Goal: Information Seeking & Learning: Learn about a topic

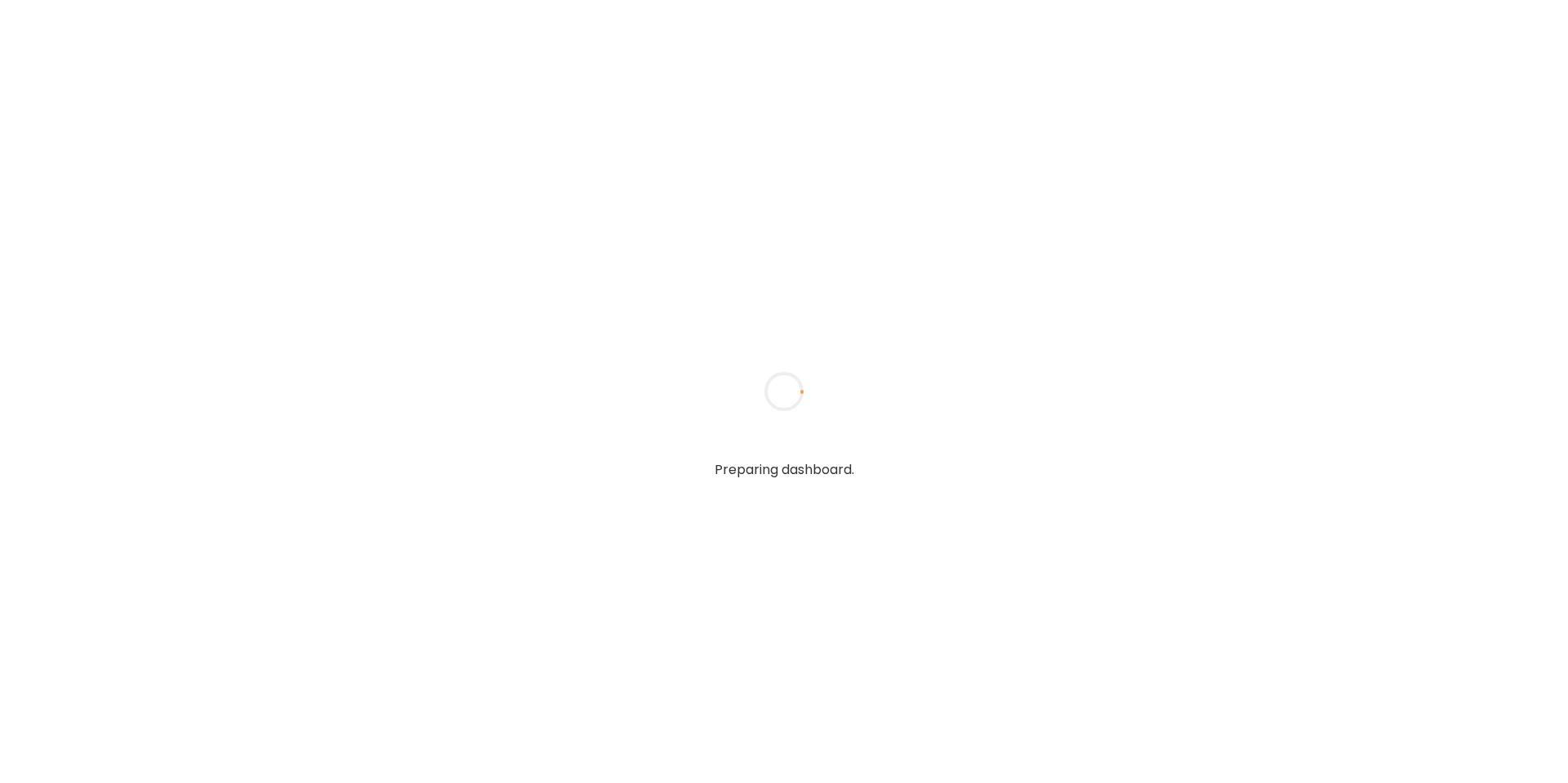
type input "**********"
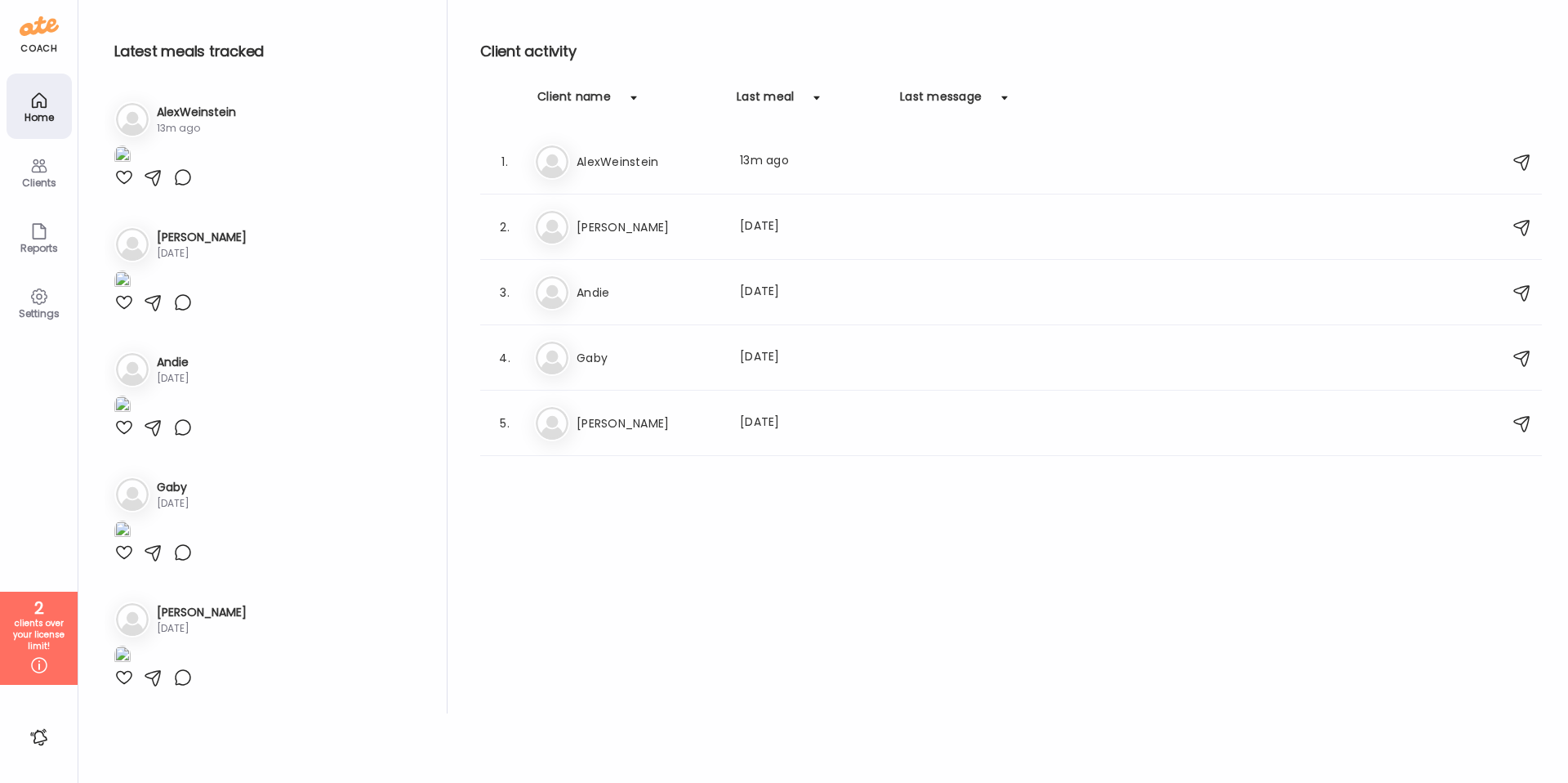
click at [805, 575] on div "Client activity Client name Last meal Last message 1. Al [PERSON_NAME] Last mea…" at bounding box center [1011, 356] width 1061 height 714
click at [642, 345] on div "Ga Gaby Last meal: [DATE]" at bounding box center [1014, 357] width 959 height 36
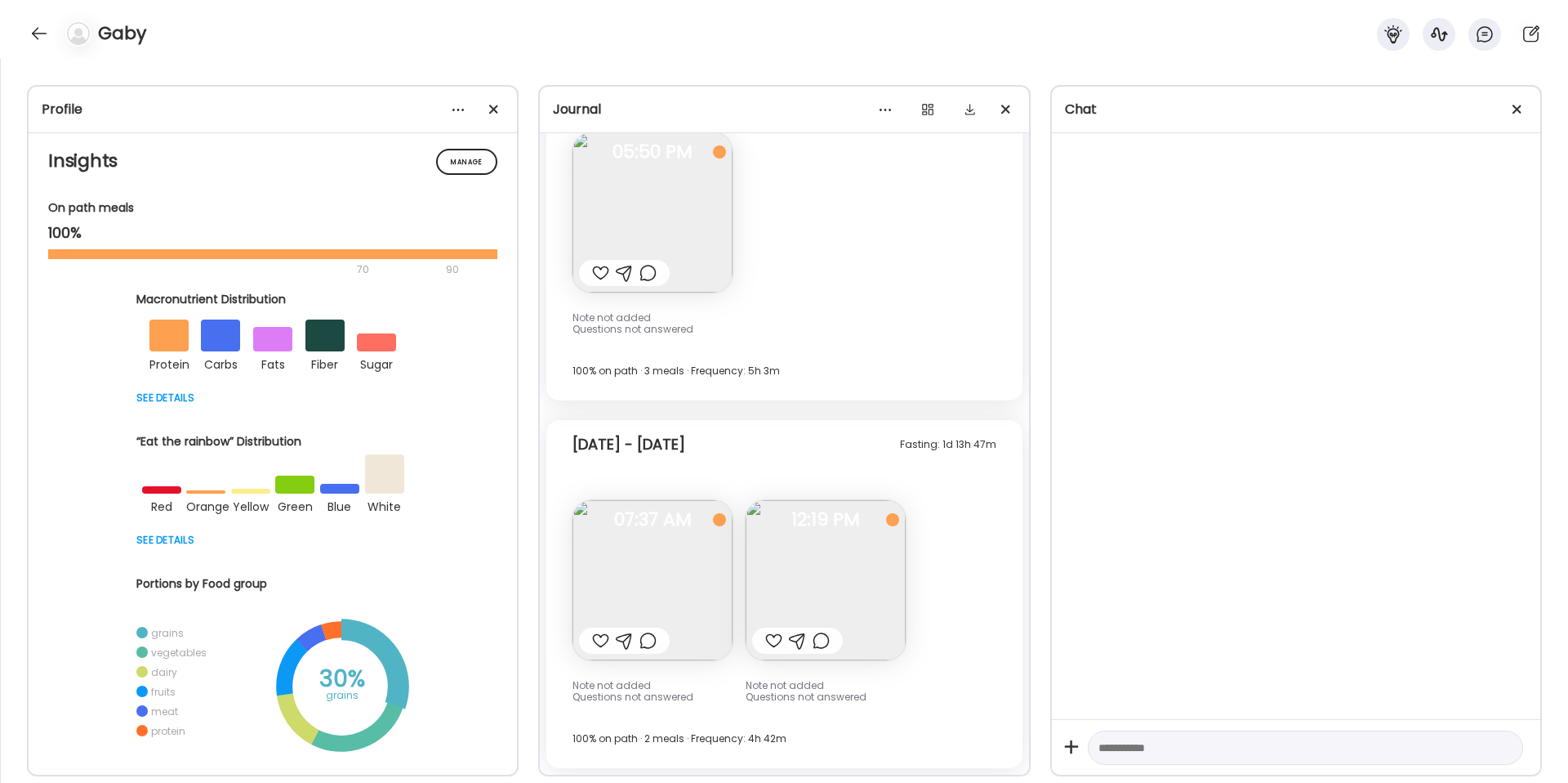
scroll to position [172, 0]
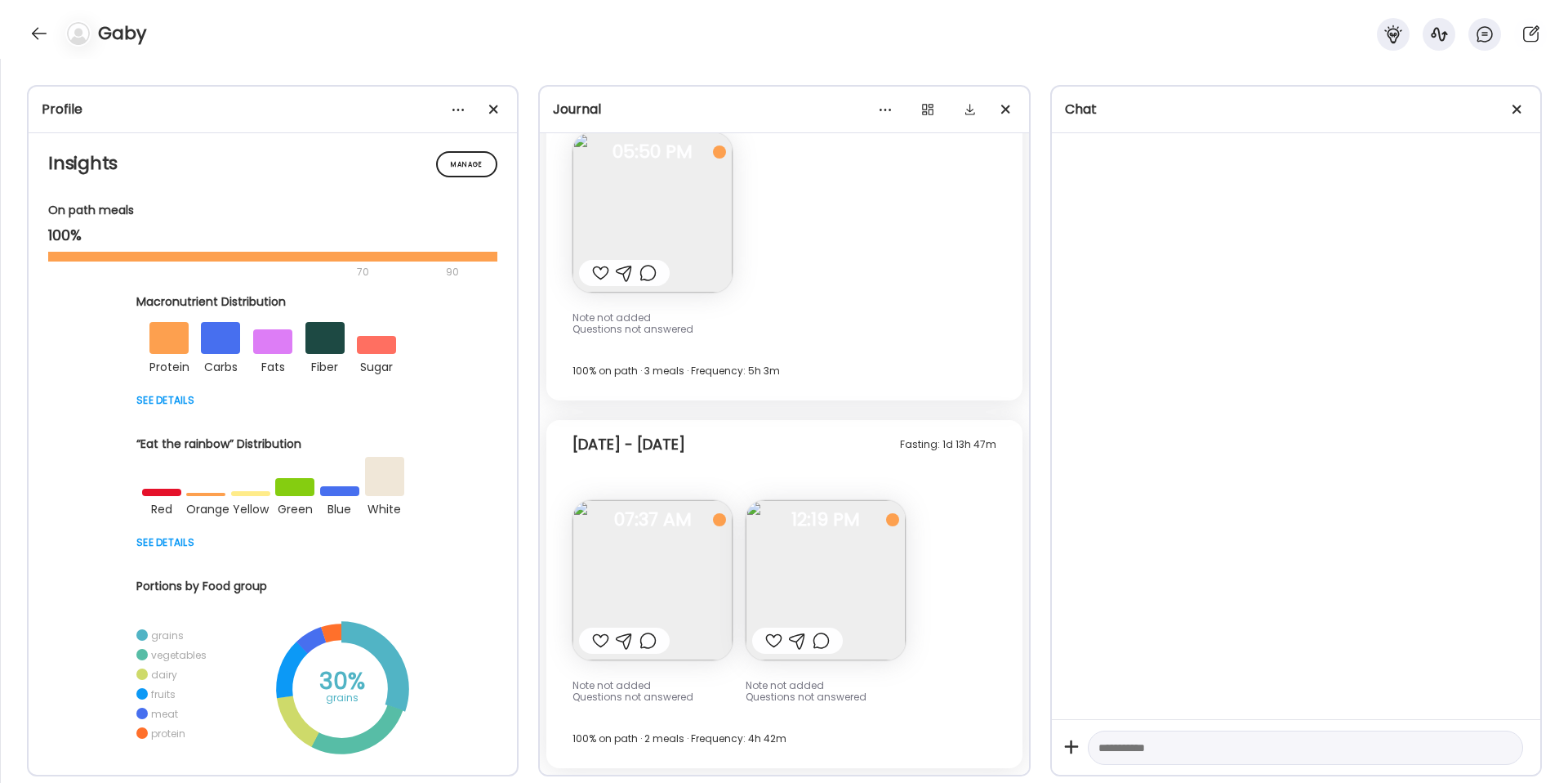
click at [189, 409] on div at bounding box center [272, 398] width 273 height 19
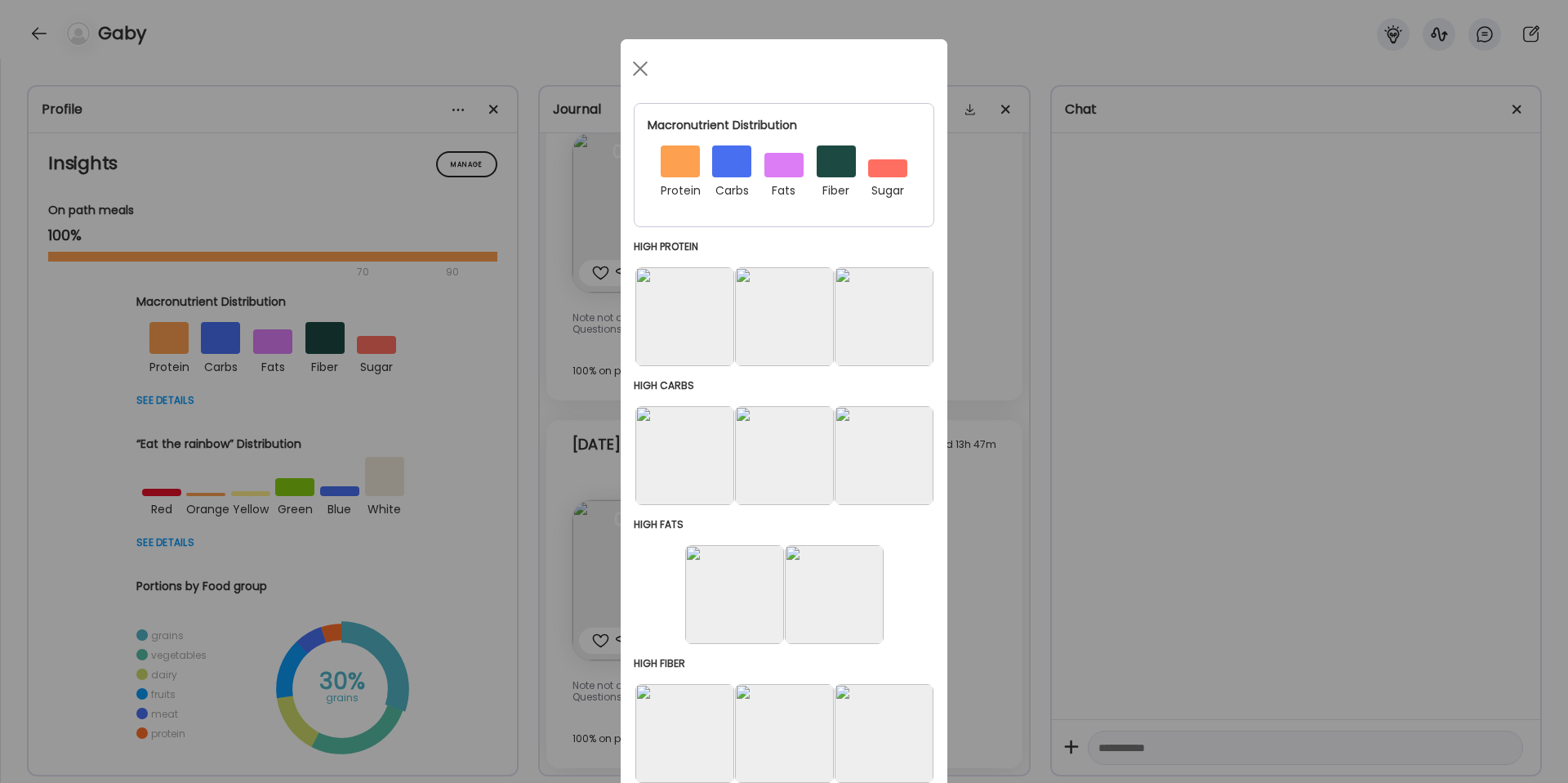
click at [93, 439] on div "Ate Coach Dashboard Wahoo! It’s official Take a moment to set up your Coach Pro…" at bounding box center [784, 391] width 1568 height 783
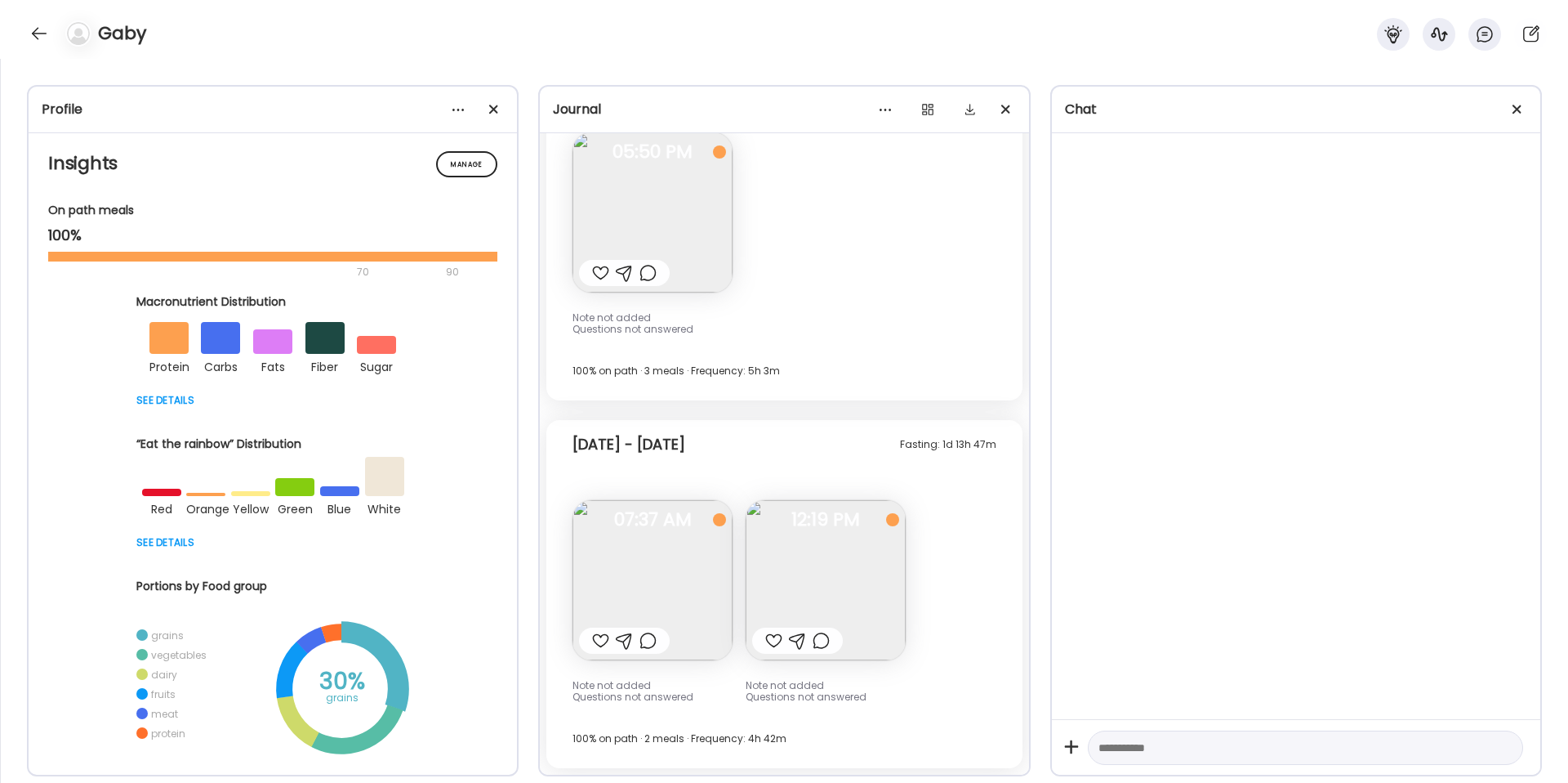
click at [328, 337] on div at bounding box center [324, 337] width 39 height 32
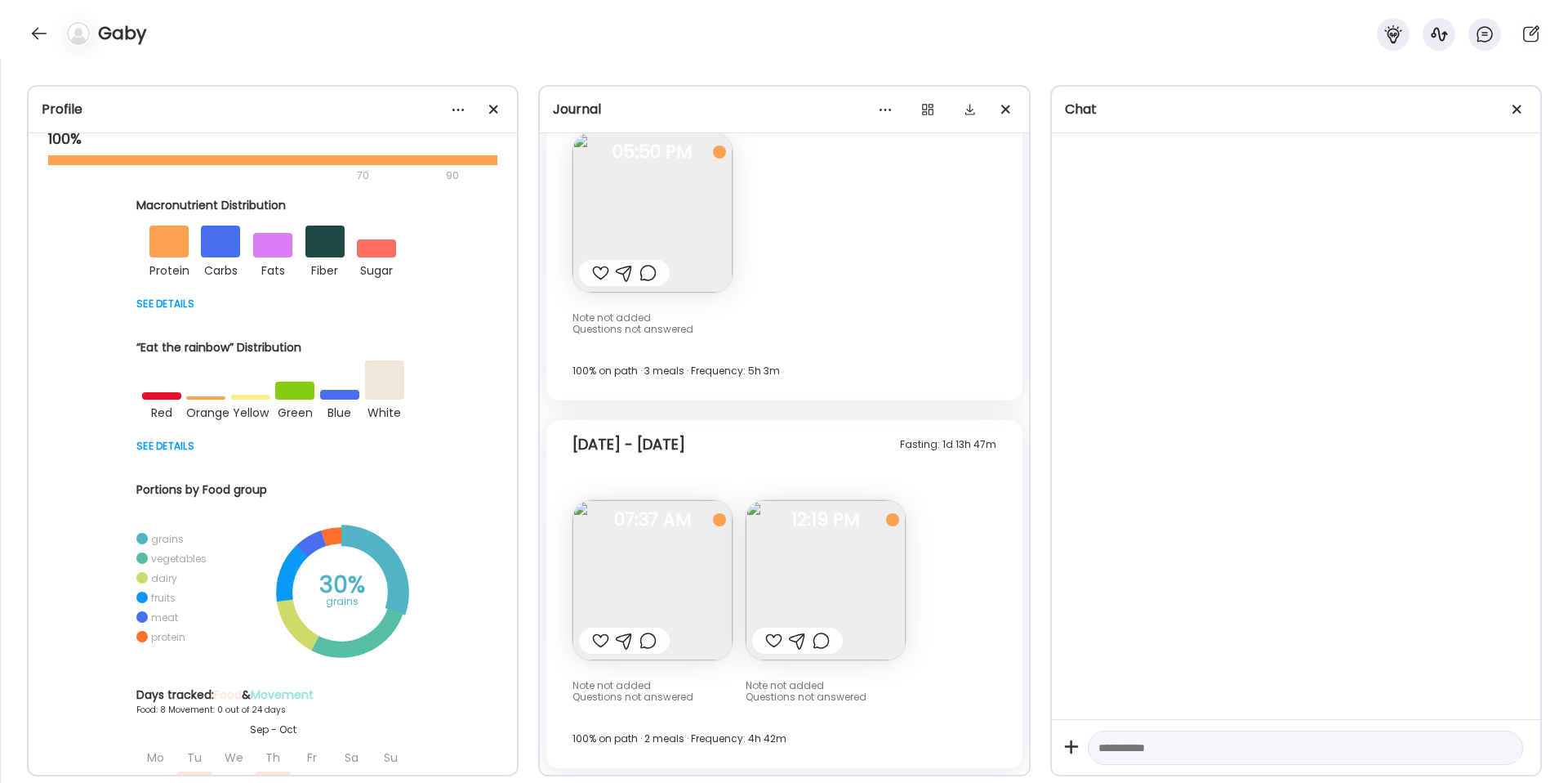
scroll to position [311, 0]
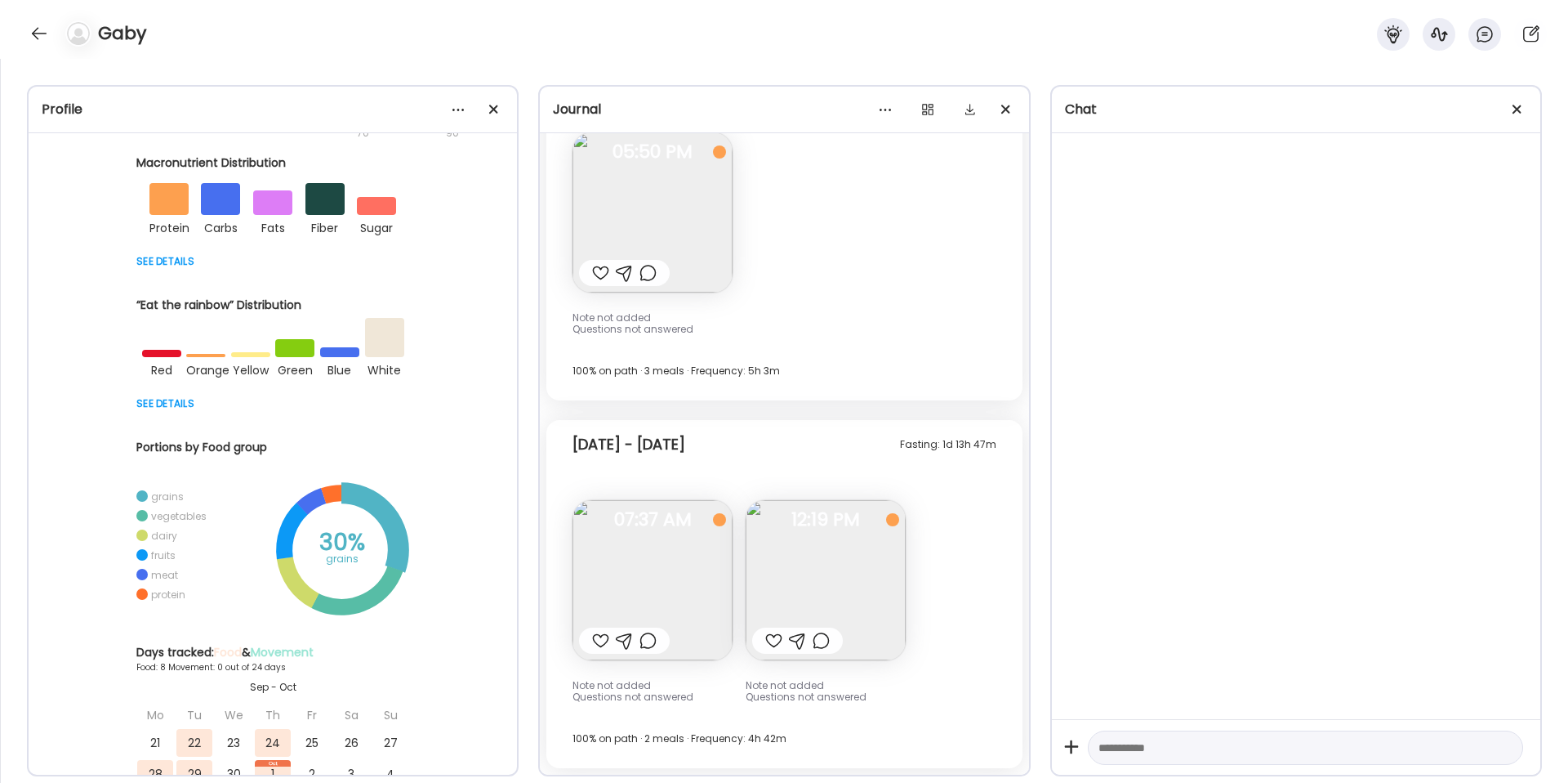
click at [165, 268] on div at bounding box center [272, 259] width 273 height 19
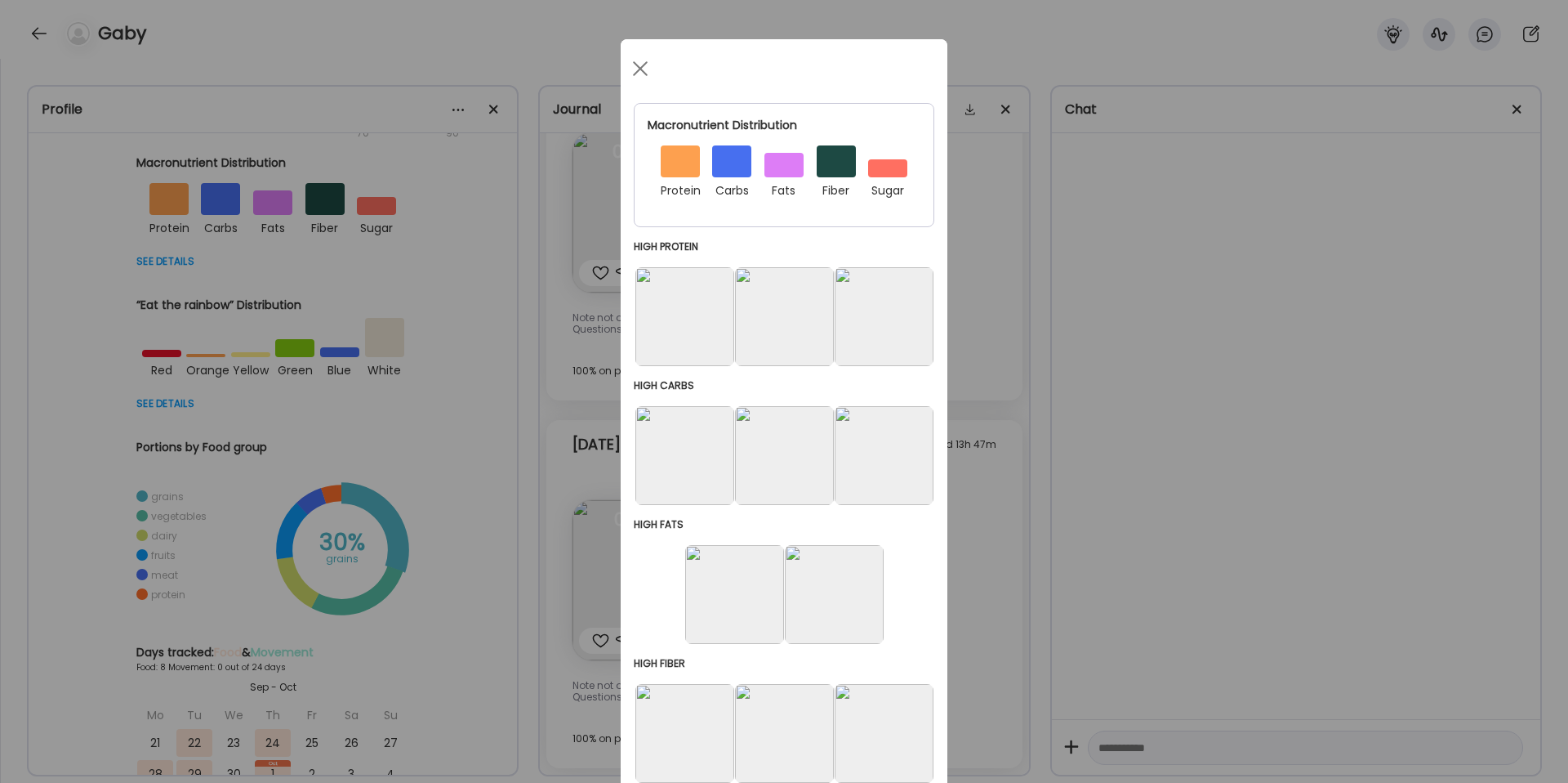
click at [836, 177] on div "fiber" at bounding box center [836, 188] width 39 height 23
click at [428, 309] on div "Ate Coach Dashboard Wahoo! It’s official Take a moment to set up your Coach Pro…" at bounding box center [784, 391] width 1568 height 783
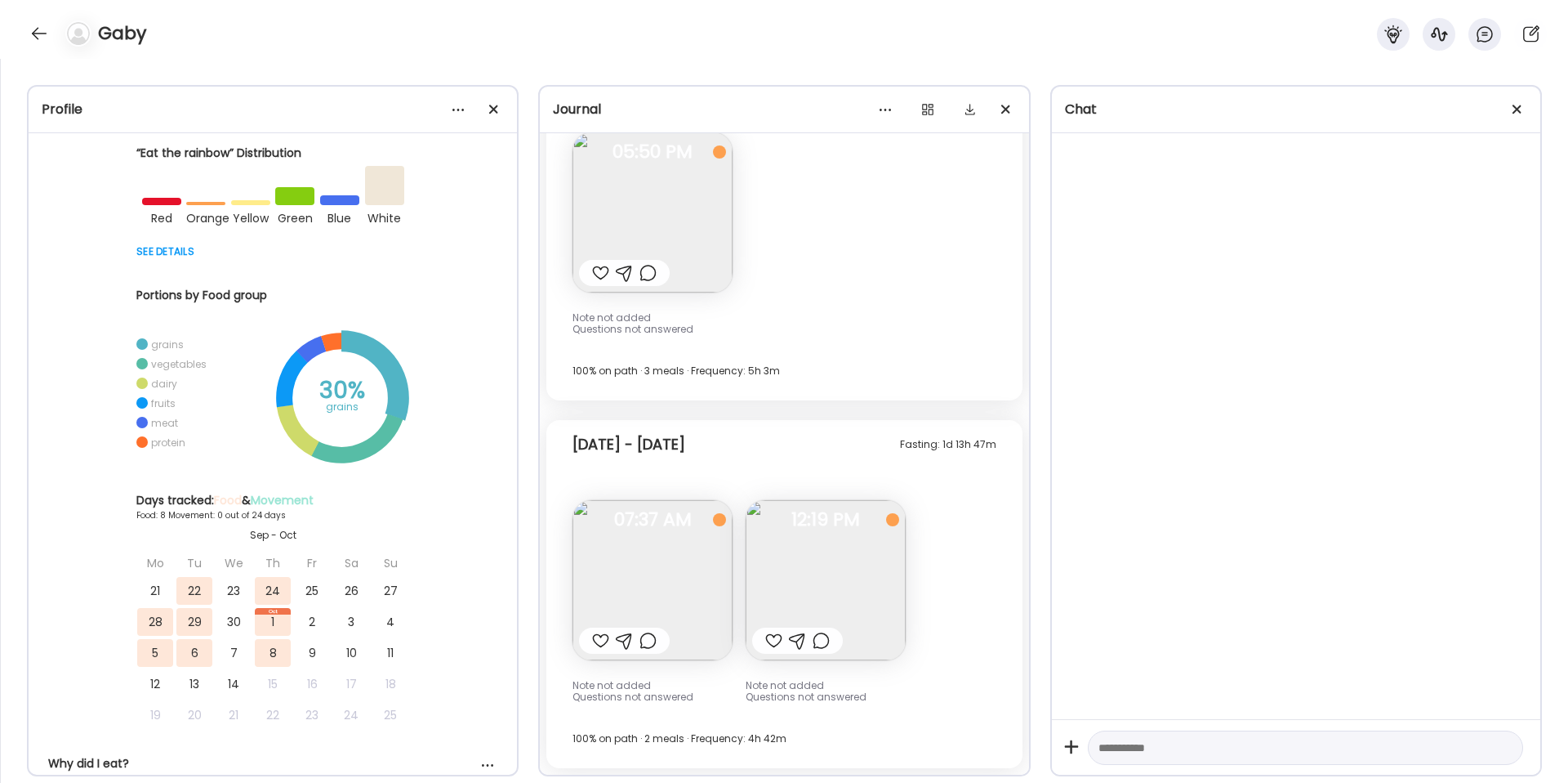
scroll to position [0, 0]
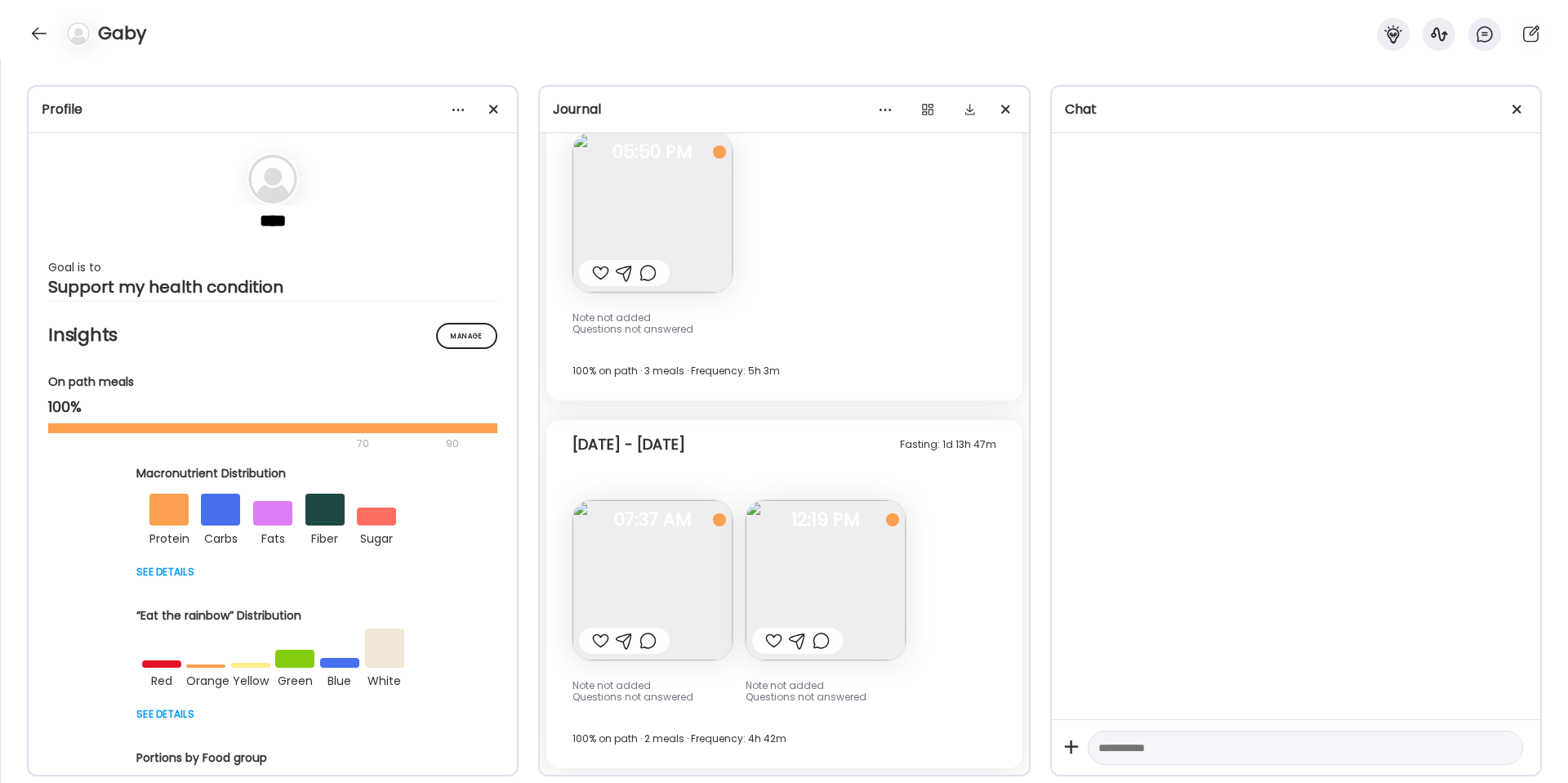
click at [358, 441] on div "70" at bounding box center [245, 443] width 393 height 19
click at [482, 346] on div "Manage" at bounding box center [466, 335] width 61 height 26
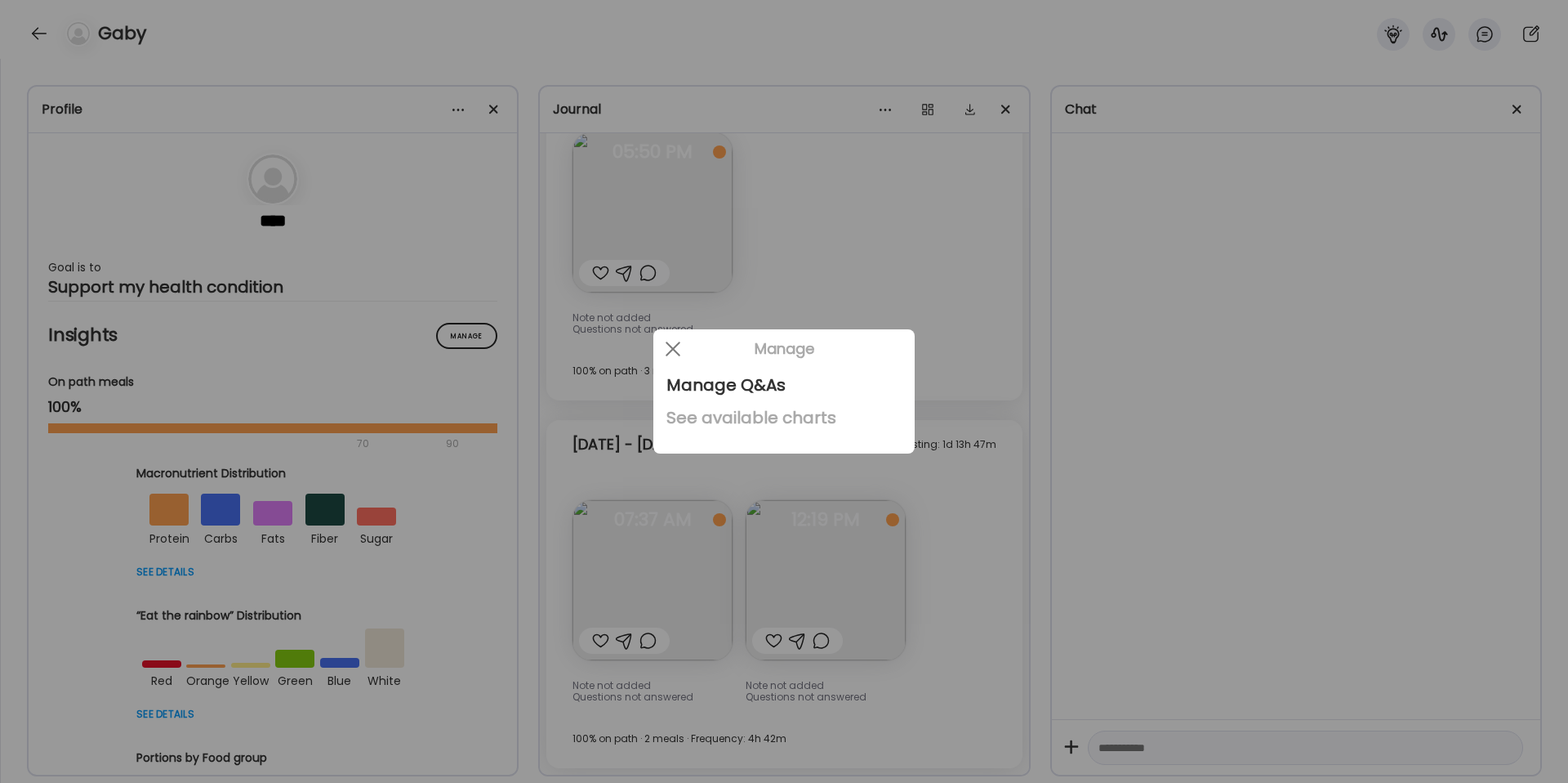
click at [805, 424] on div "See available charts" at bounding box center [784, 418] width 235 height 33
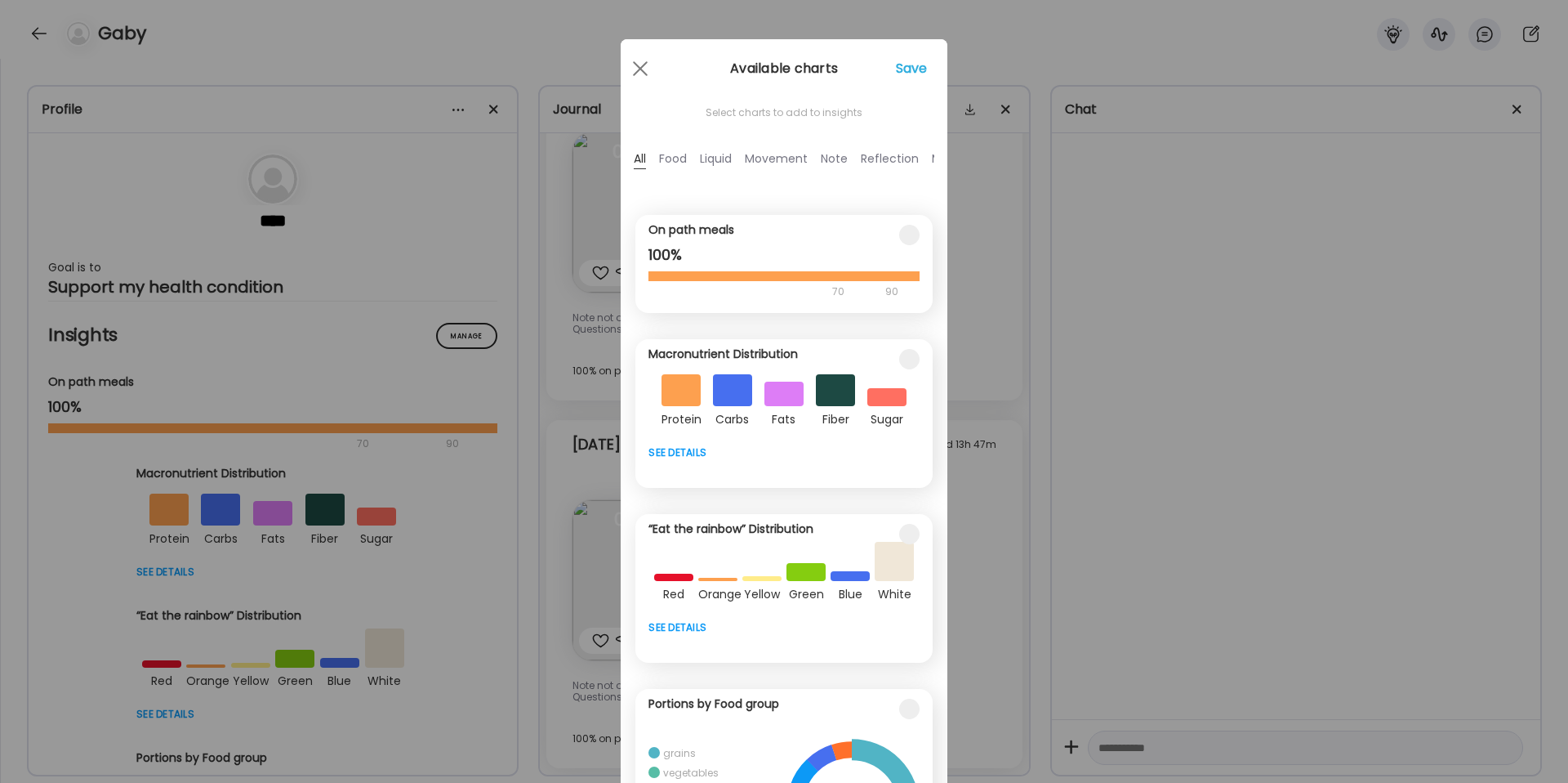
click at [676, 164] on div "Food" at bounding box center [673, 159] width 27 height 20
click at [659, 453] on div at bounding box center [784, 451] width 270 height 19
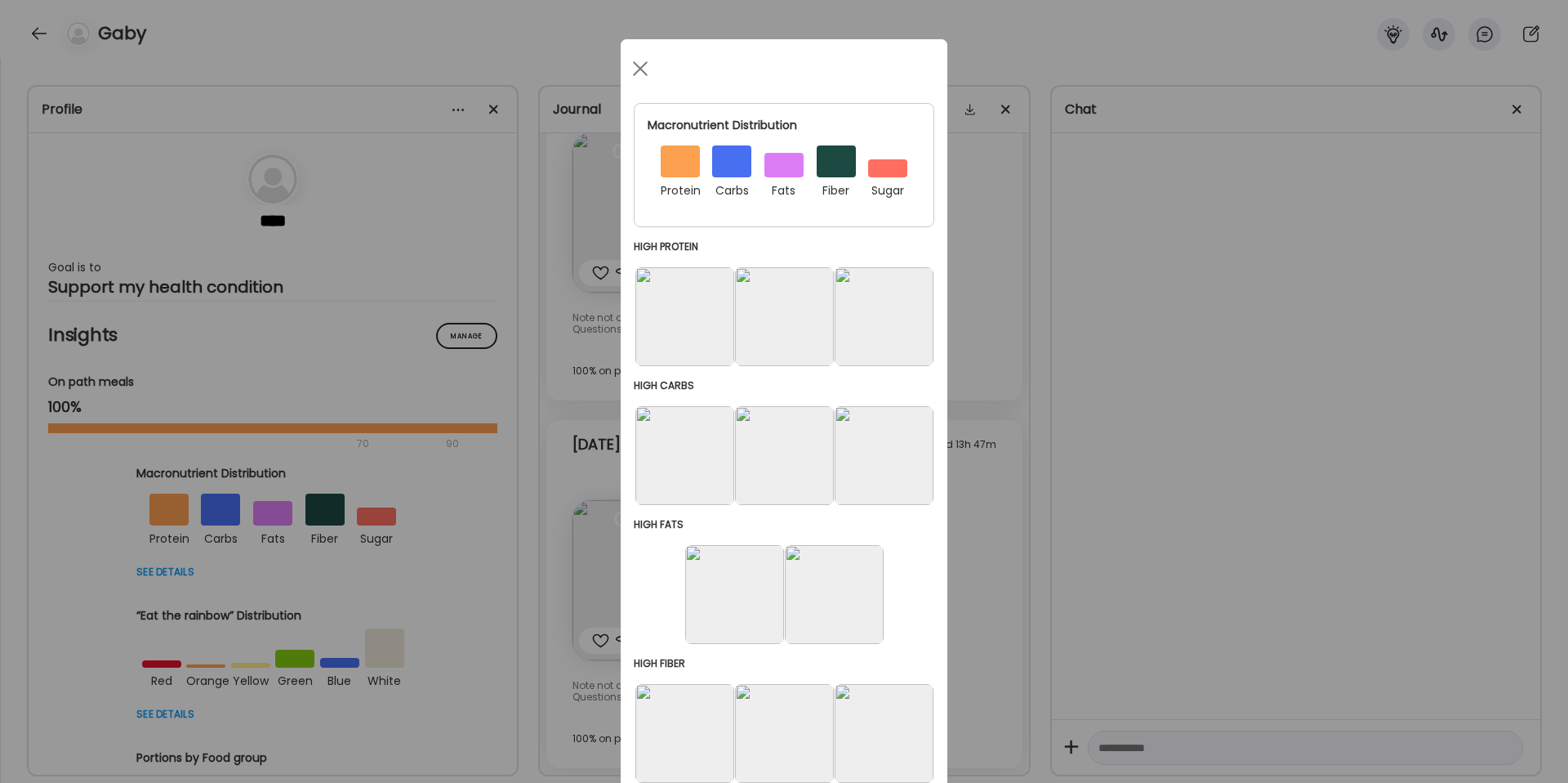
click at [712, 332] on img at bounding box center [685, 316] width 99 height 99
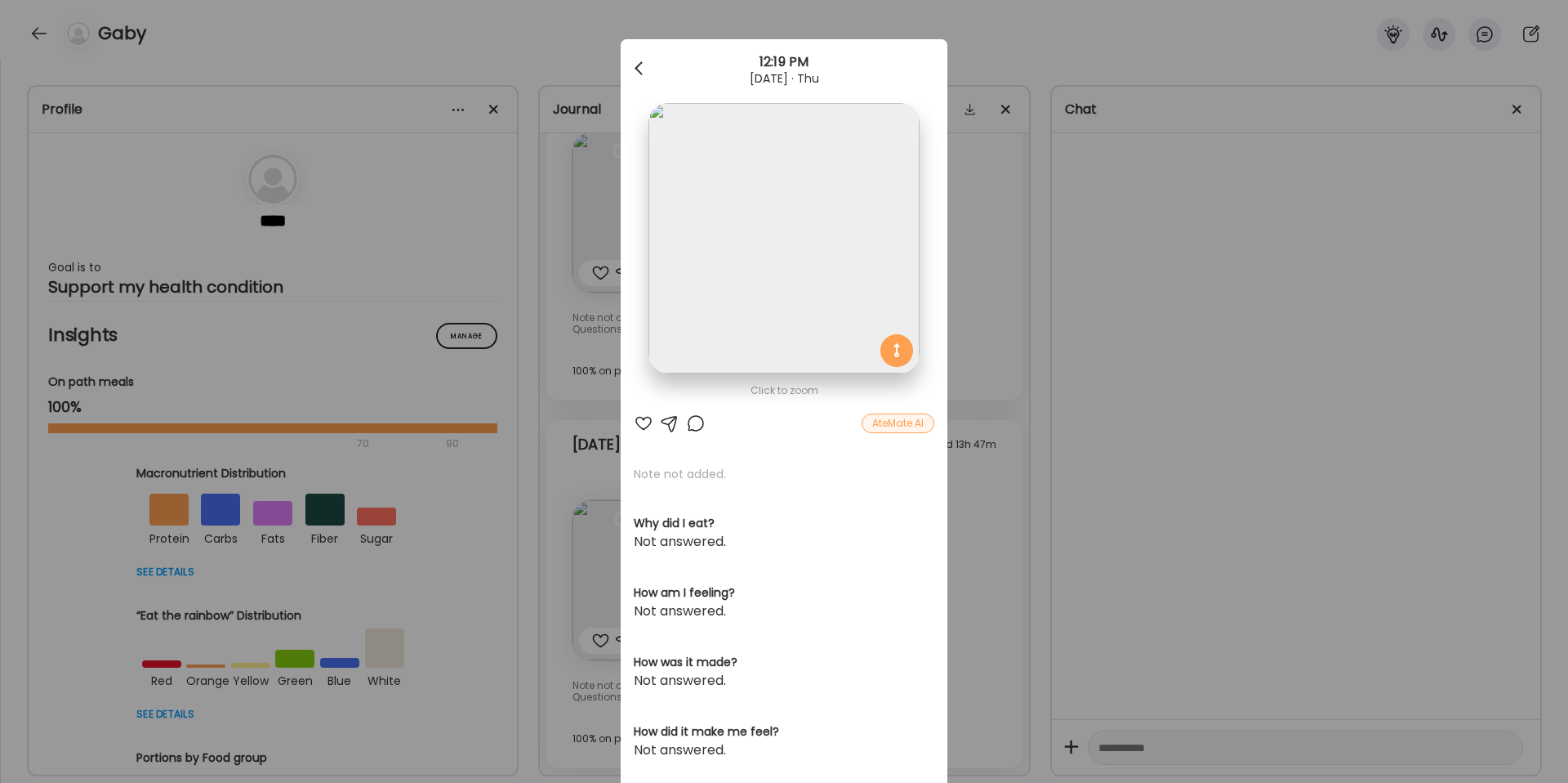
click at [645, 68] on div at bounding box center [640, 69] width 33 height 33
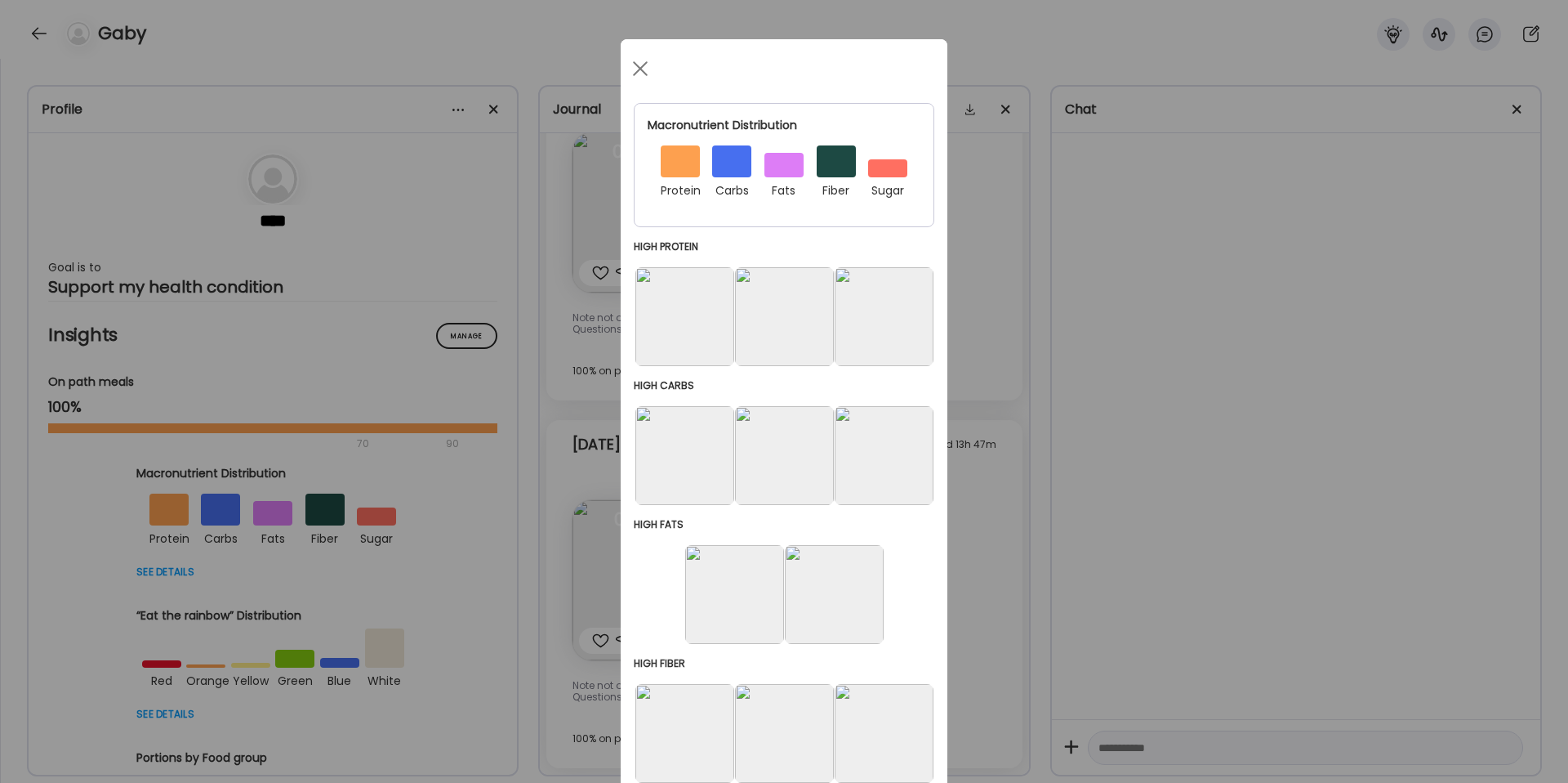
click at [694, 159] on div at bounding box center [679, 161] width 39 height 32
click at [889, 172] on div at bounding box center [887, 168] width 39 height 18
click at [637, 64] on div at bounding box center [640, 69] width 33 height 33
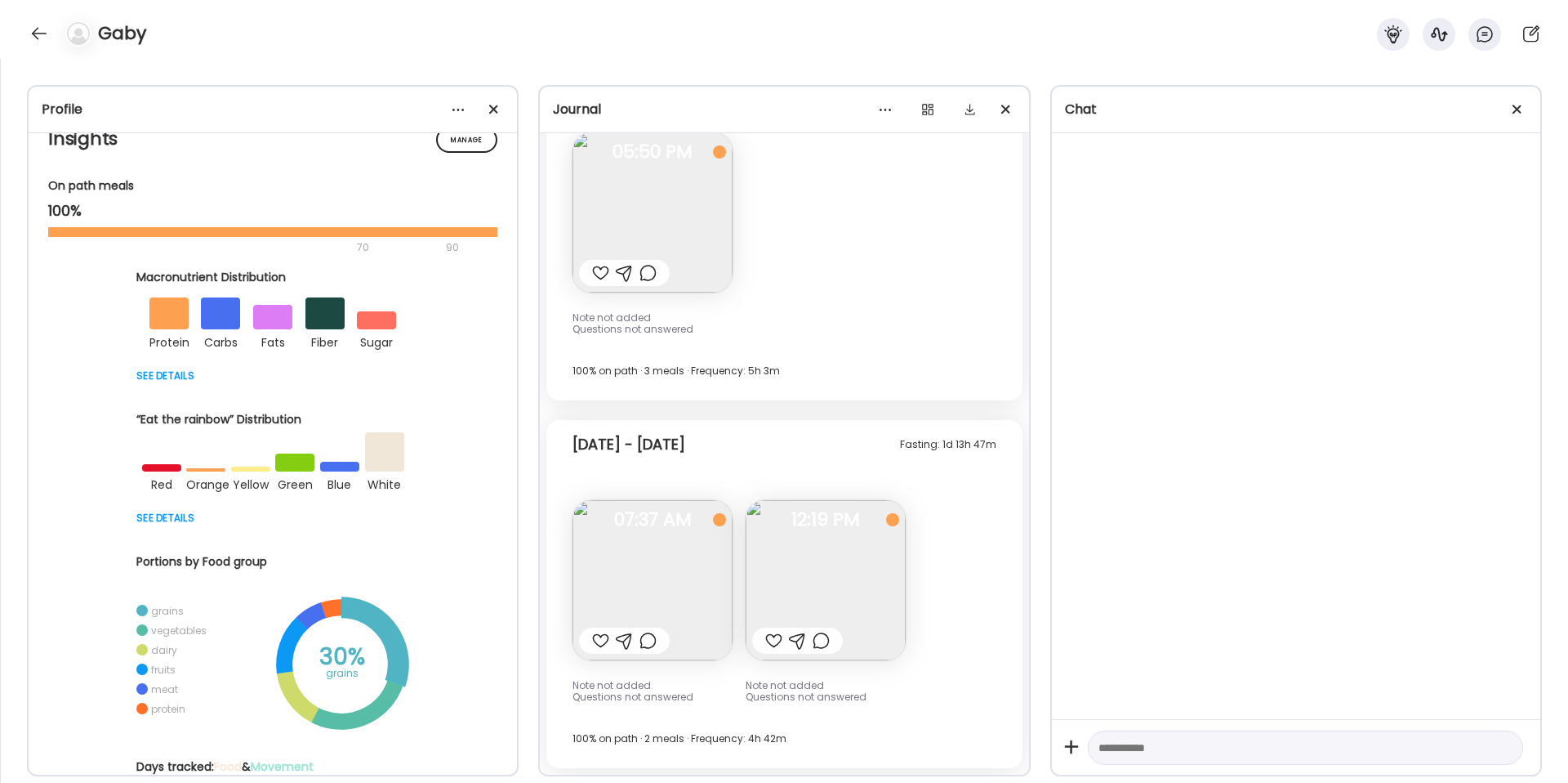
scroll to position [218, 0]
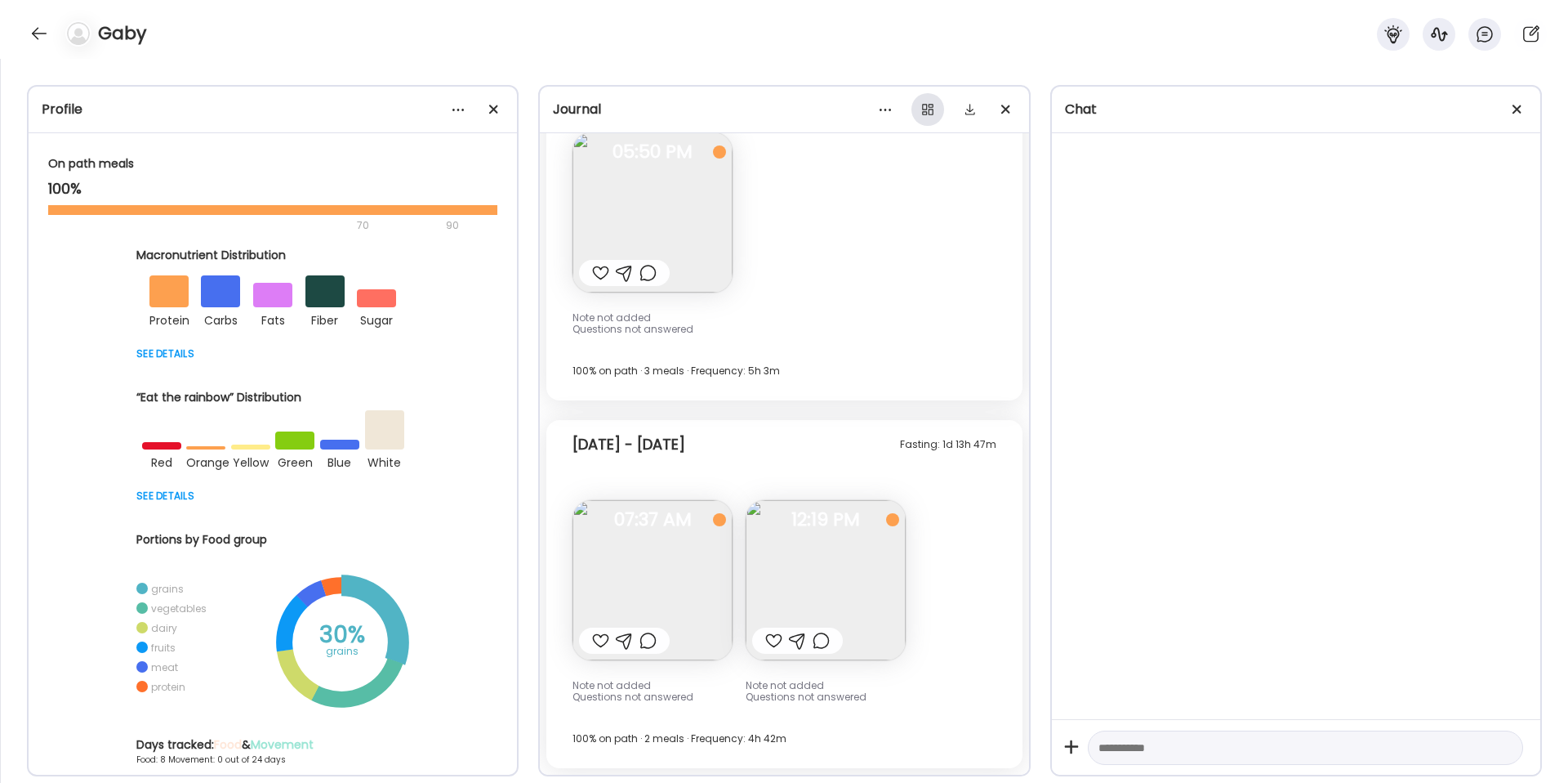
click at [925, 117] on div at bounding box center [928, 110] width 33 height 33
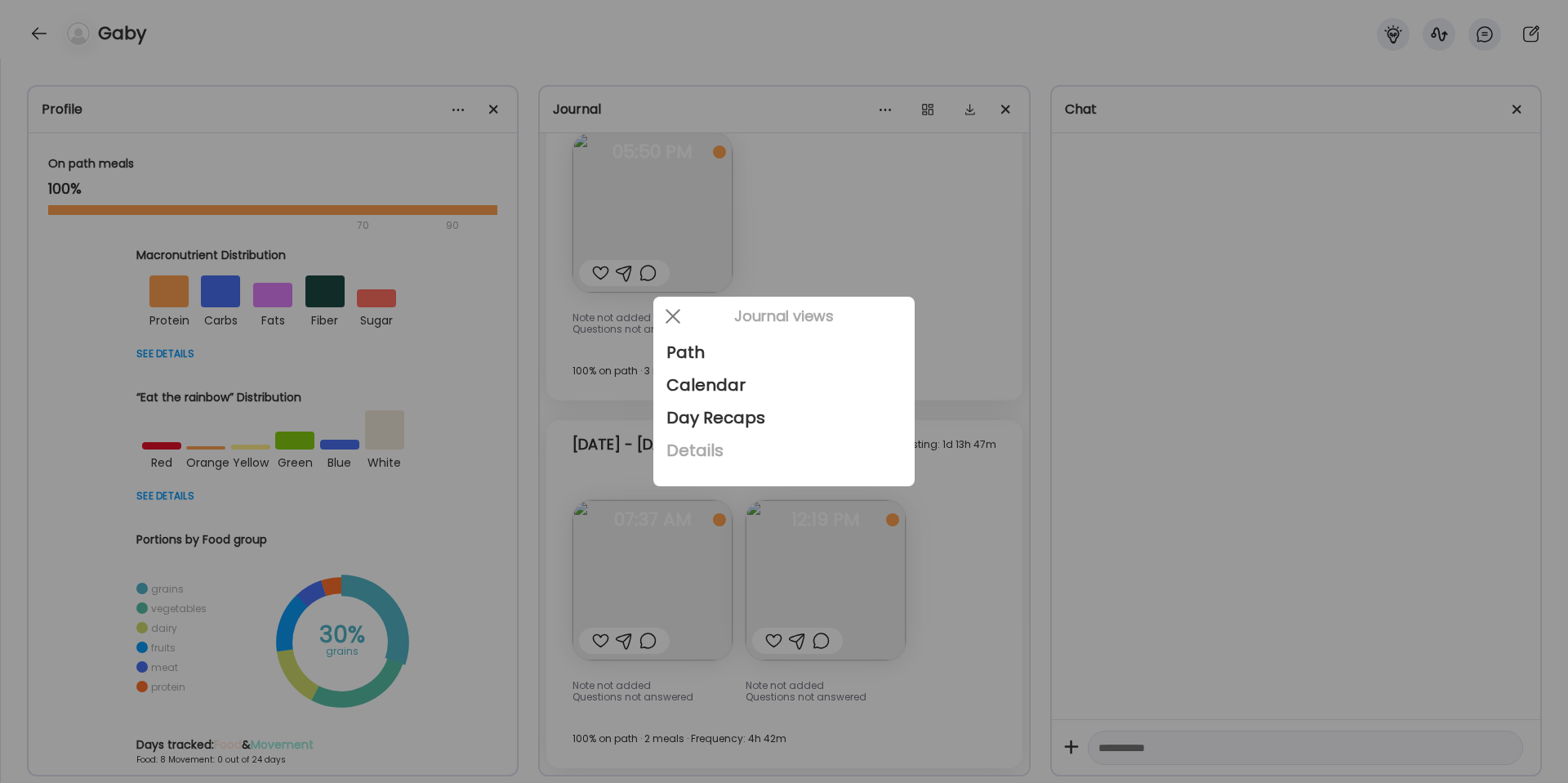
click at [744, 447] on div "Details" at bounding box center [784, 450] width 235 height 33
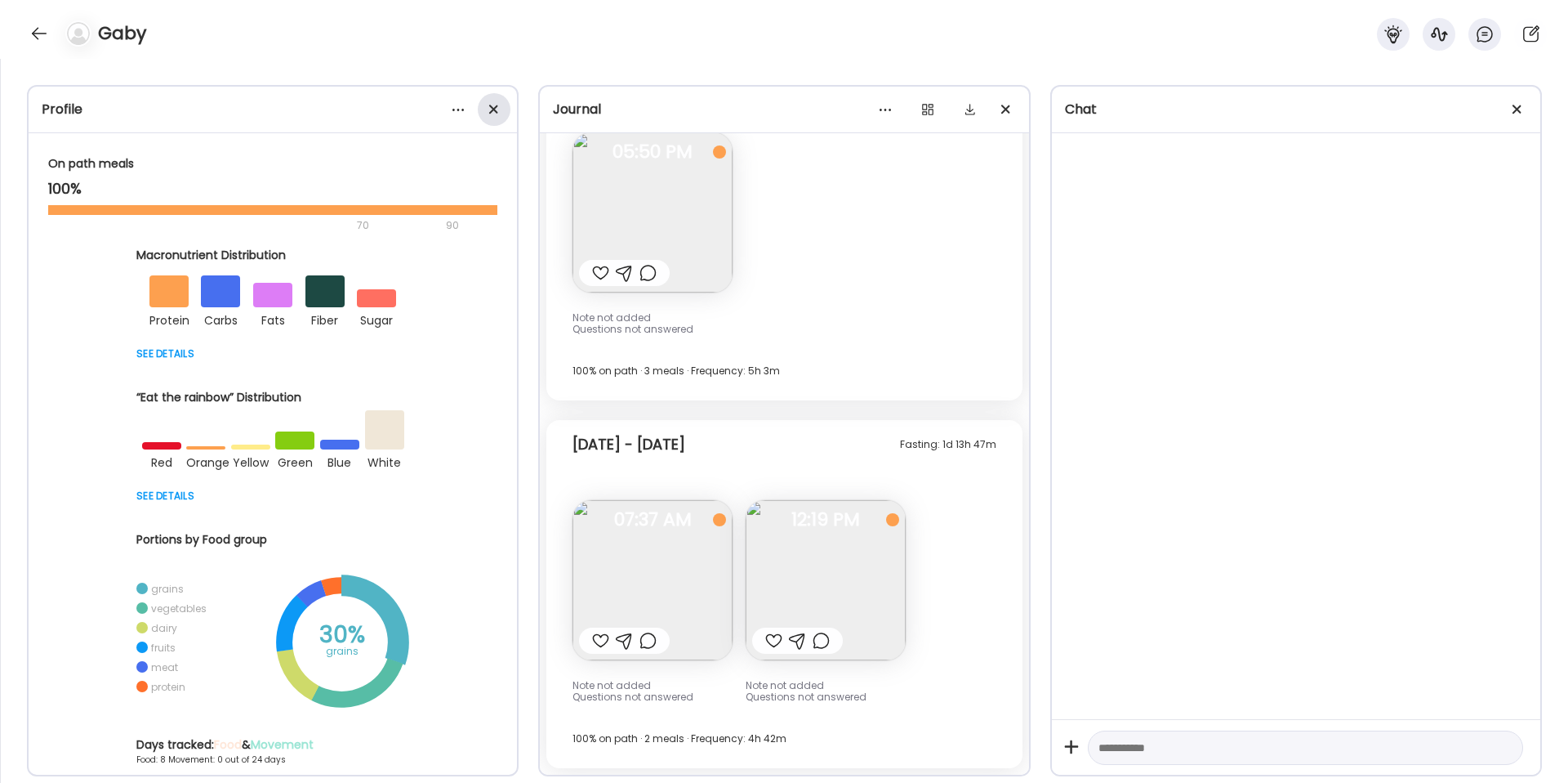
click at [497, 106] on span at bounding box center [494, 109] width 9 height 9
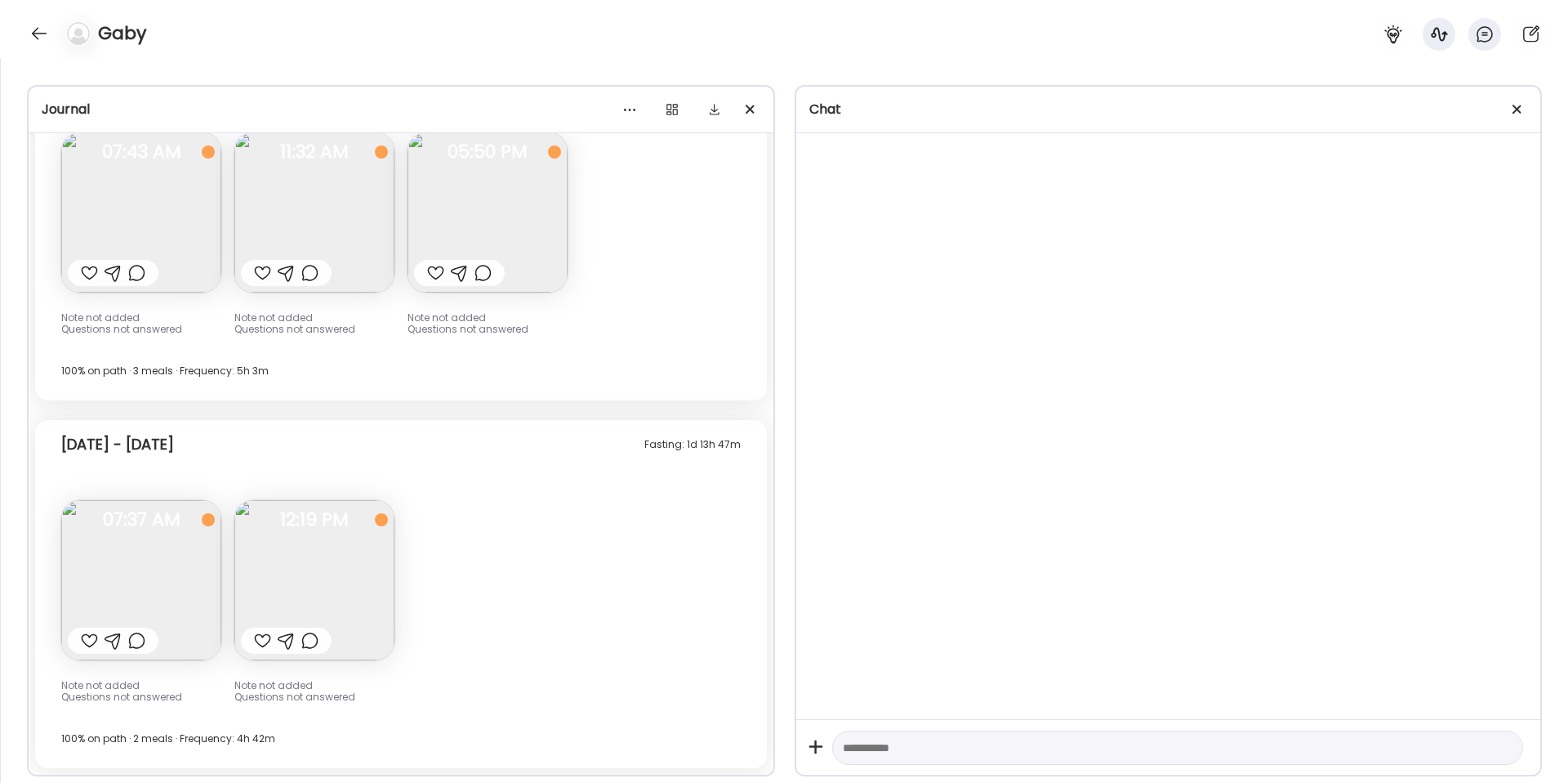
scroll to position [238, 0]
click at [1528, 111] on div at bounding box center [1517, 110] width 33 height 33
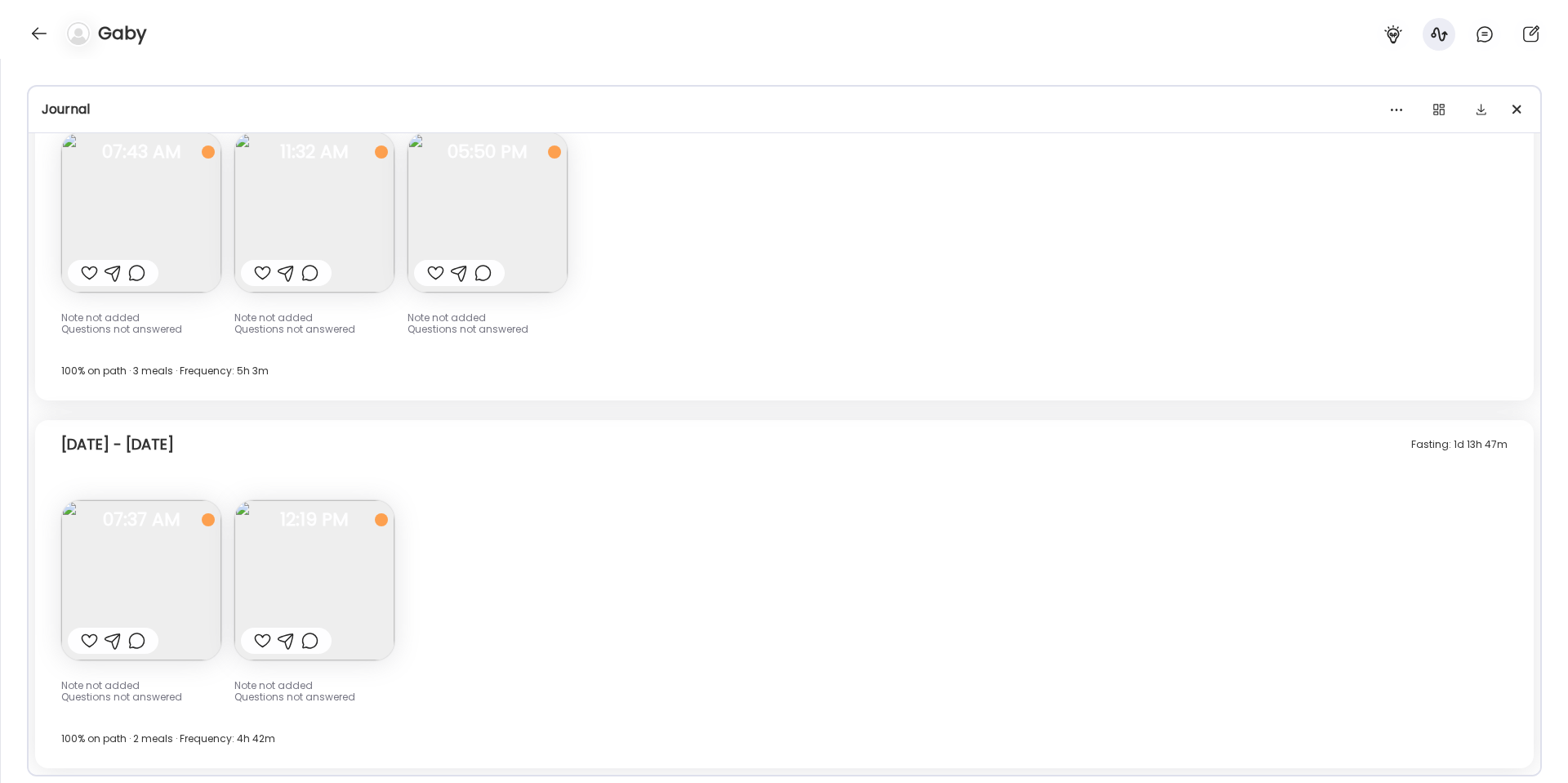
click at [1414, 107] on div at bounding box center [1457, 112] width 141 height 26
click at [1398, 107] on div at bounding box center [1396, 110] width 33 height 33
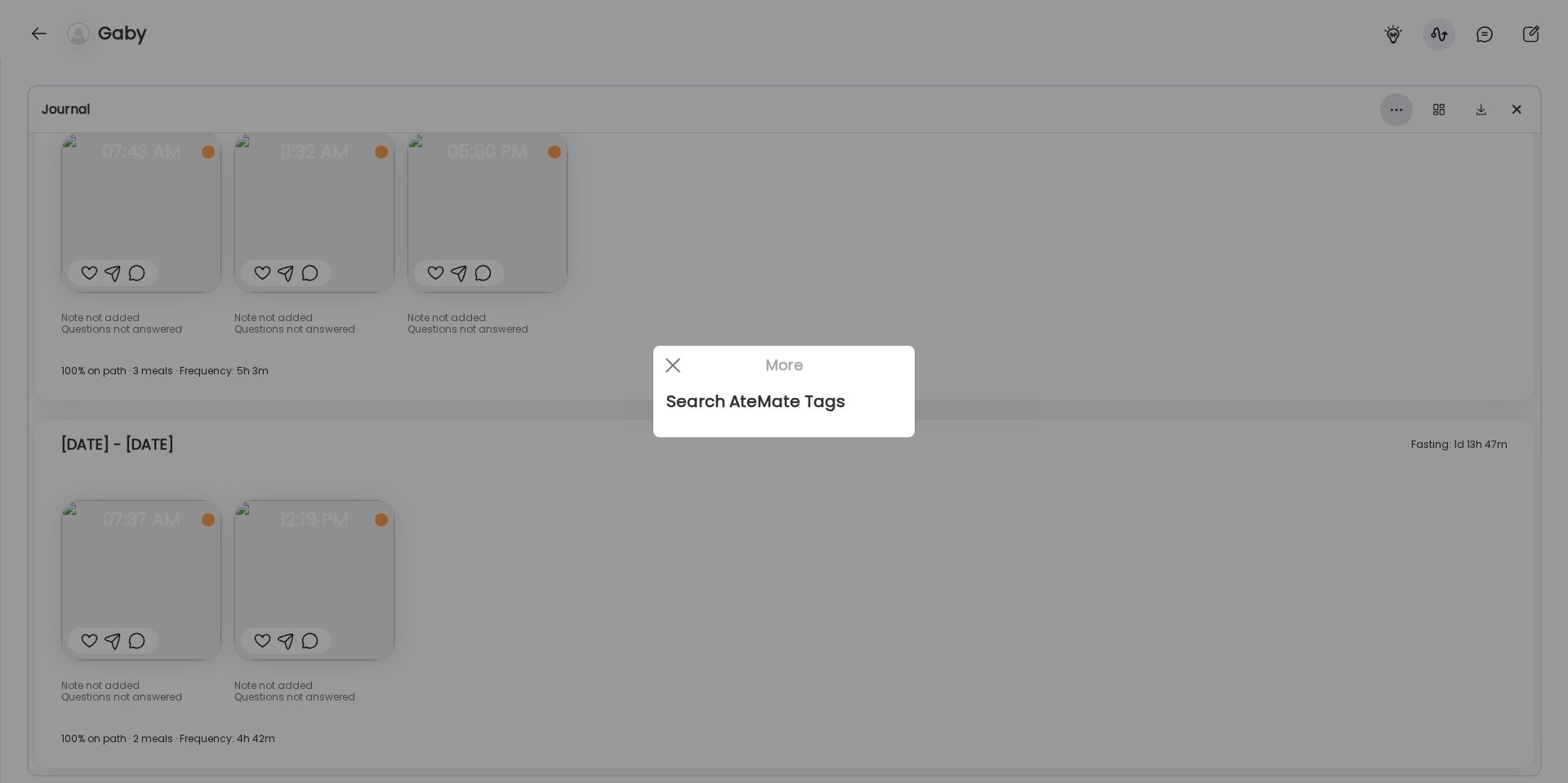
click at [1398, 107] on div at bounding box center [784, 391] width 1568 height 783
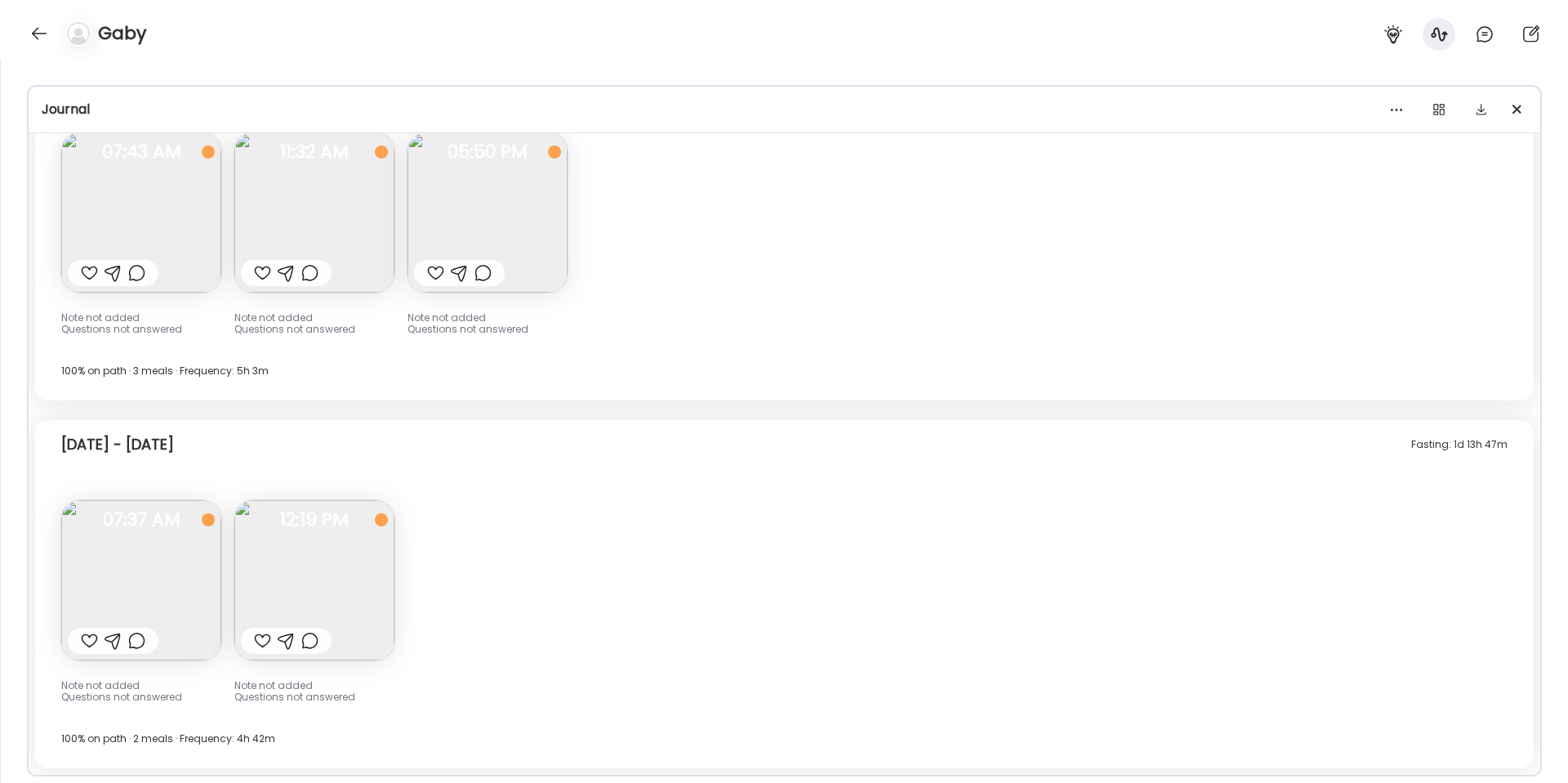
click at [1437, 112] on div at bounding box center [784, 391] width 1568 height 783
click at [1437, 112] on div at bounding box center [1438, 110] width 33 height 33
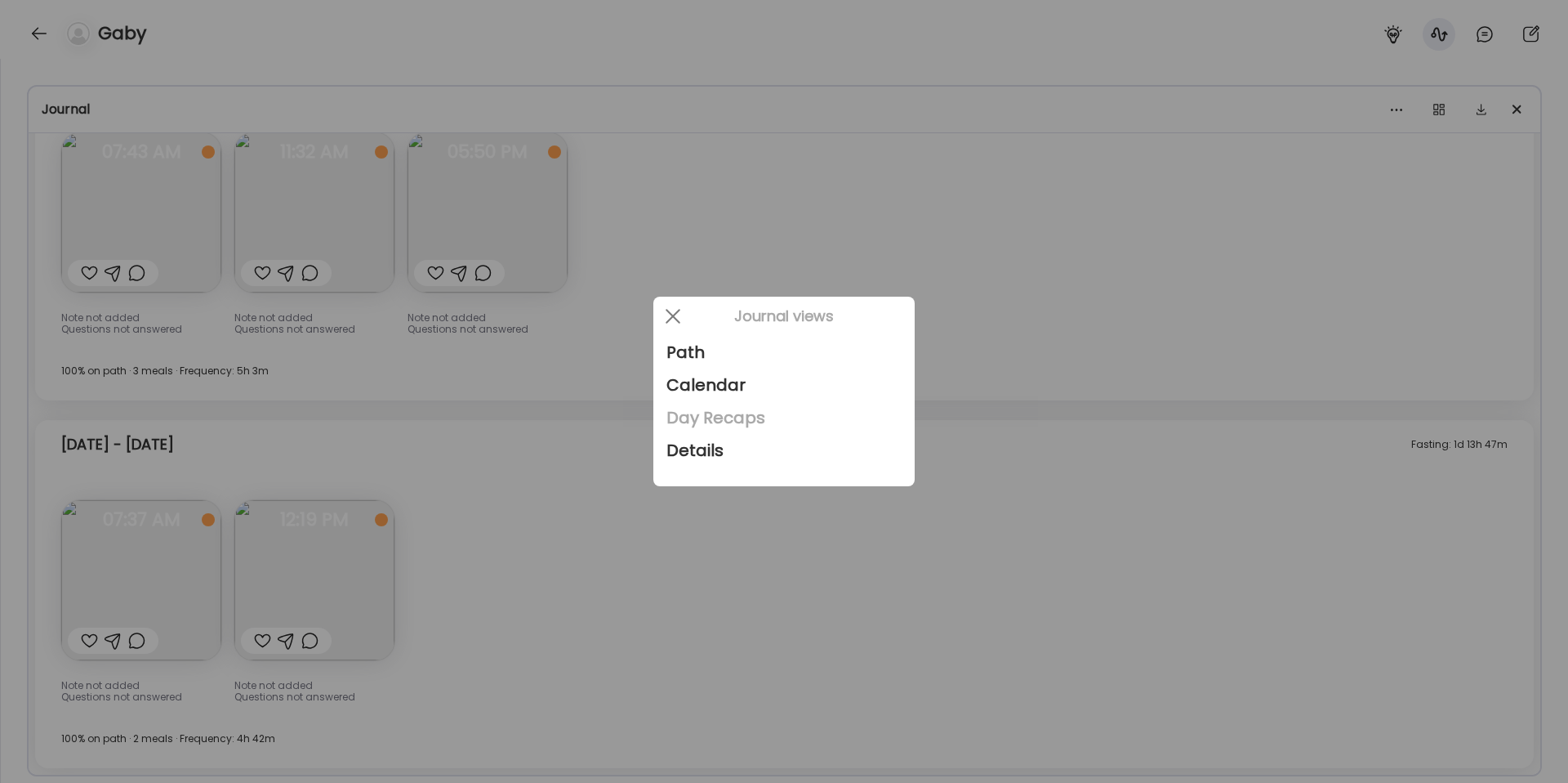
click at [678, 415] on div "Day Recaps" at bounding box center [784, 418] width 235 height 33
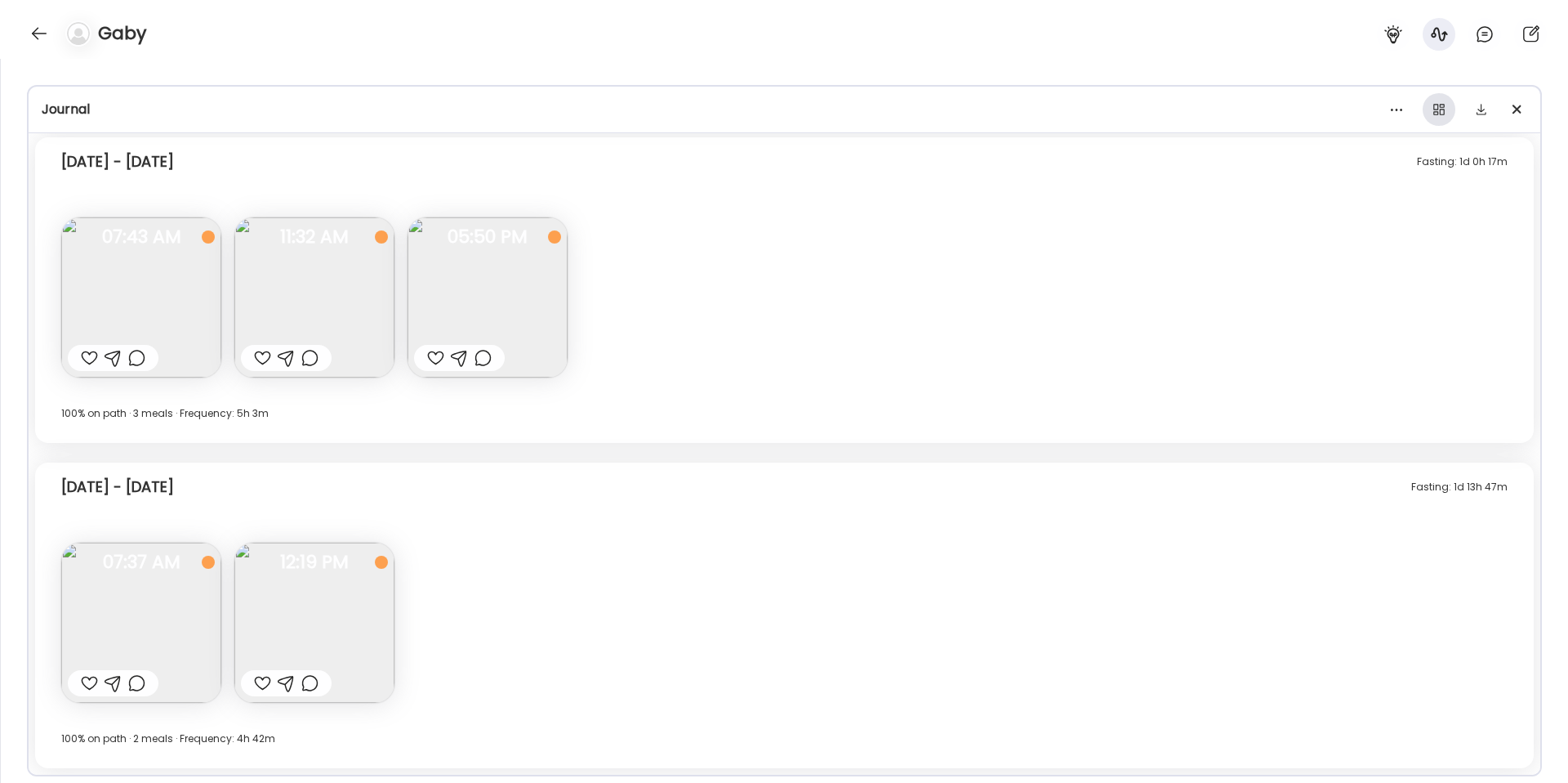
click at [1449, 113] on div at bounding box center [1438, 110] width 33 height 33
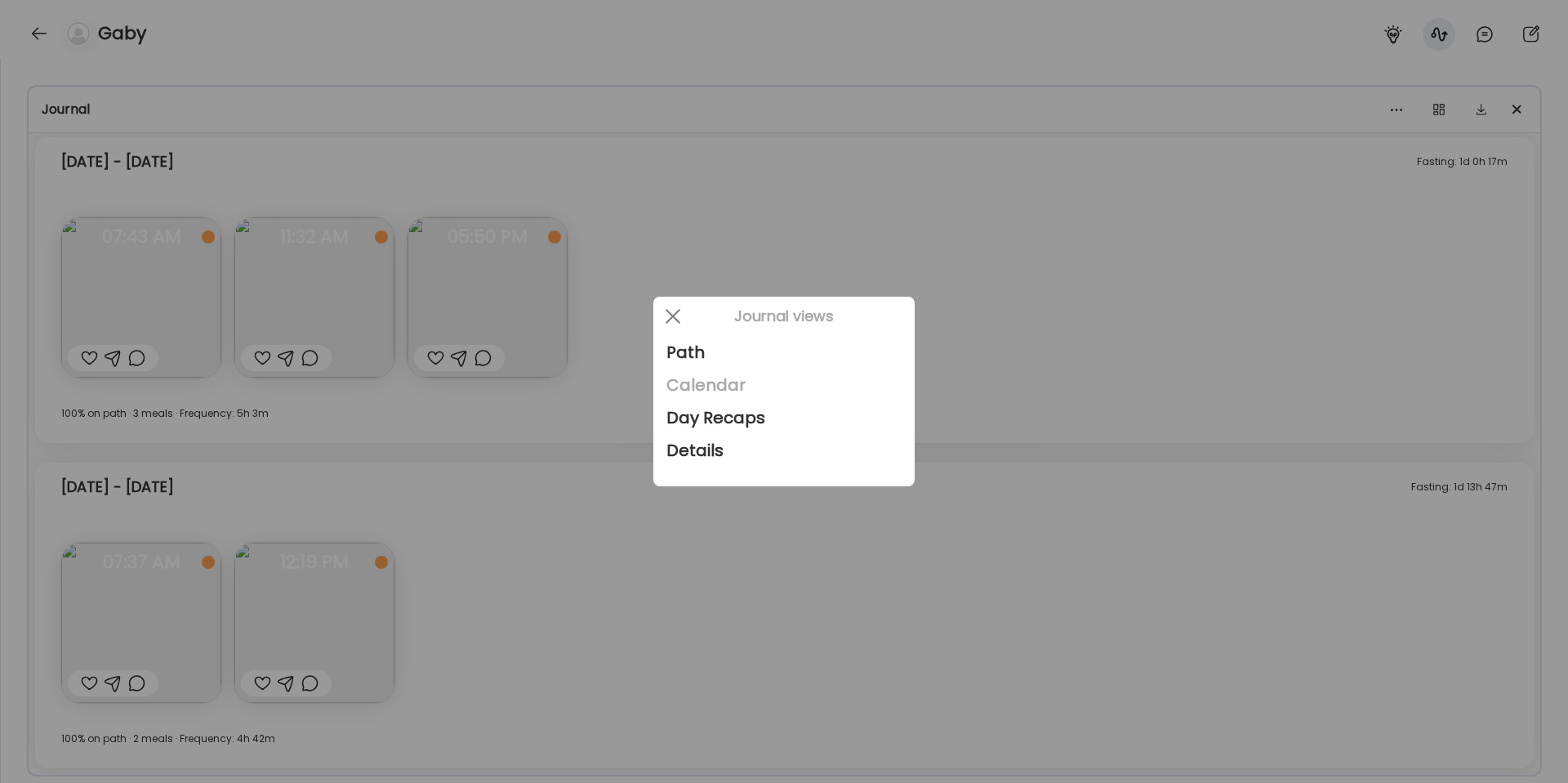
click at [721, 386] on div "Calendar" at bounding box center [784, 385] width 235 height 33
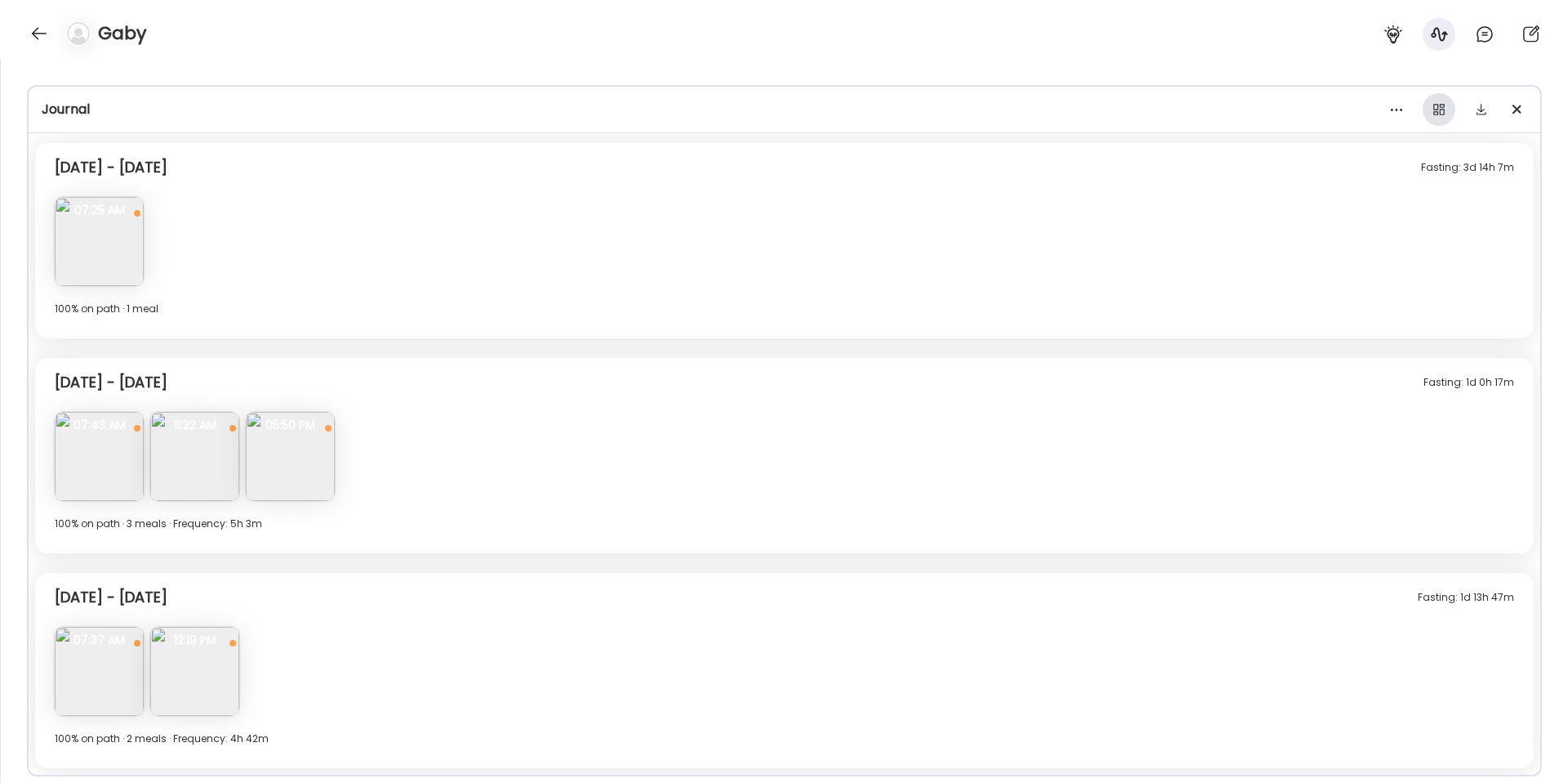
click at [1438, 111] on div at bounding box center [1438, 110] width 33 height 33
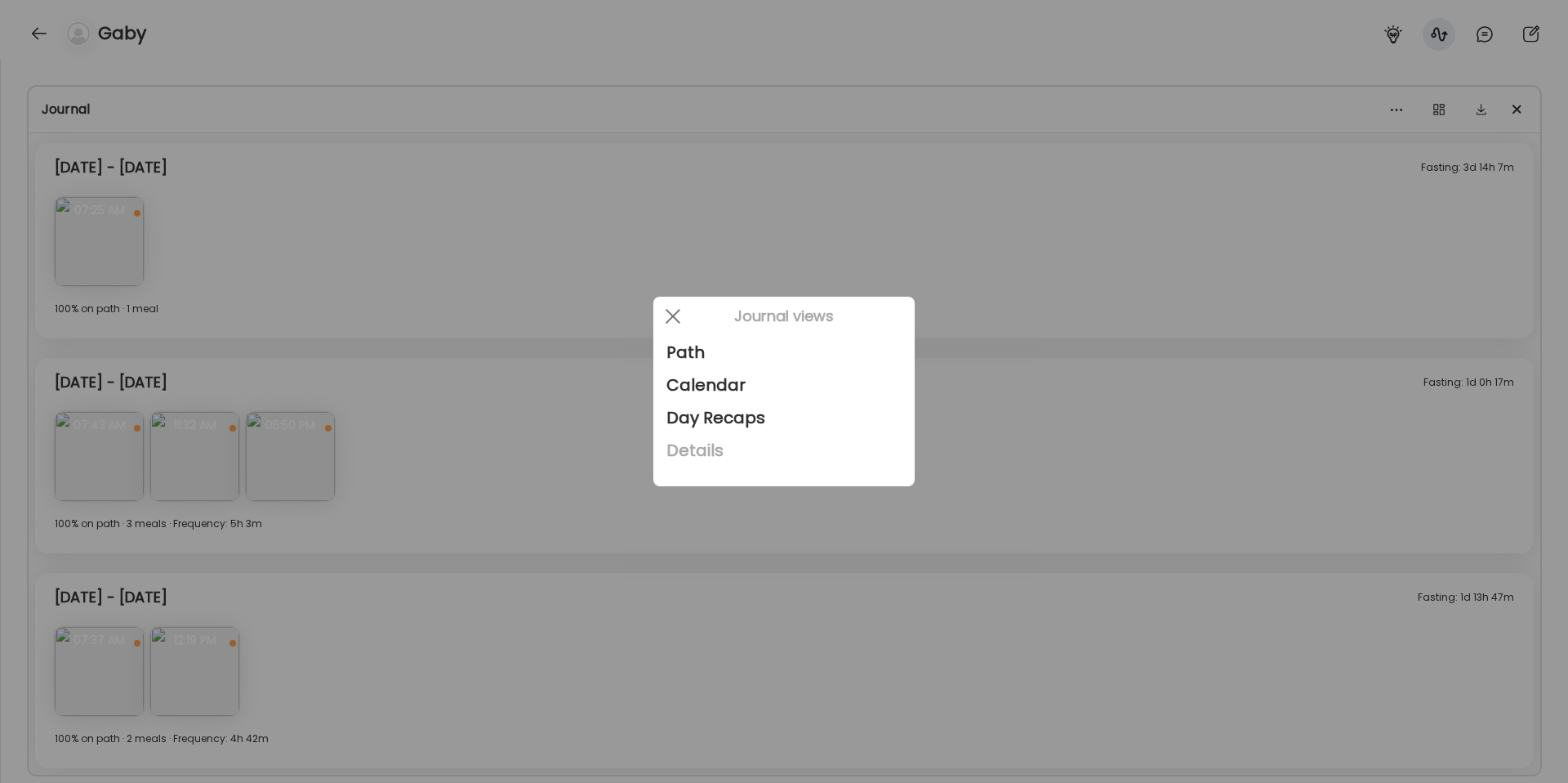
click at [721, 451] on div "Details" at bounding box center [784, 450] width 235 height 33
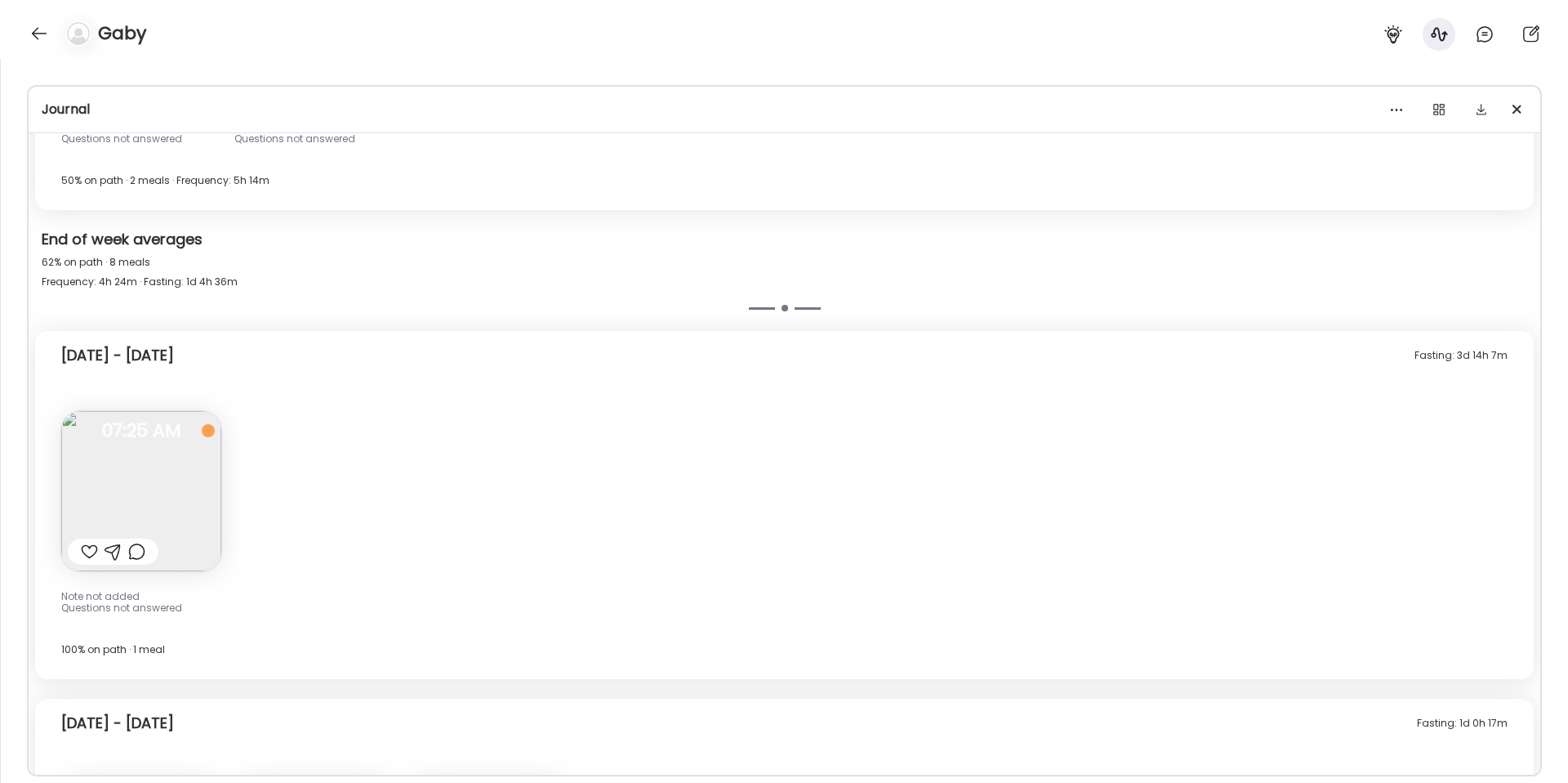
scroll to position [2360, 0]
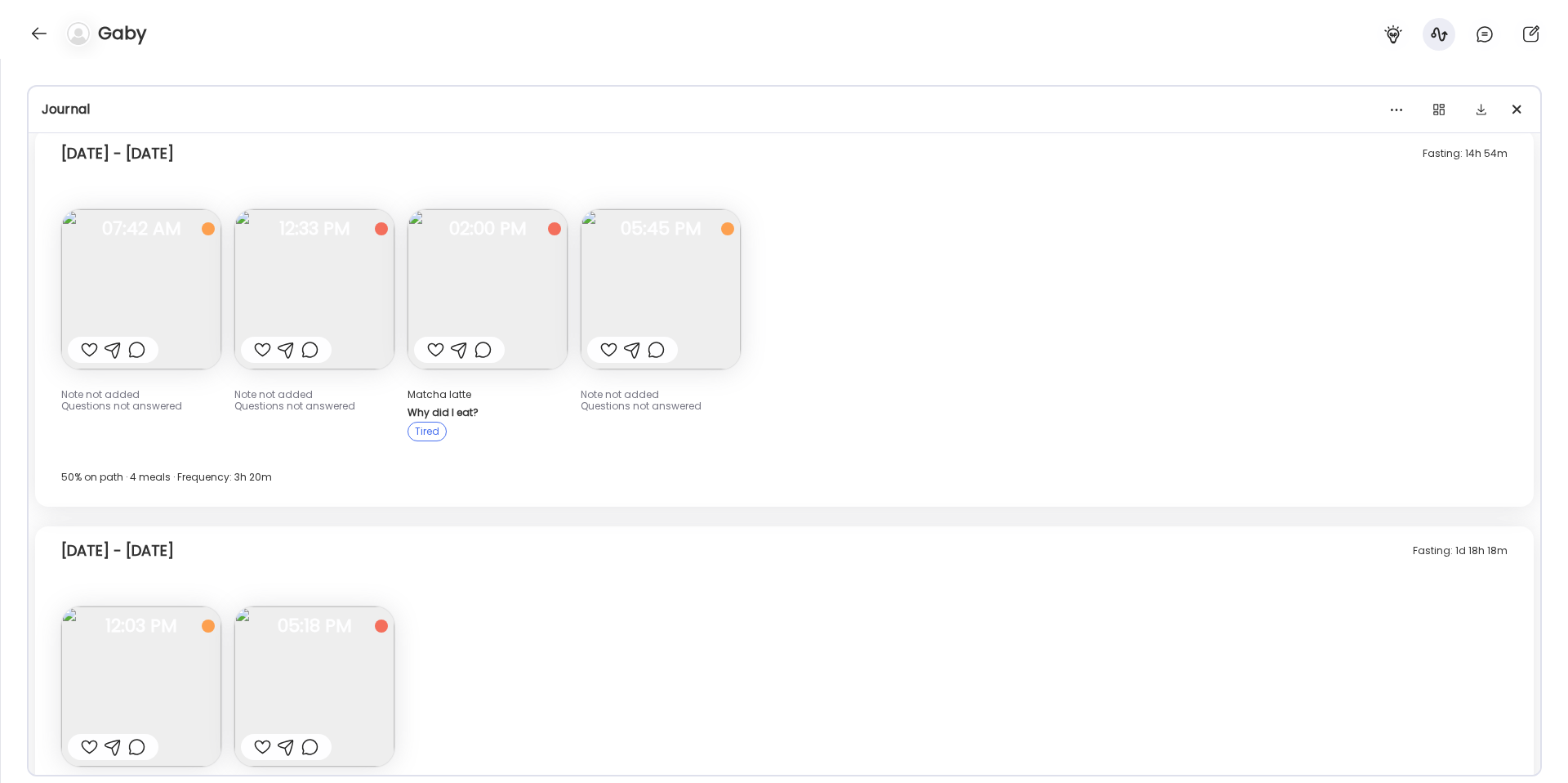
scroll to position [1739, 0]
click at [284, 547] on div "Fasting: 1d 18h 18m [DATE] - [DATE]" at bounding box center [784, 550] width 1446 height 52
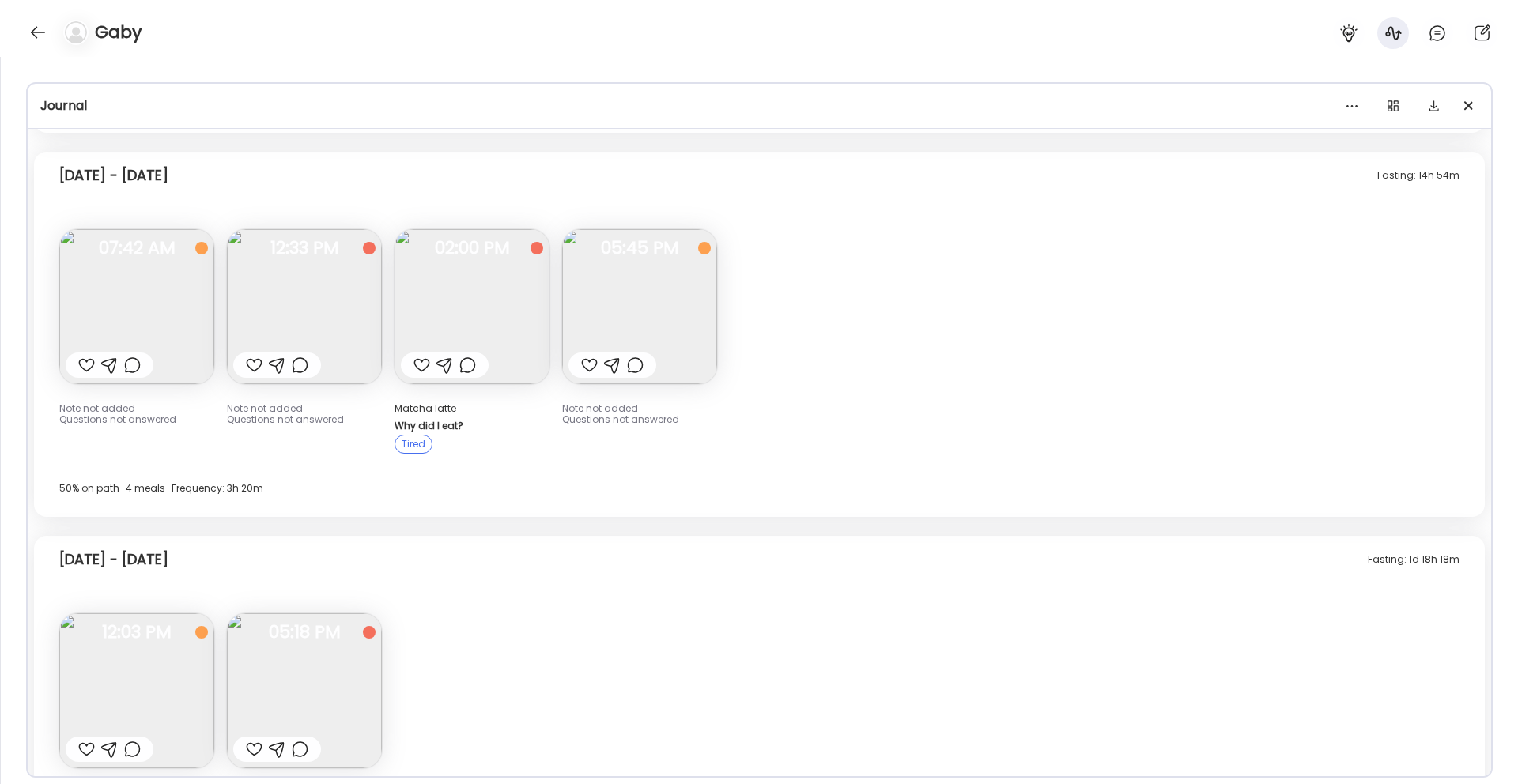
scroll to position [1652, 0]
click at [181, 301] on img at bounding box center [136, 307] width 155 height 155
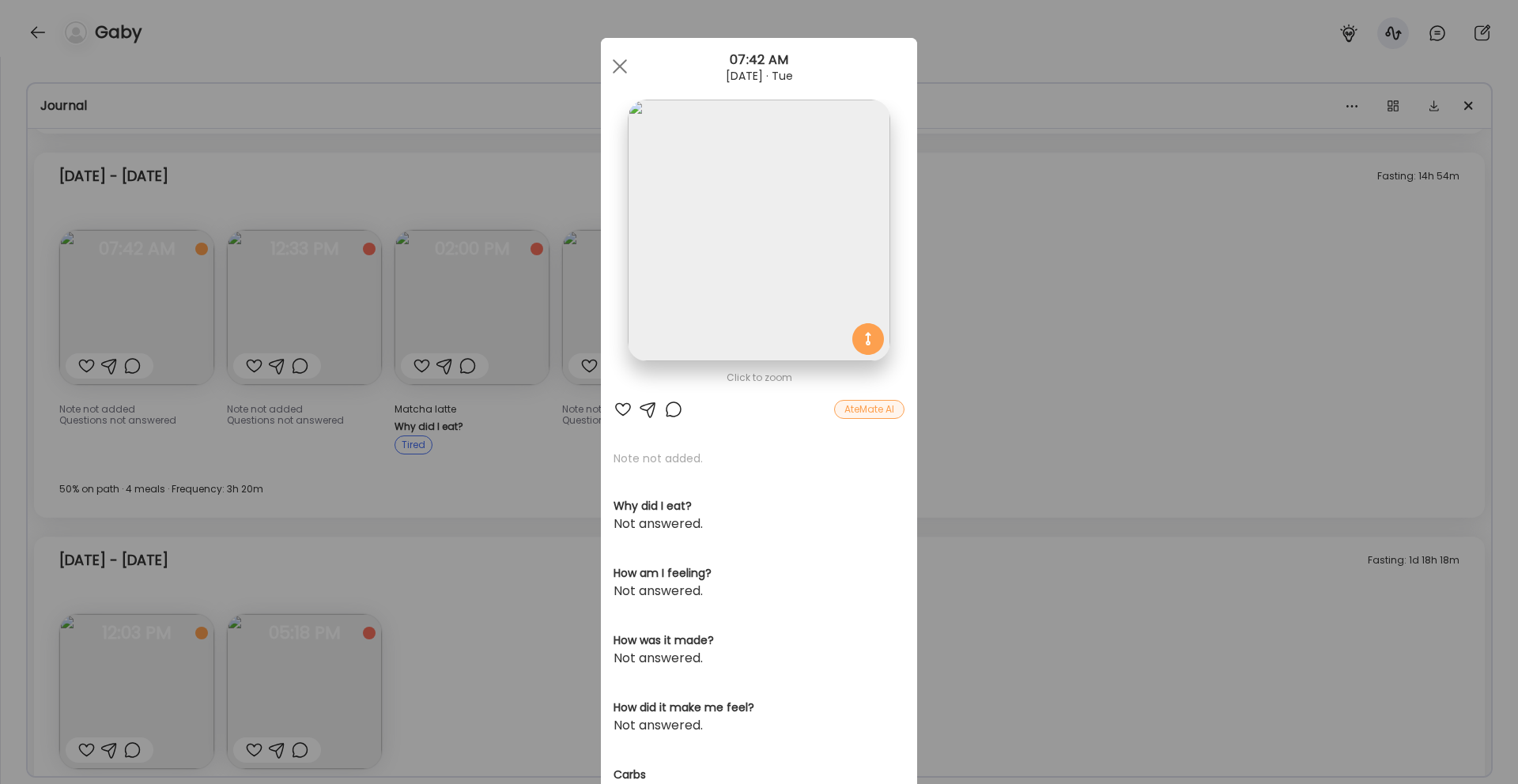
click at [1006, 348] on div "Ate Coach Dashboard Wahoo! It’s official Take a moment to set up your Coach Pro…" at bounding box center [759, 392] width 1518 height 784
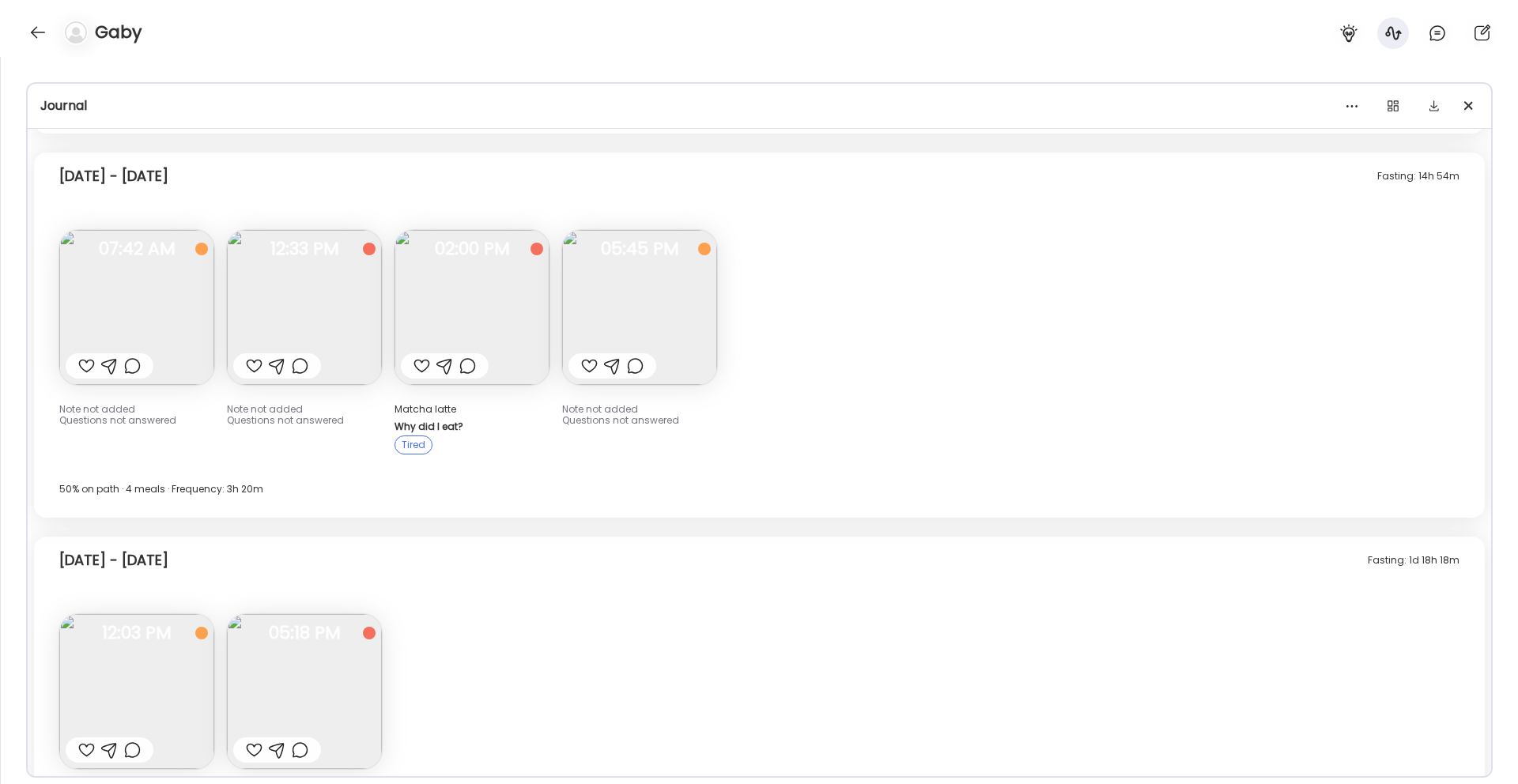
click at [301, 299] on img at bounding box center [304, 307] width 155 height 155
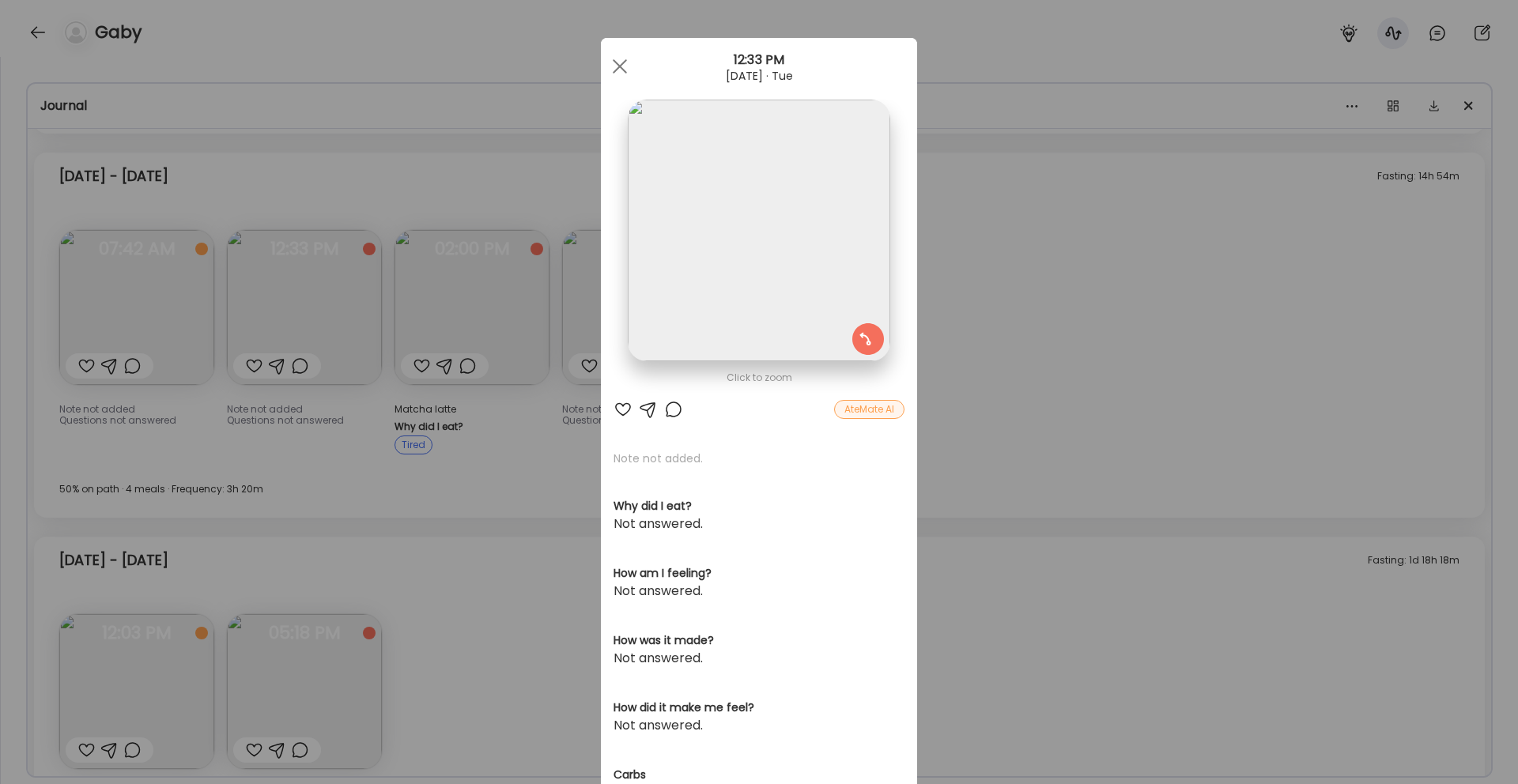
click at [988, 295] on div "Ate Coach Dashboard Wahoo! It’s official Take a moment to set up your Coach Pro…" at bounding box center [759, 392] width 1518 height 784
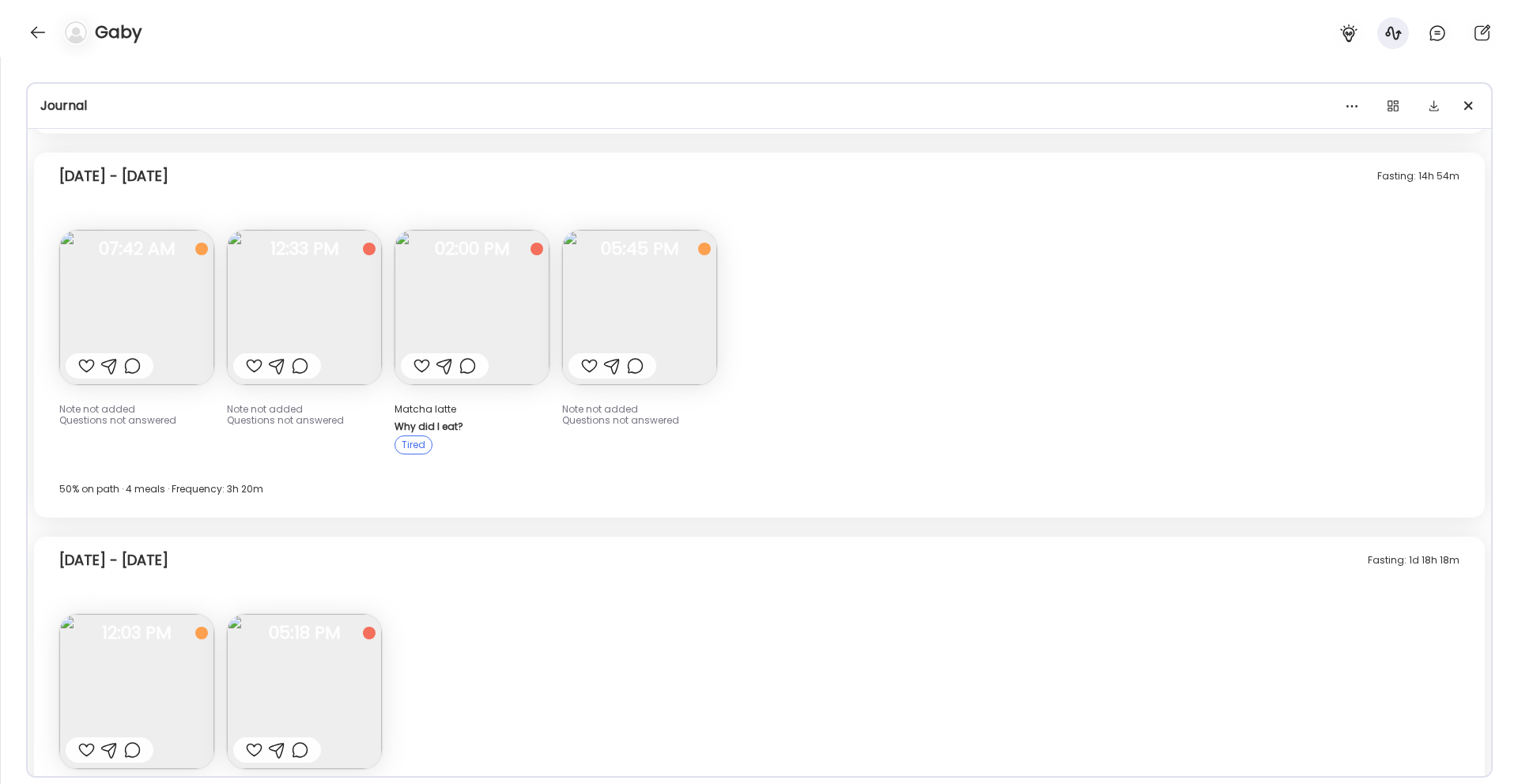
click at [623, 309] on img at bounding box center [639, 307] width 155 height 155
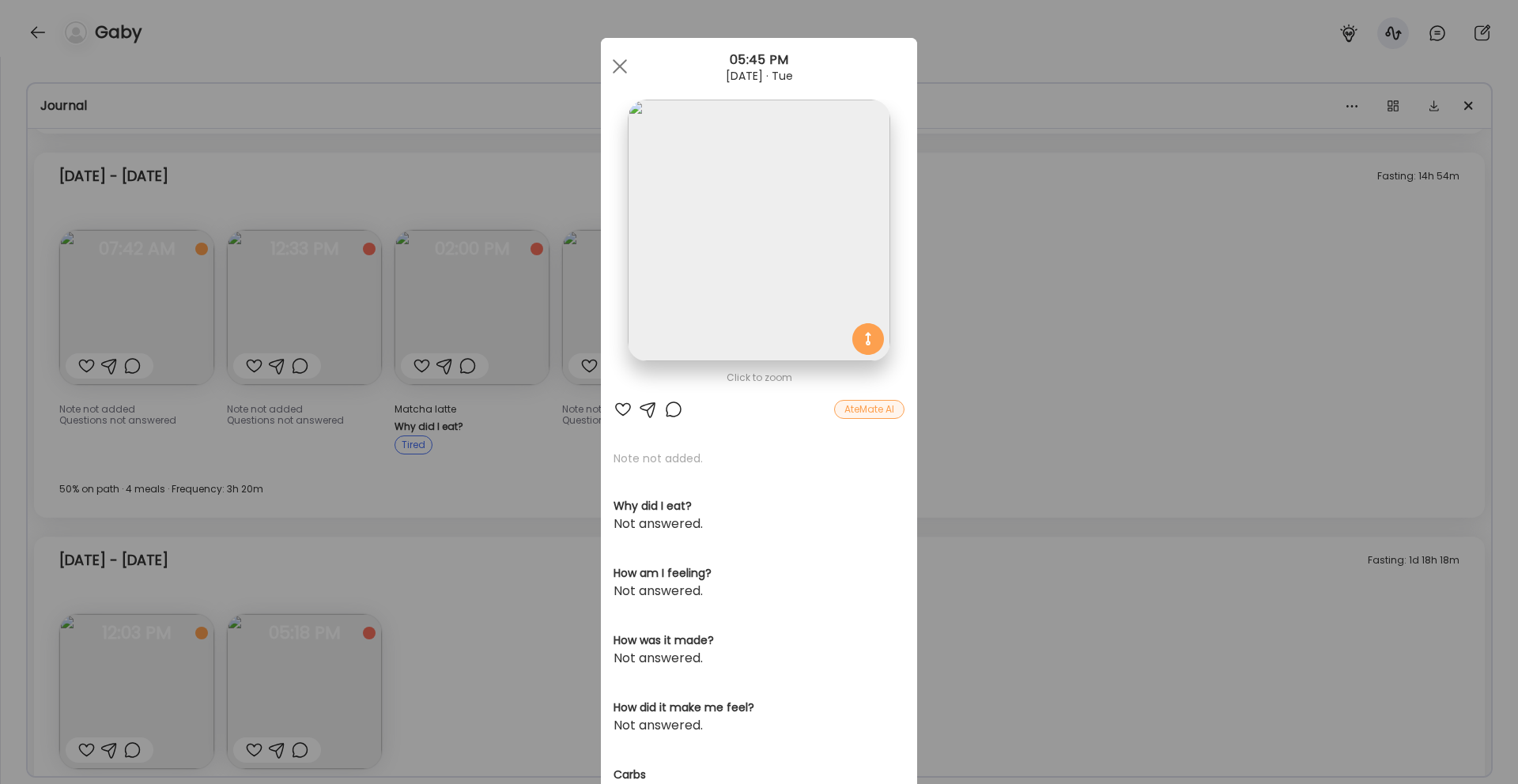
click at [780, 241] on img at bounding box center [759, 231] width 262 height 262
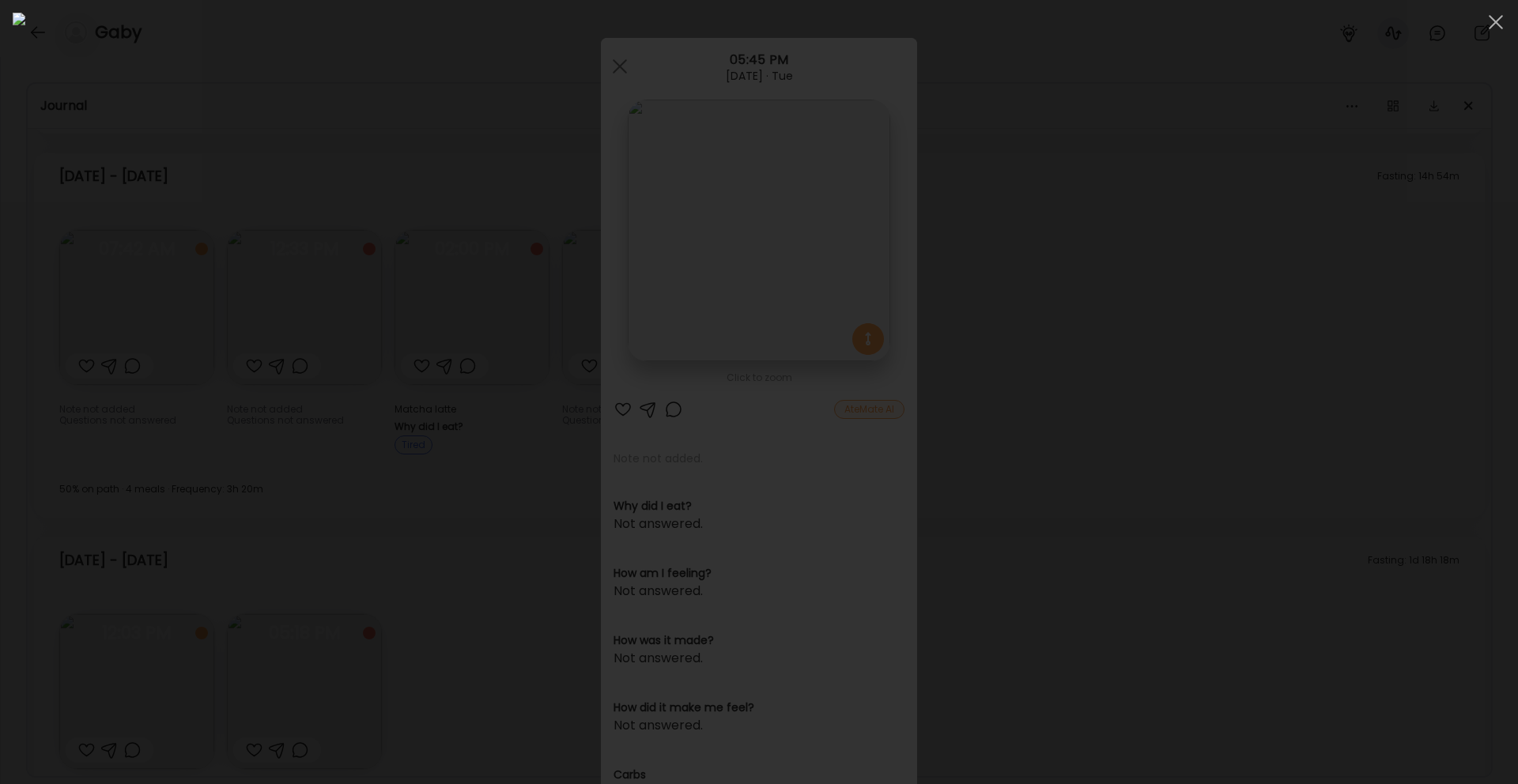
click at [1252, 379] on div at bounding box center [759, 392] width 1492 height 758
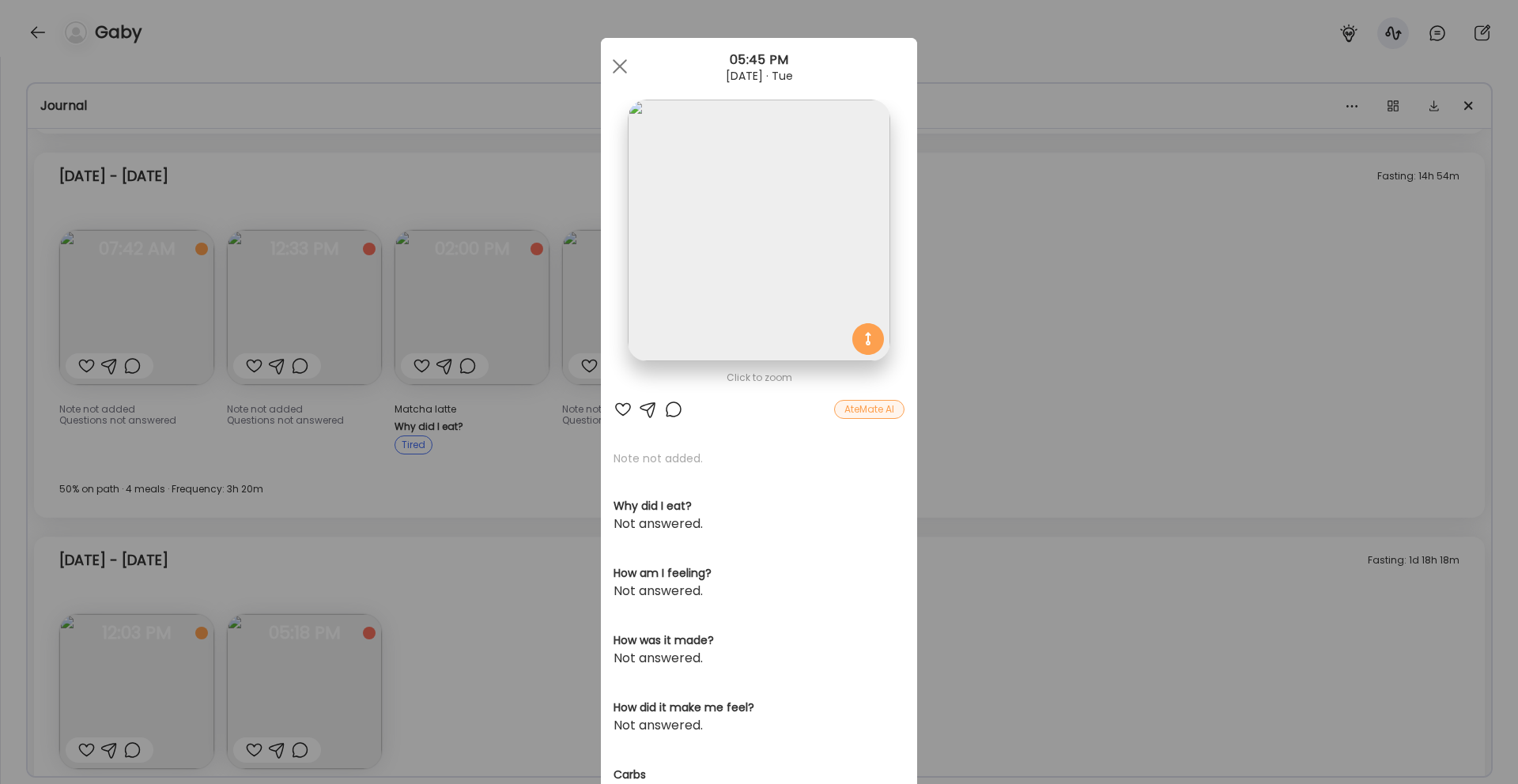
click at [794, 177] on img at bounding box center [759, 231] width 262 height 262
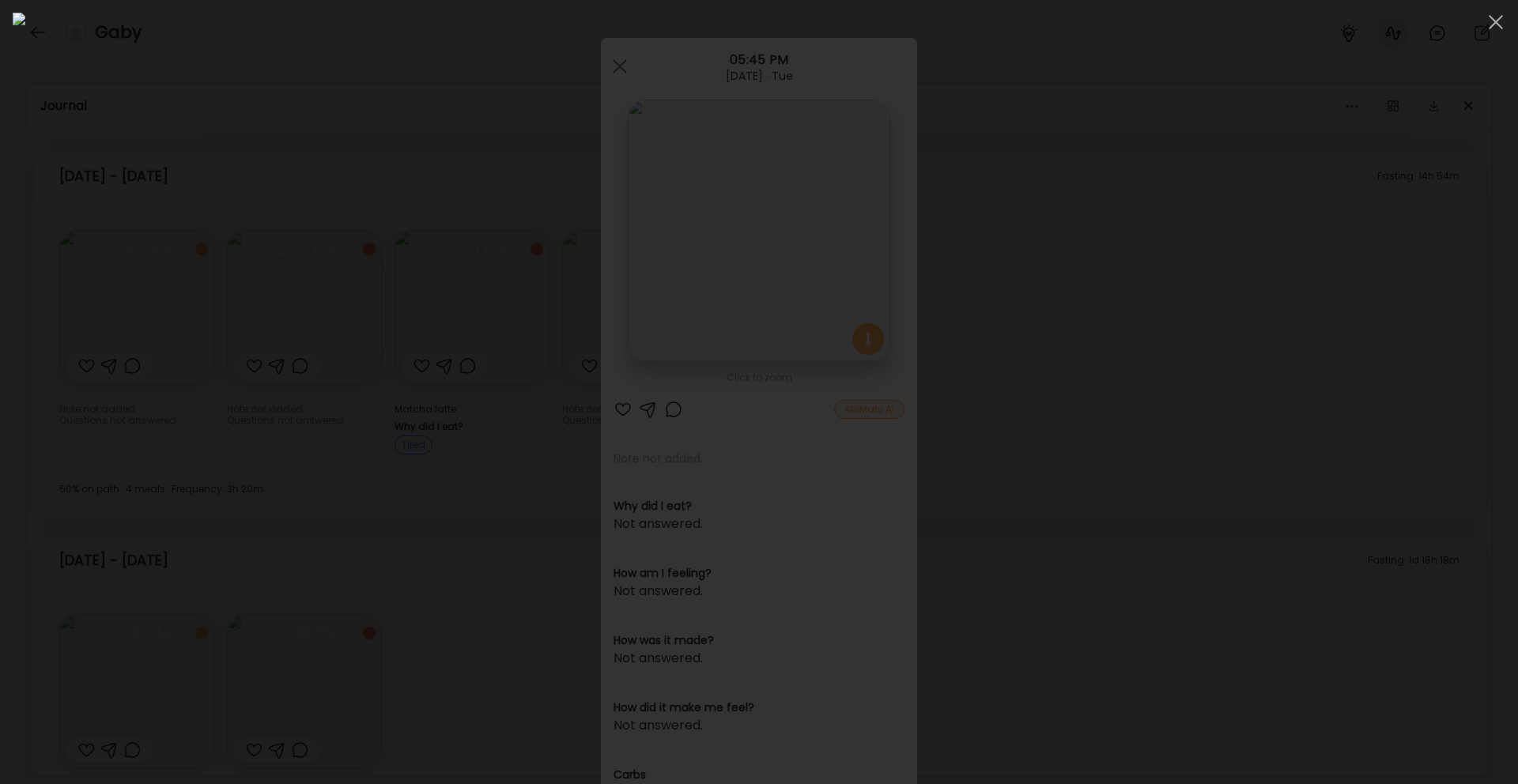
click at [1183, 406] on div at bounding box center [759, 392] width 1492 height 758
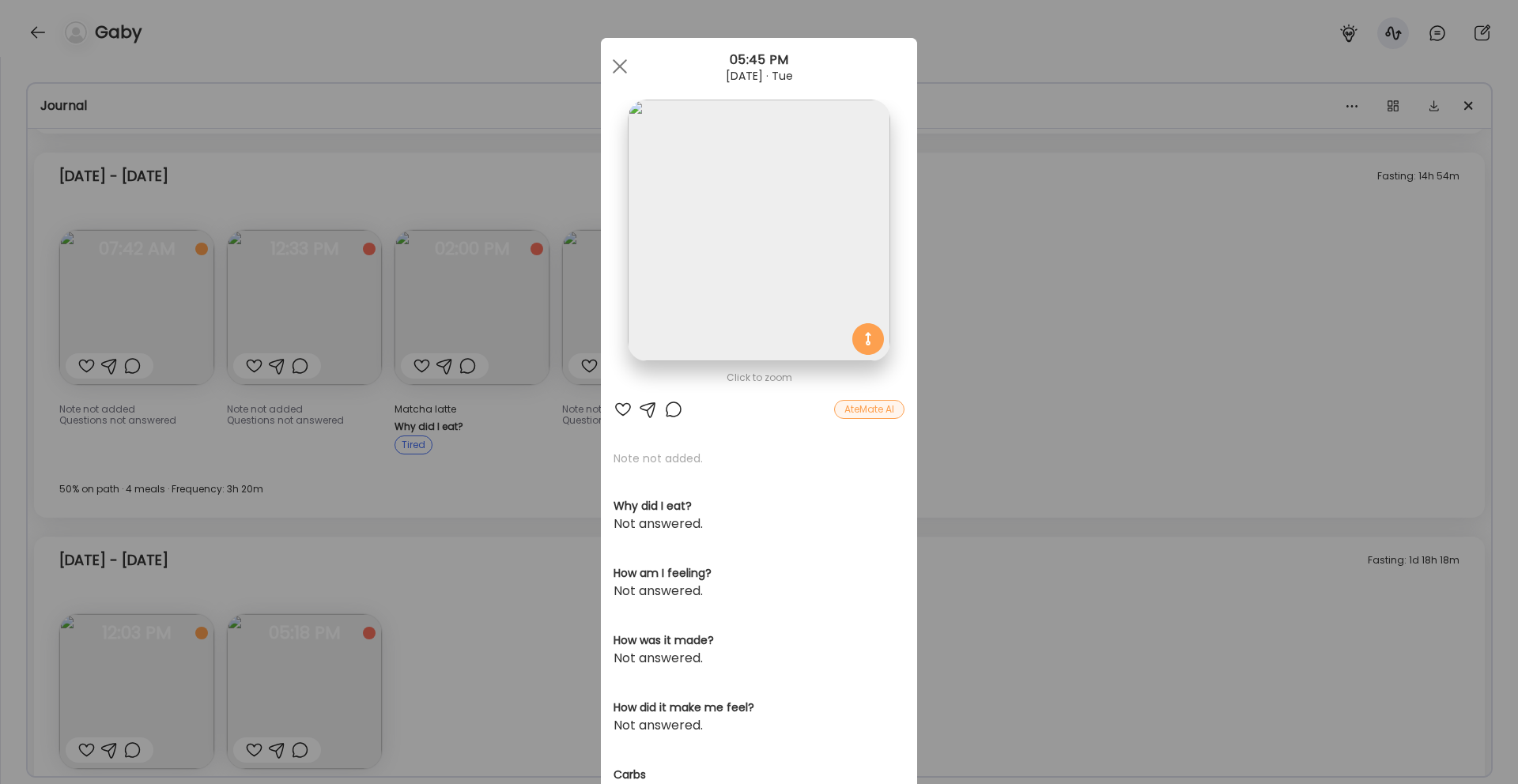
click at [1151, 422] on div "Ate Coach Dashboard Wahoo! It’s official Take a moment to set up your Coach Pro…" at bounding box center [759, 392] width 1518 height 784
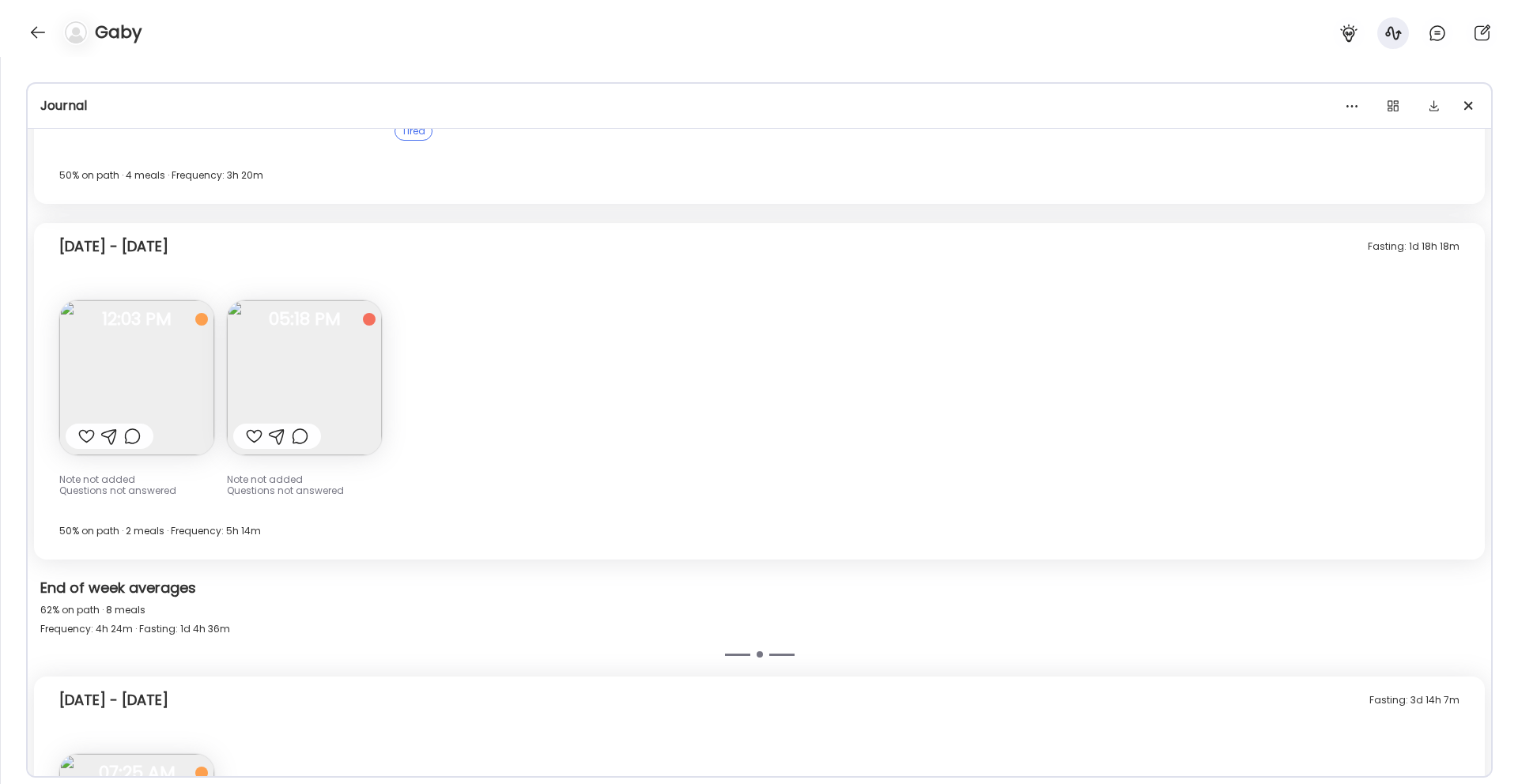
scroll to position [1970, 0]
click at [159, 354] on img at bounding box center [136, 372] width 155 height 155
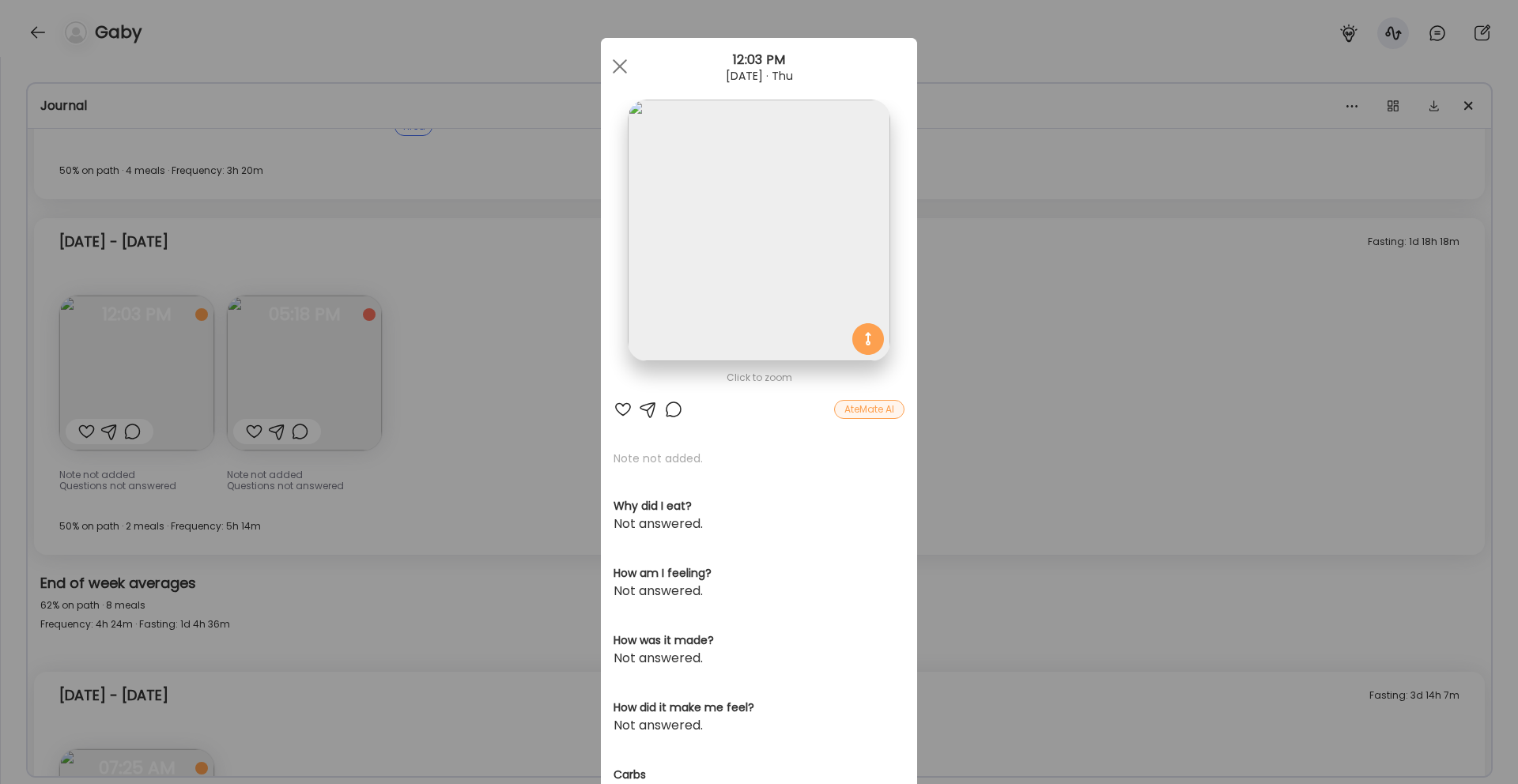
click at [710, 309] on img at bounding box center [759, 231] width 262 height 262
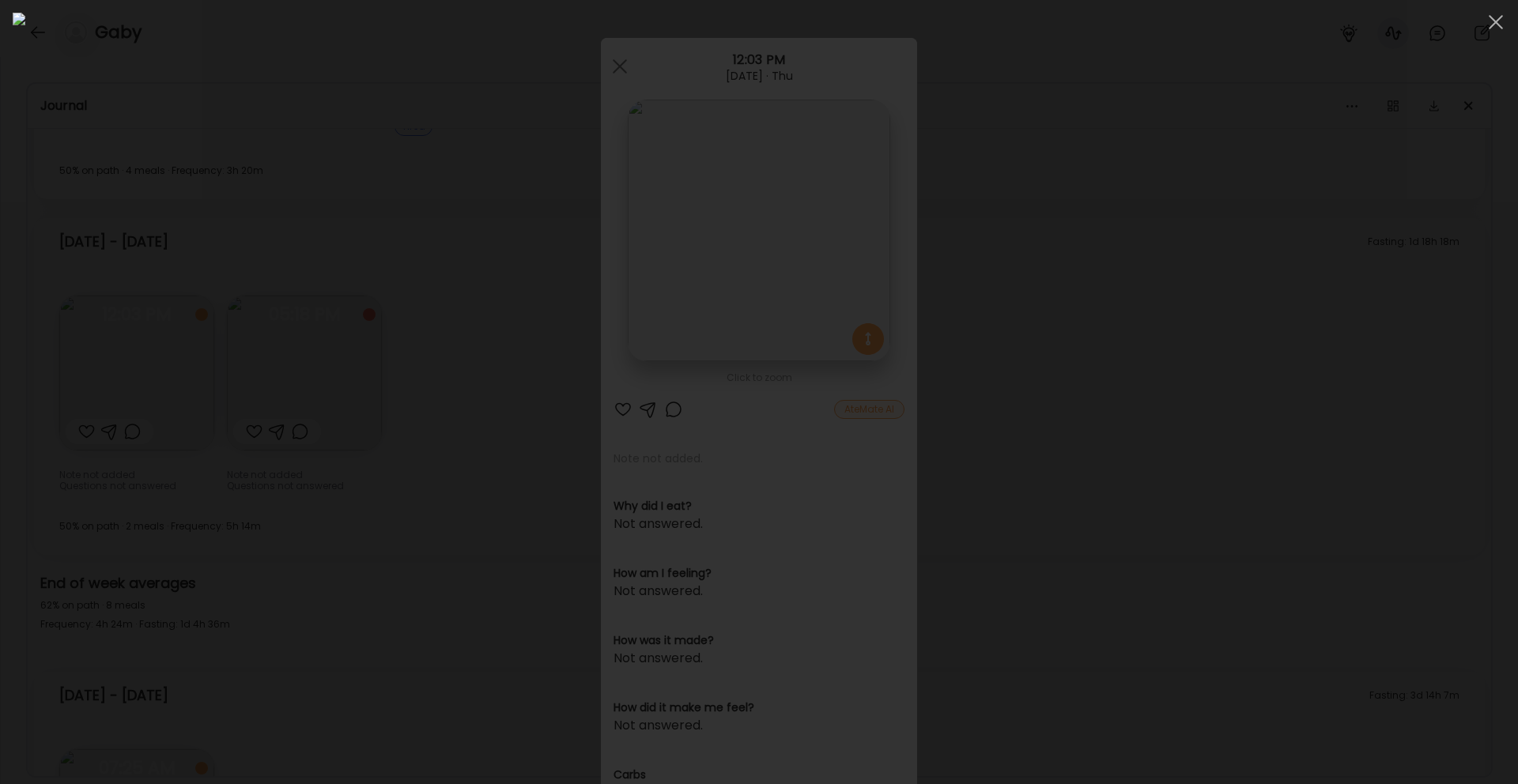
click at [1272, 486] on div at bounding box center [759, 392] width 1492 height 758
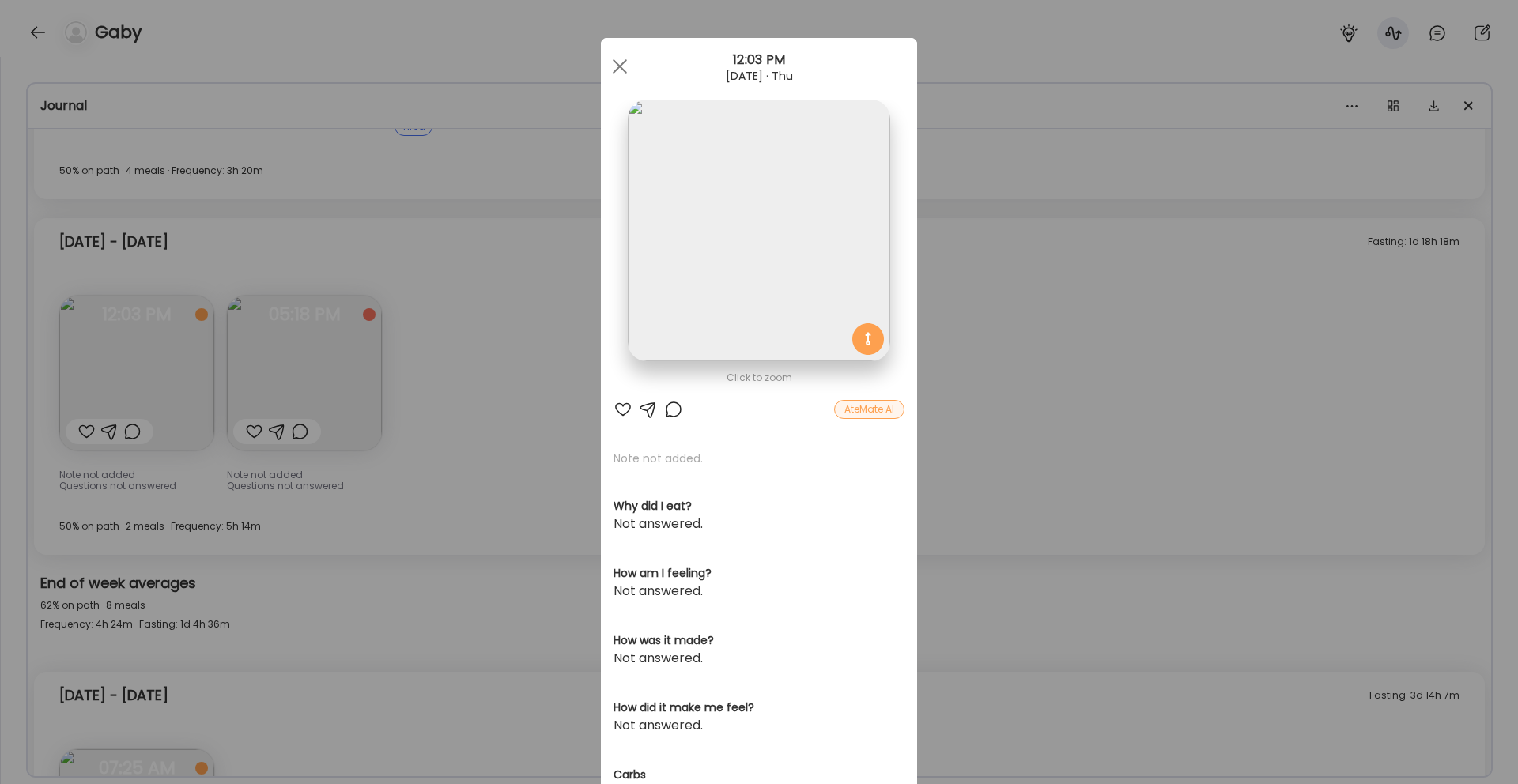
click at [1041, 444] on div "Ate Coach Dashboard Wahoo! It’s official Take a moment to set up your Coach Pro…" at bounding box center [759, 392] width 1518 height 784
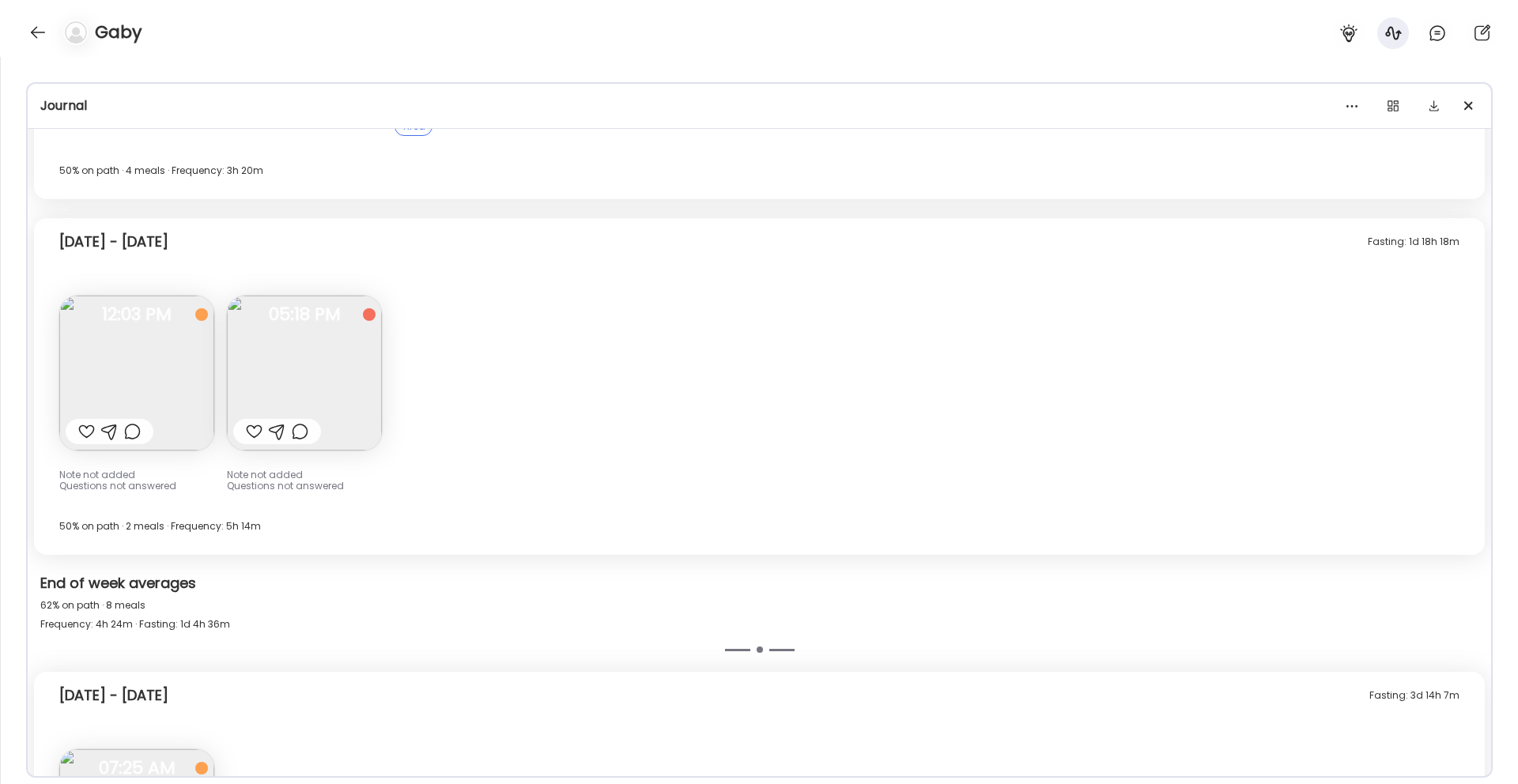
click at [364, 354] on img at bounding box center [304, 372] width 155 height 155
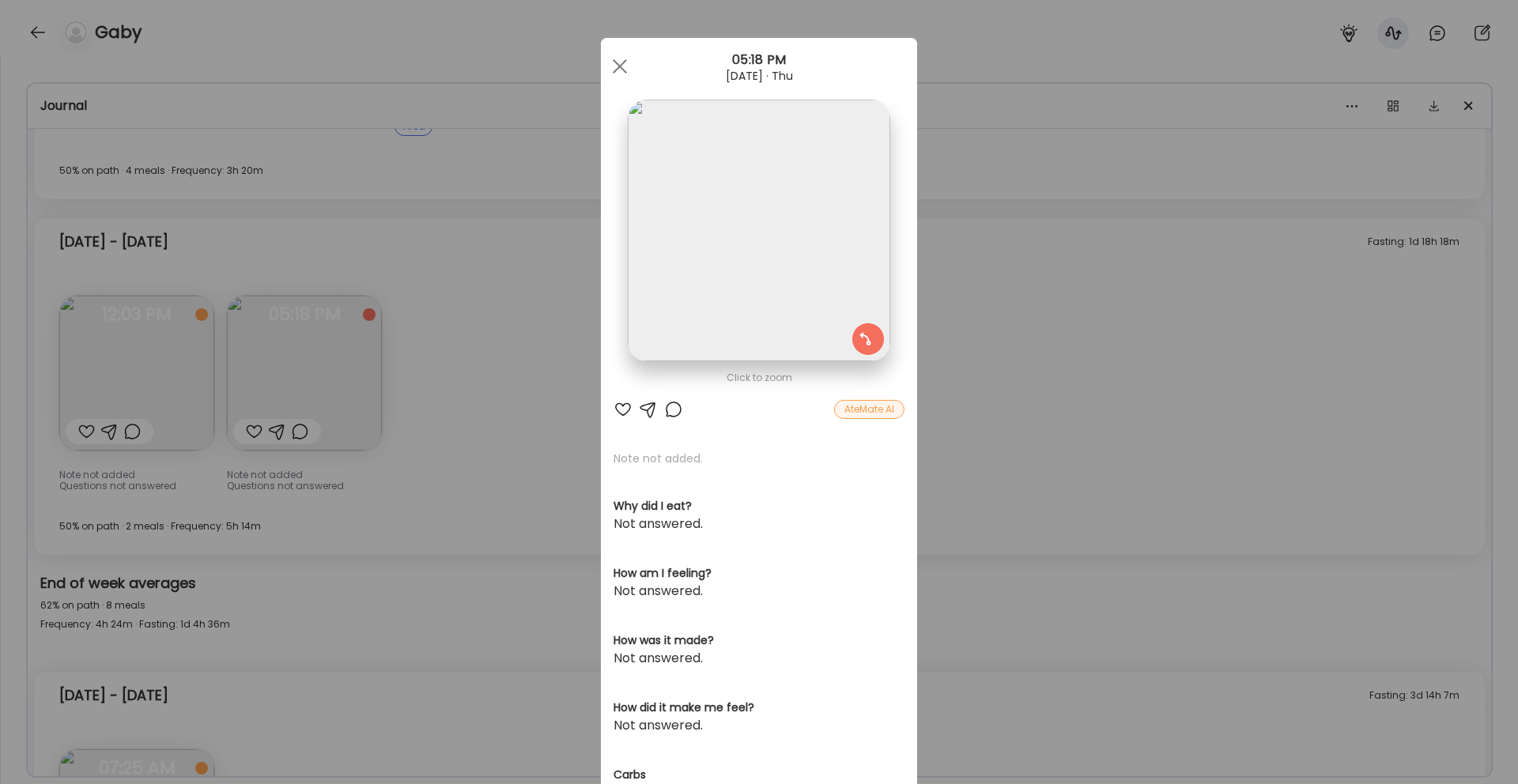
scroll to position [72, 0]
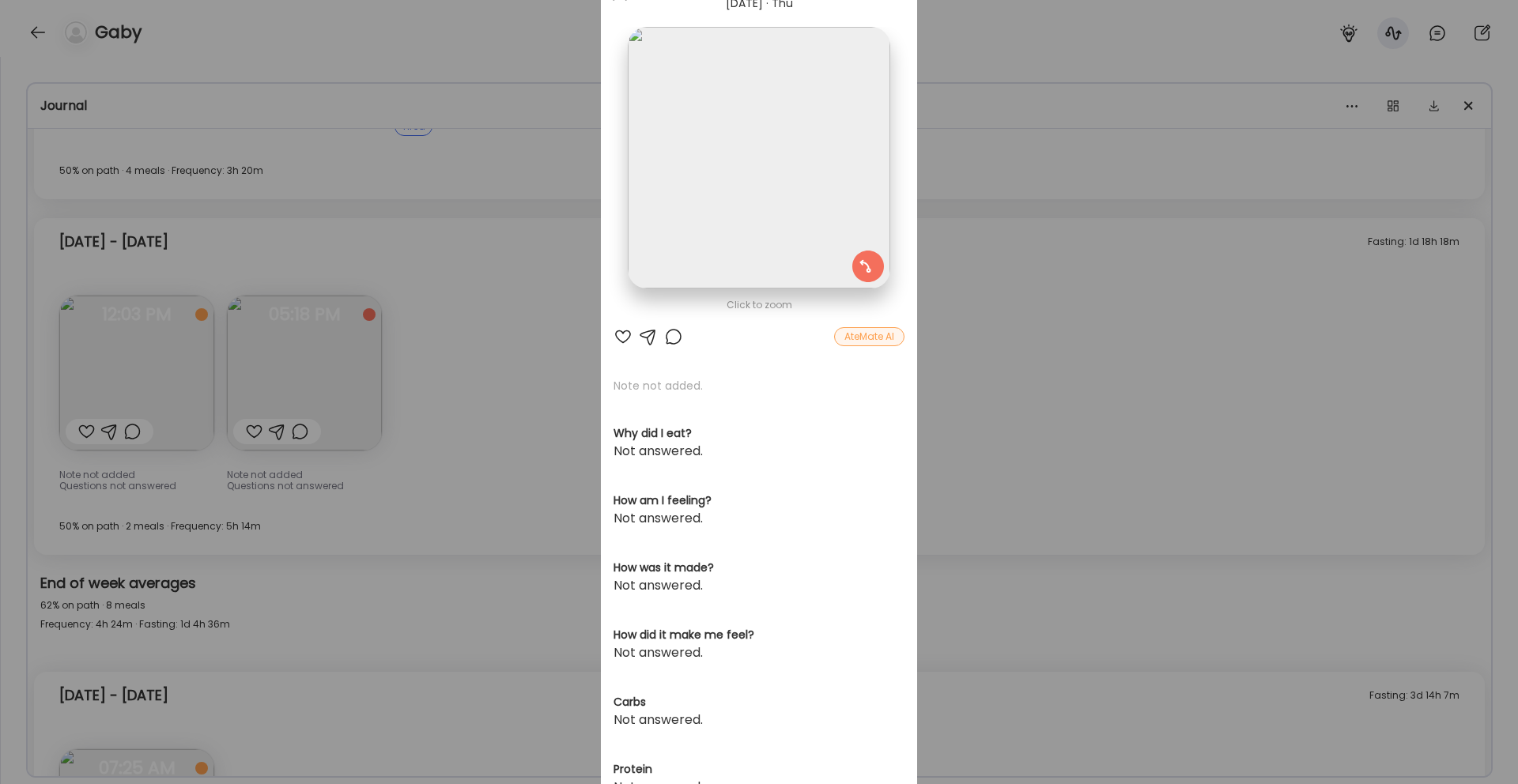
click at [870, 266] on div at bounding box center [759, 157] width 262 height 262
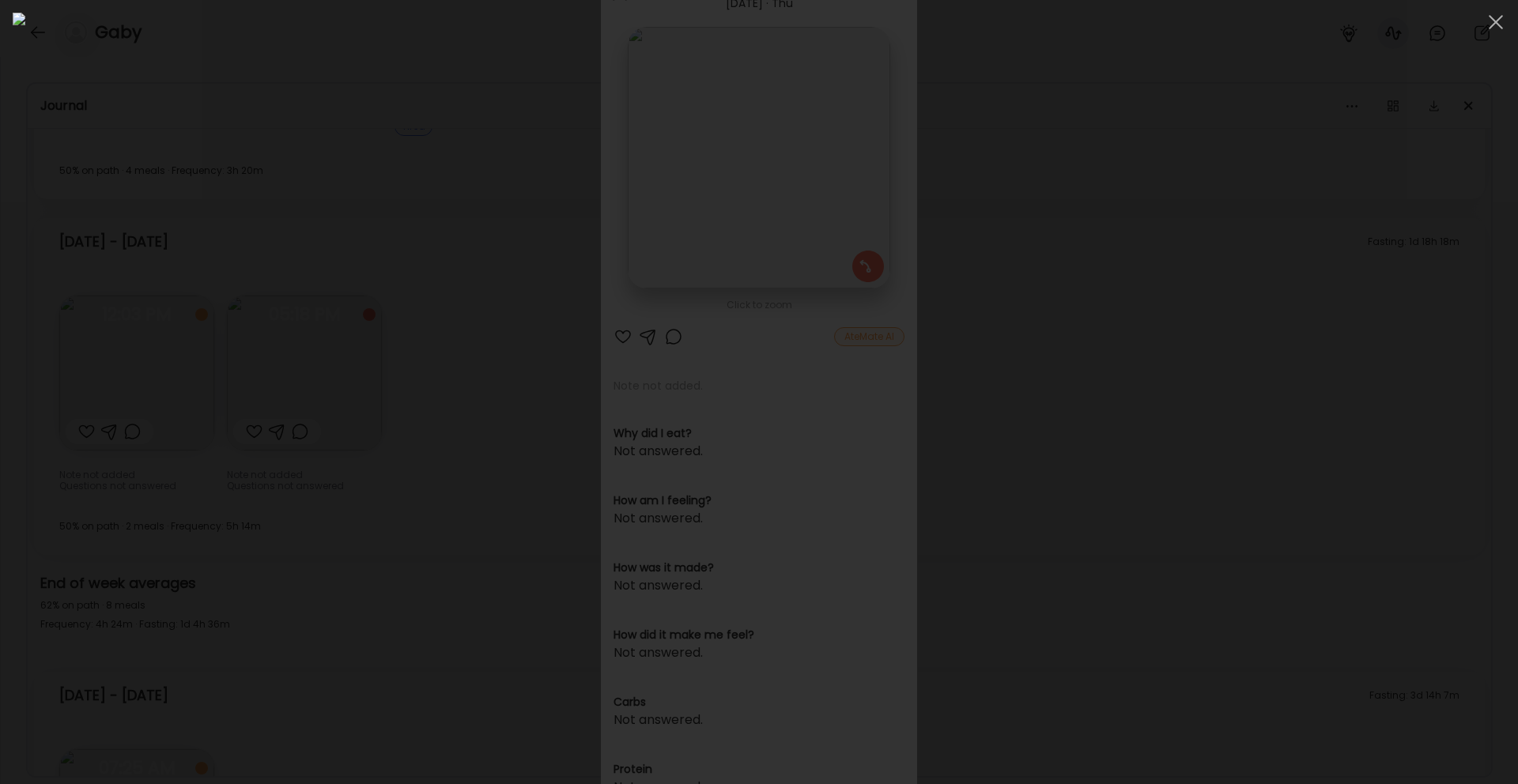
click at [1245, 363] on div at bounding box center [759, 392] width 1492 height 758
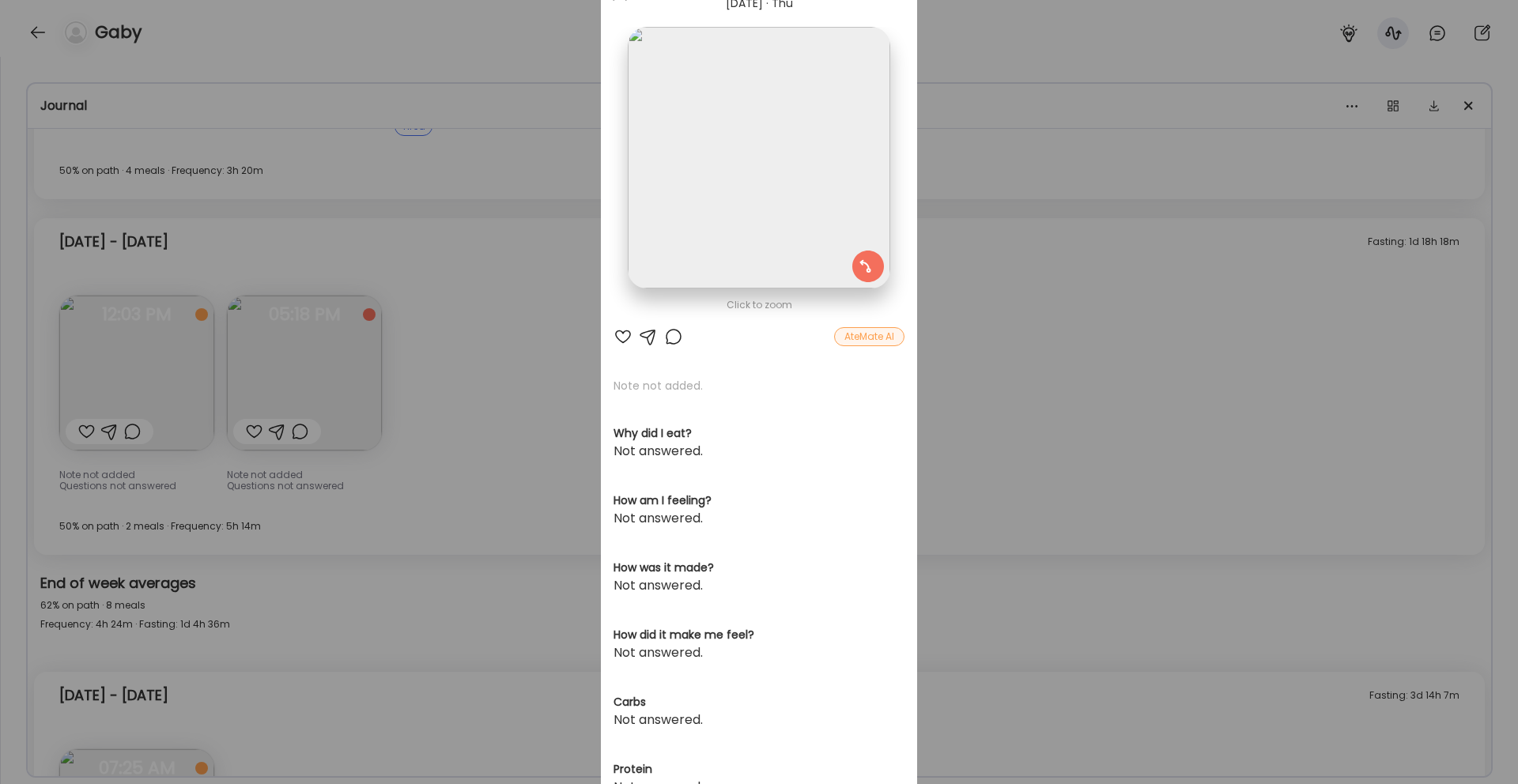
click at [499, 397] on div "Ate Coach Dashboard Wahoo! It’s official Take a moment to set up your Coach Pro…" at bounding box center [759, 392] width 1518 height 784
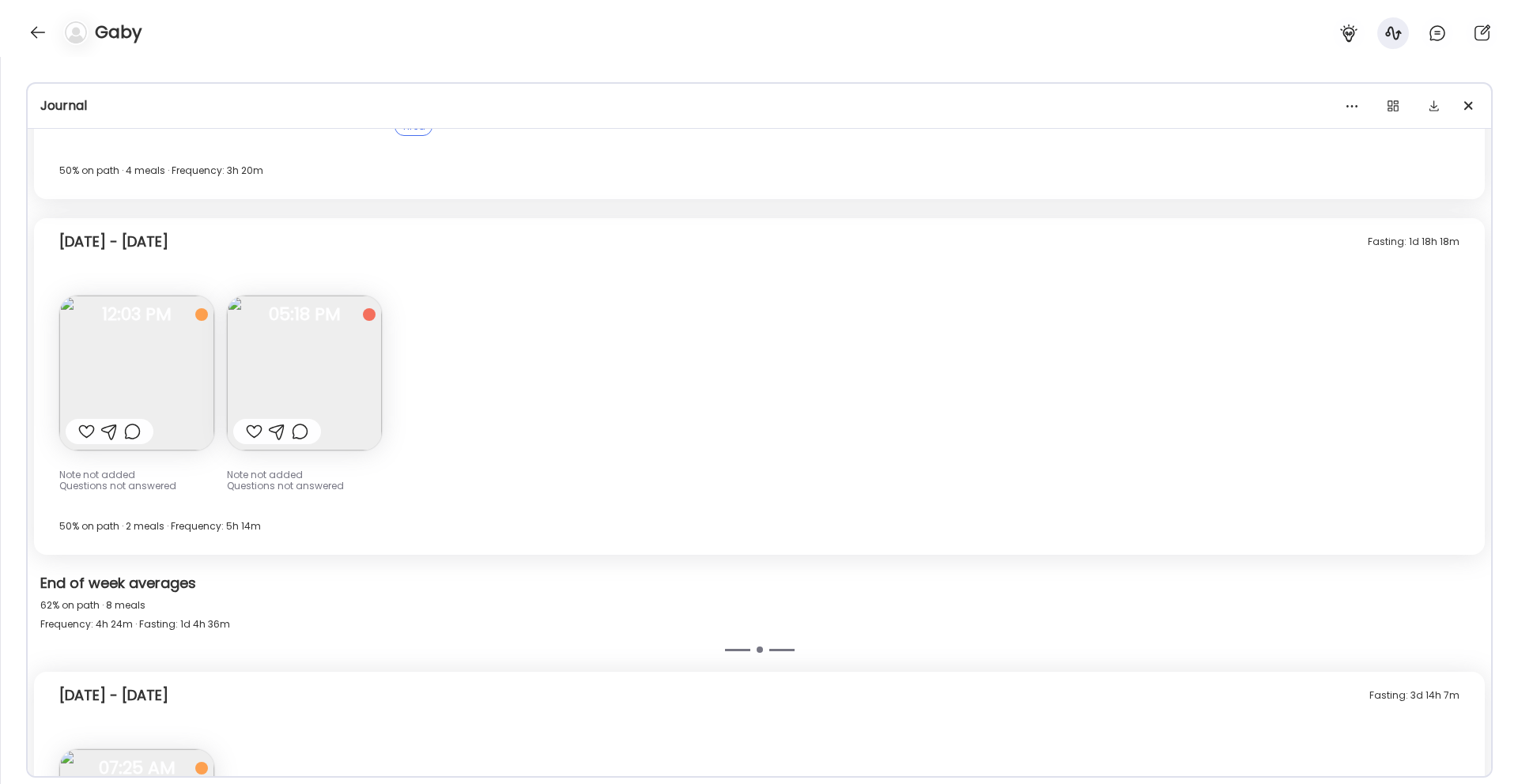
click at [369, 316] on span "05:18 PM" at bounding box center [304, 315] width 155 height 14
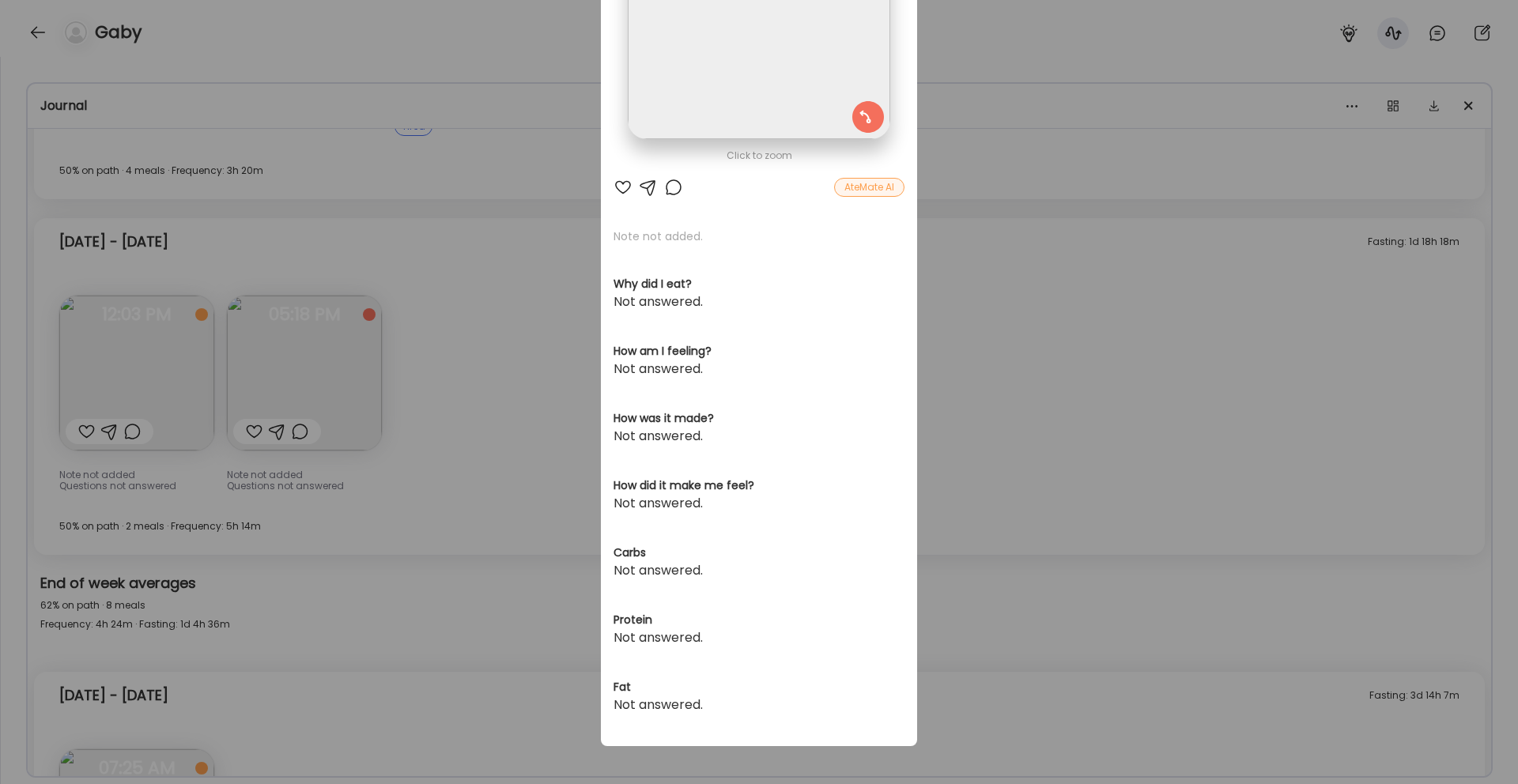
scroll to position [0, 0]
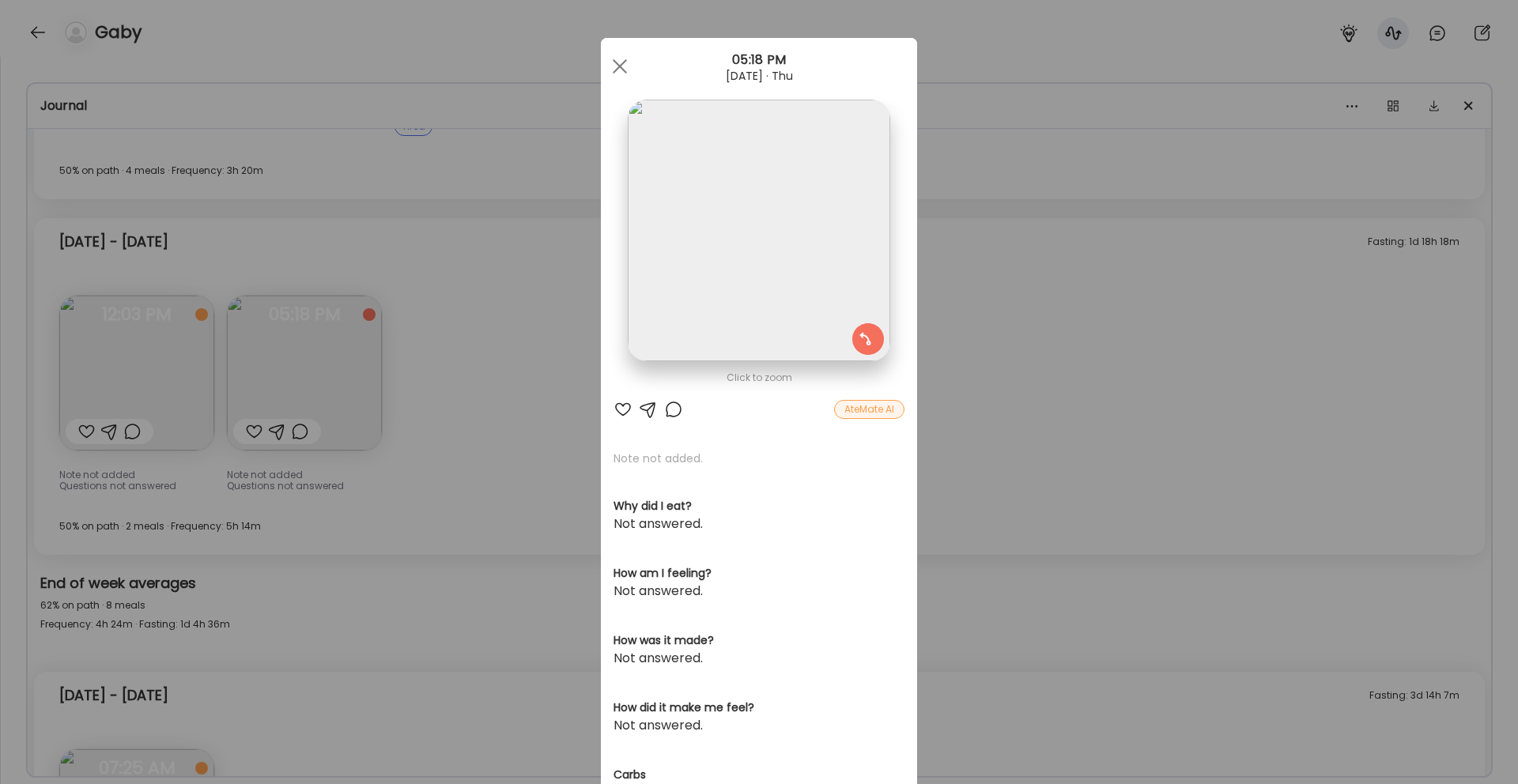
click at [801, 266] on img at bounding box center [759, 231] width 262 height 262
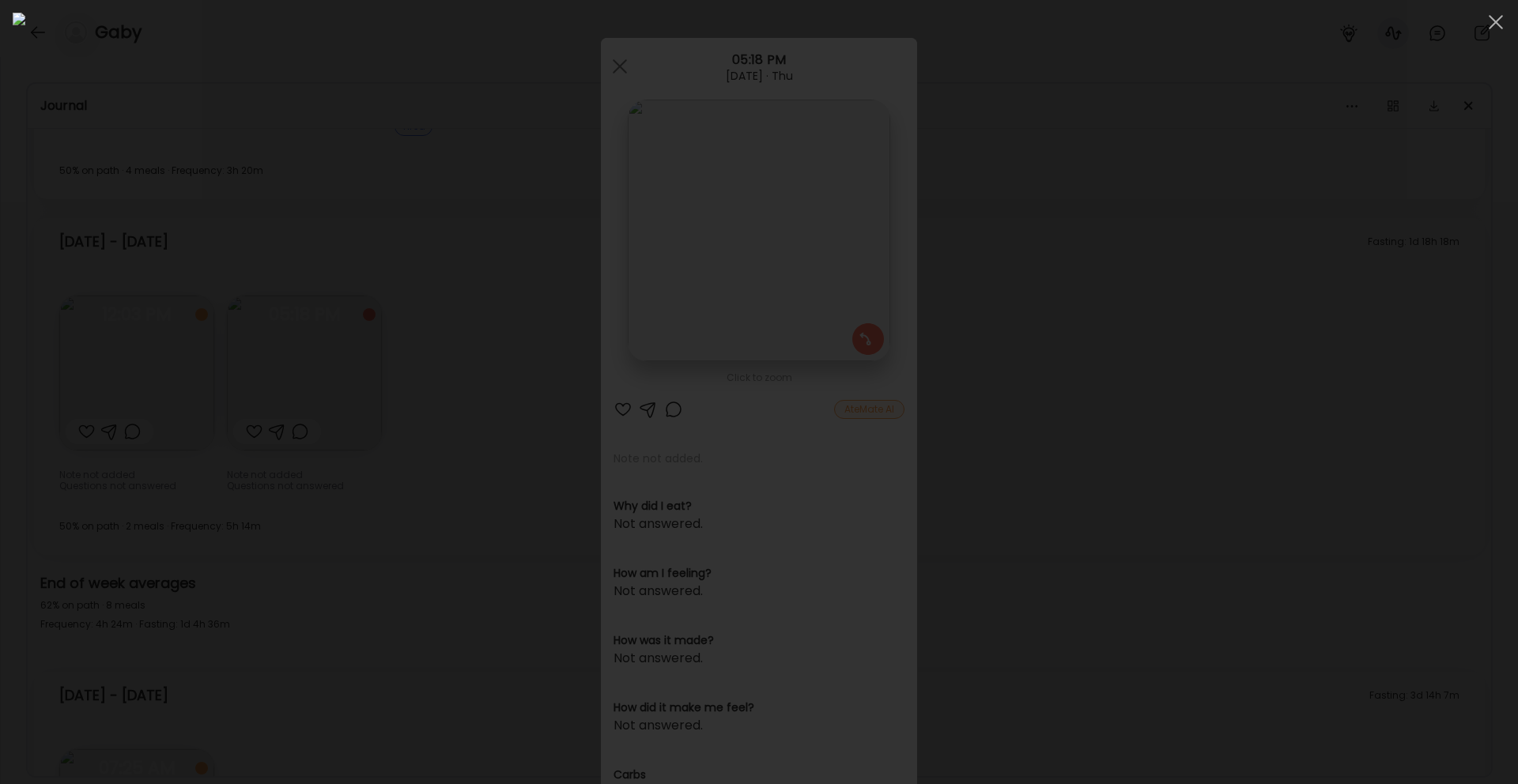
click at [1289, 280] on div at bounding box center [759, 392] width 1492 height 758
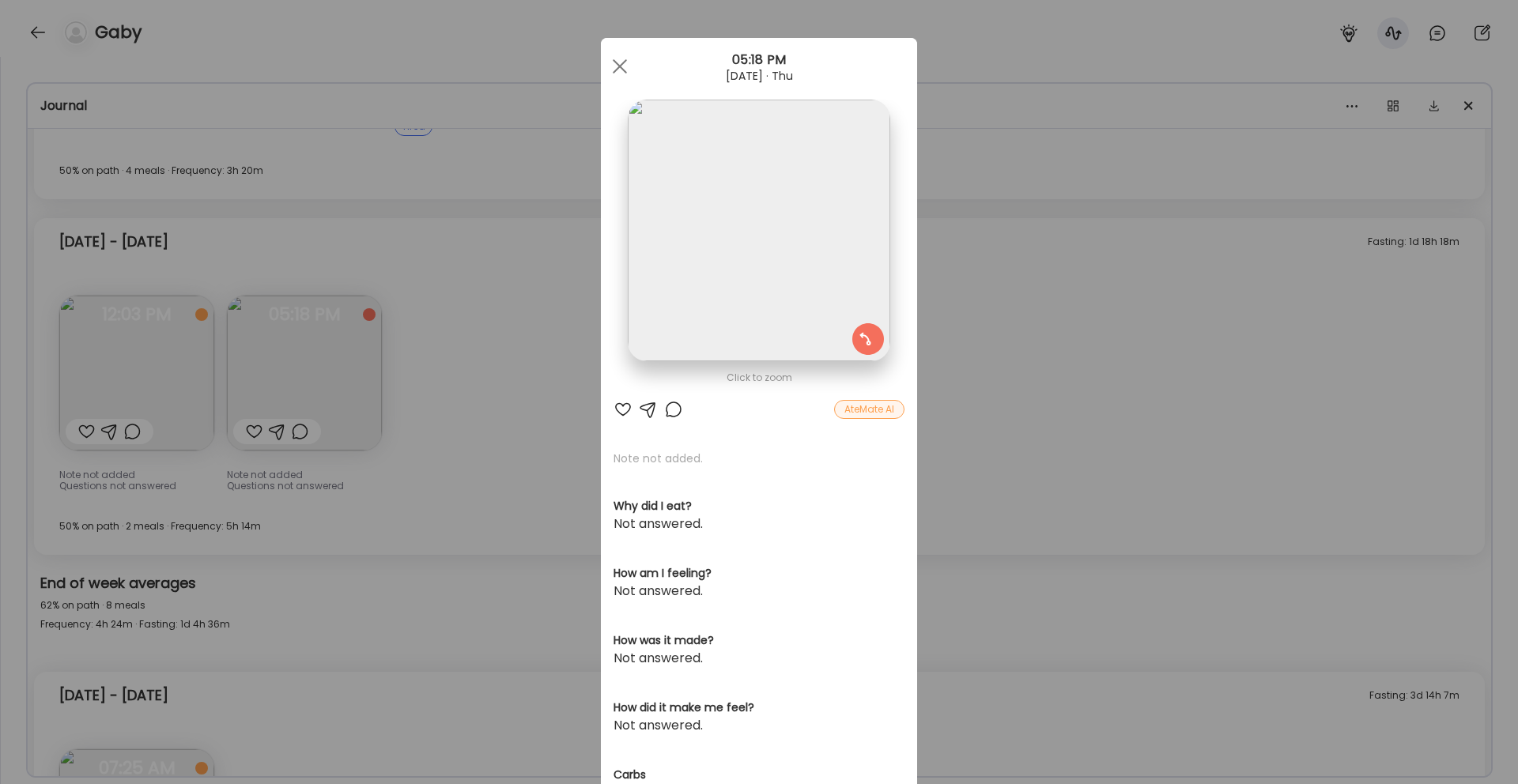
click at [869, 345] on div at bounding box center [759, 231] width 262 height 262
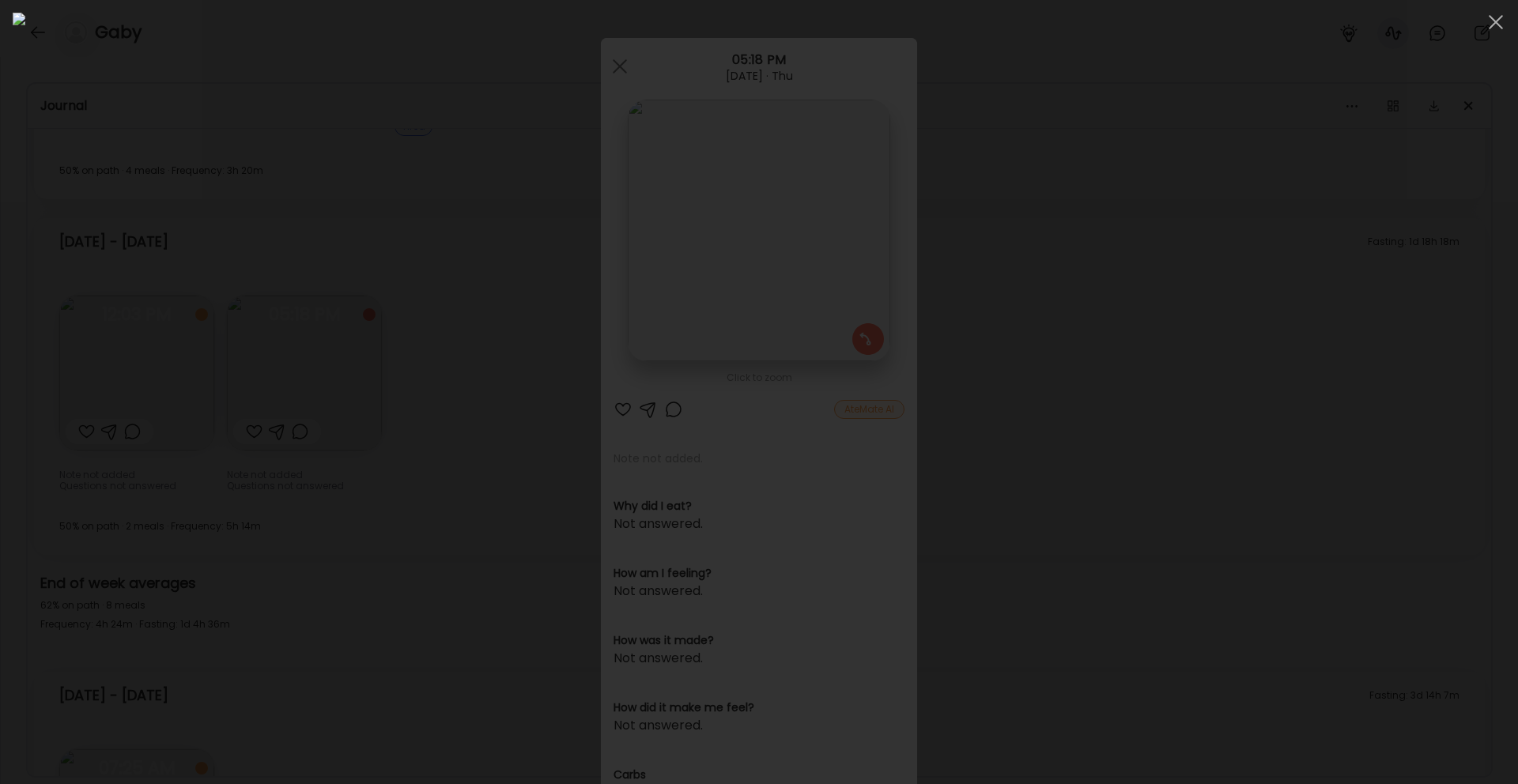
click at [1134, 402] on img at bounding box center [759, 392] width 1492 height 758
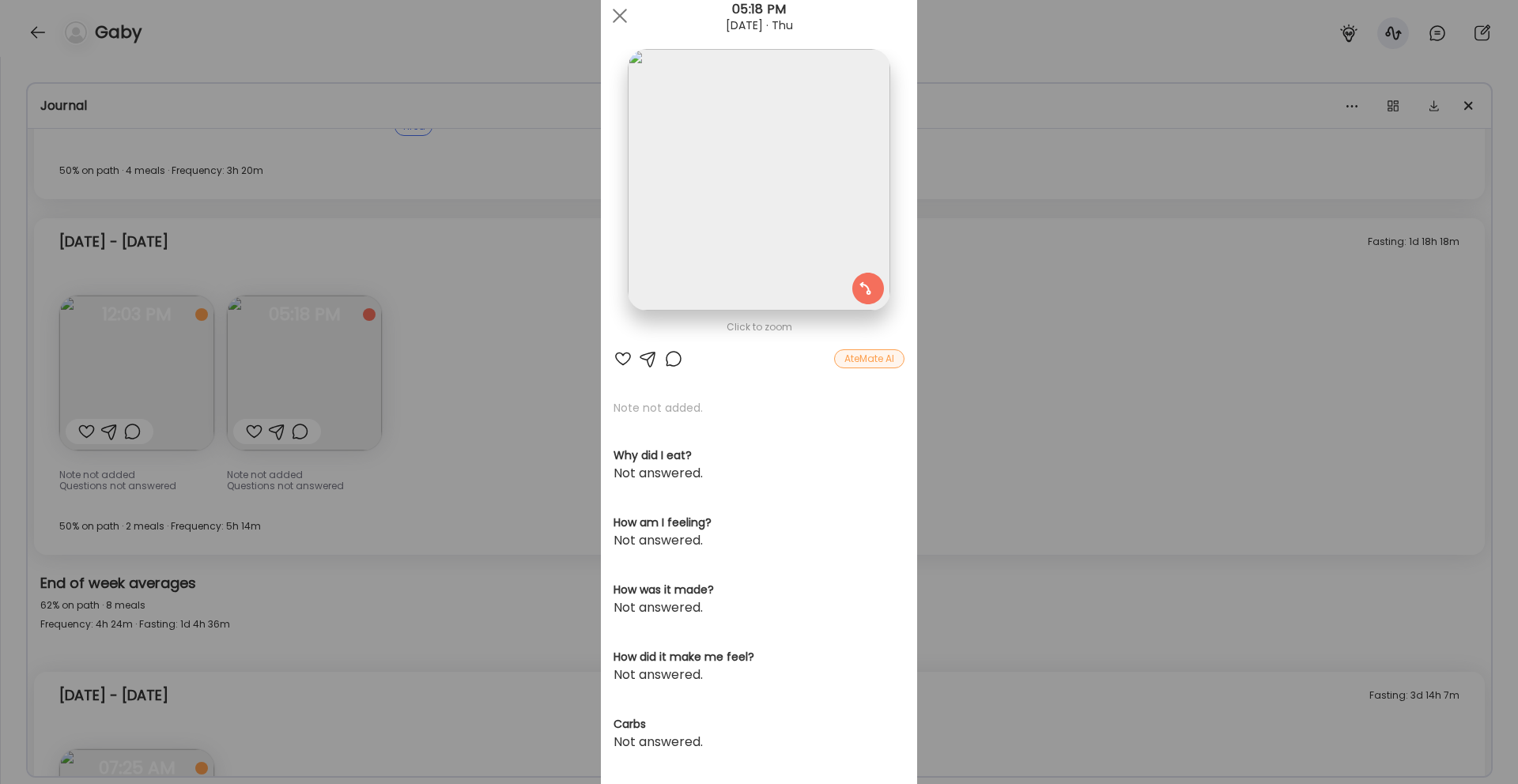
scroll to position [49, 0]
click at [786, 275] on img at bounding box center [759, 181] width 262 height 262
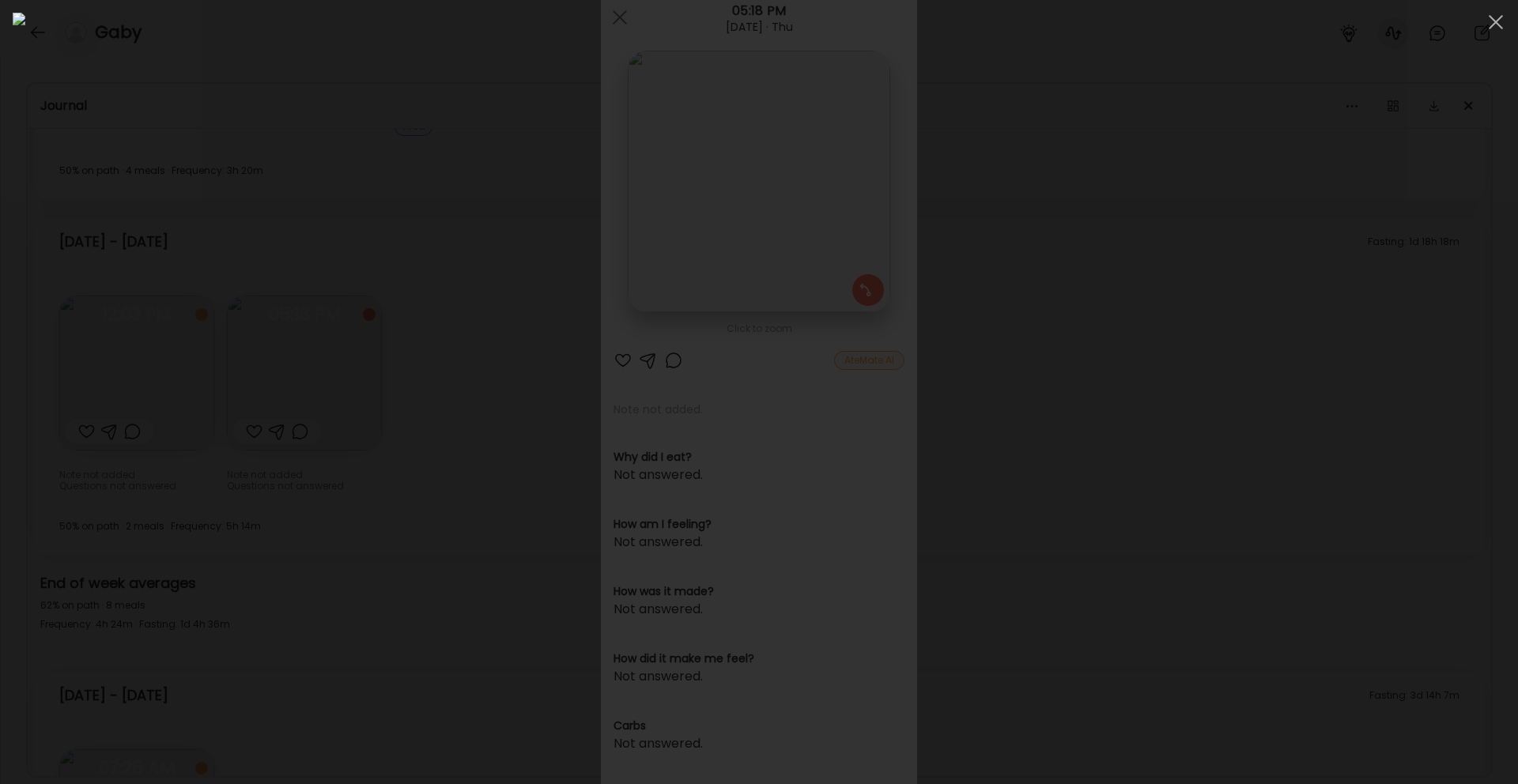
click at [232, 389] on div at bounding box center [759, 392] width 1492 height 758
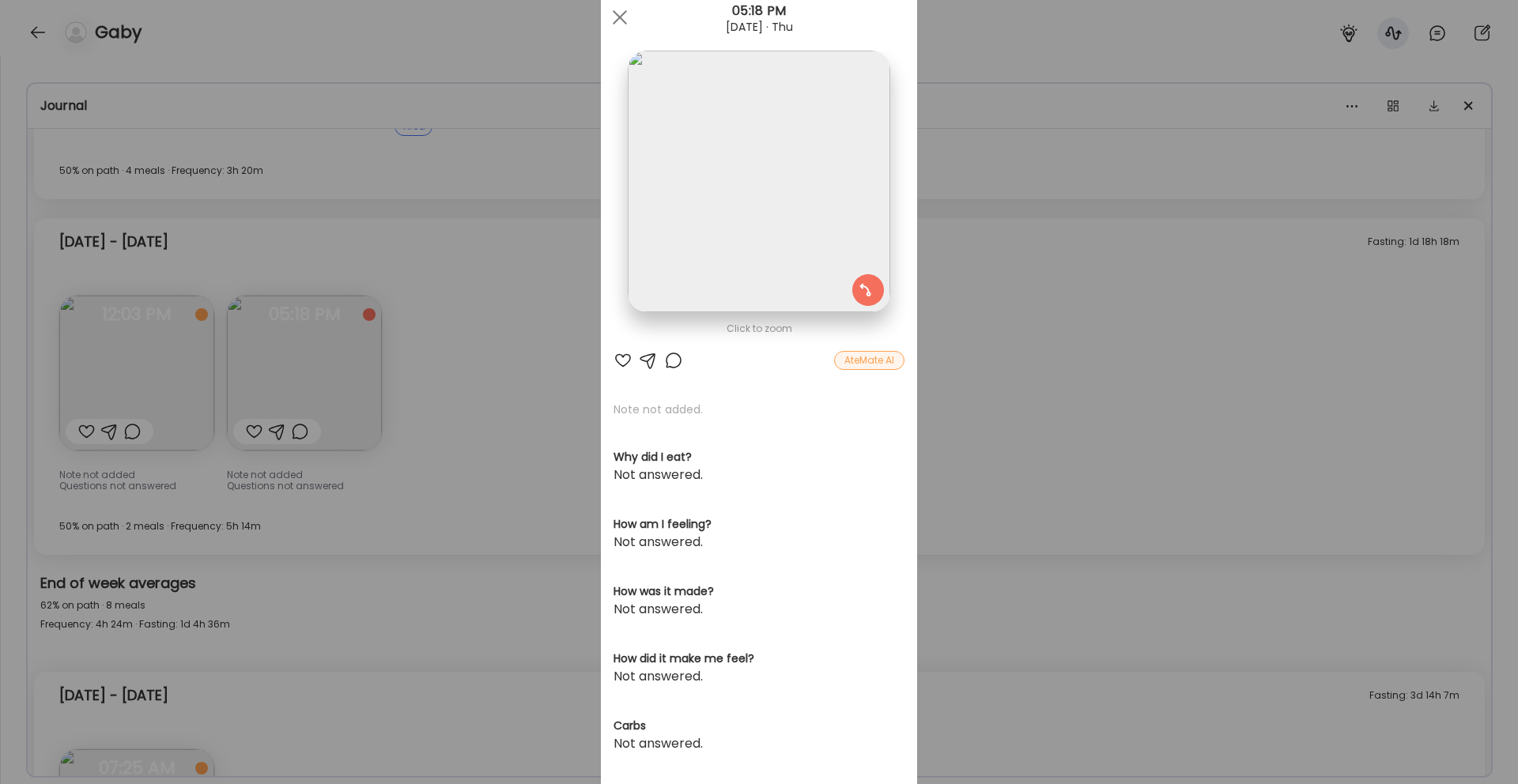
click at [801, 211] on img at bounding box center [759, 181] width 262 height 262
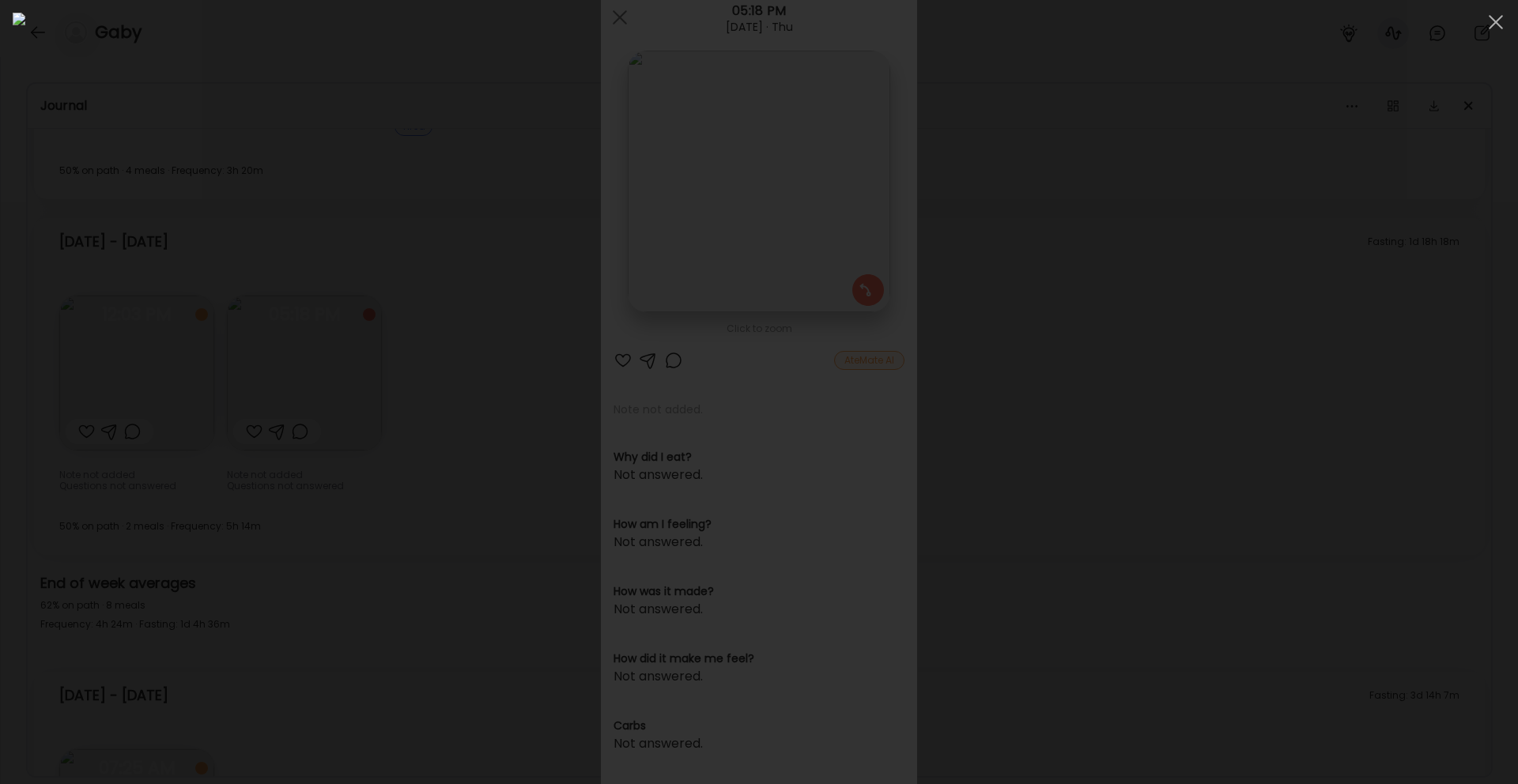
click at [1235, 454] on div at bounding box center [759, 392] width 1492 height 758
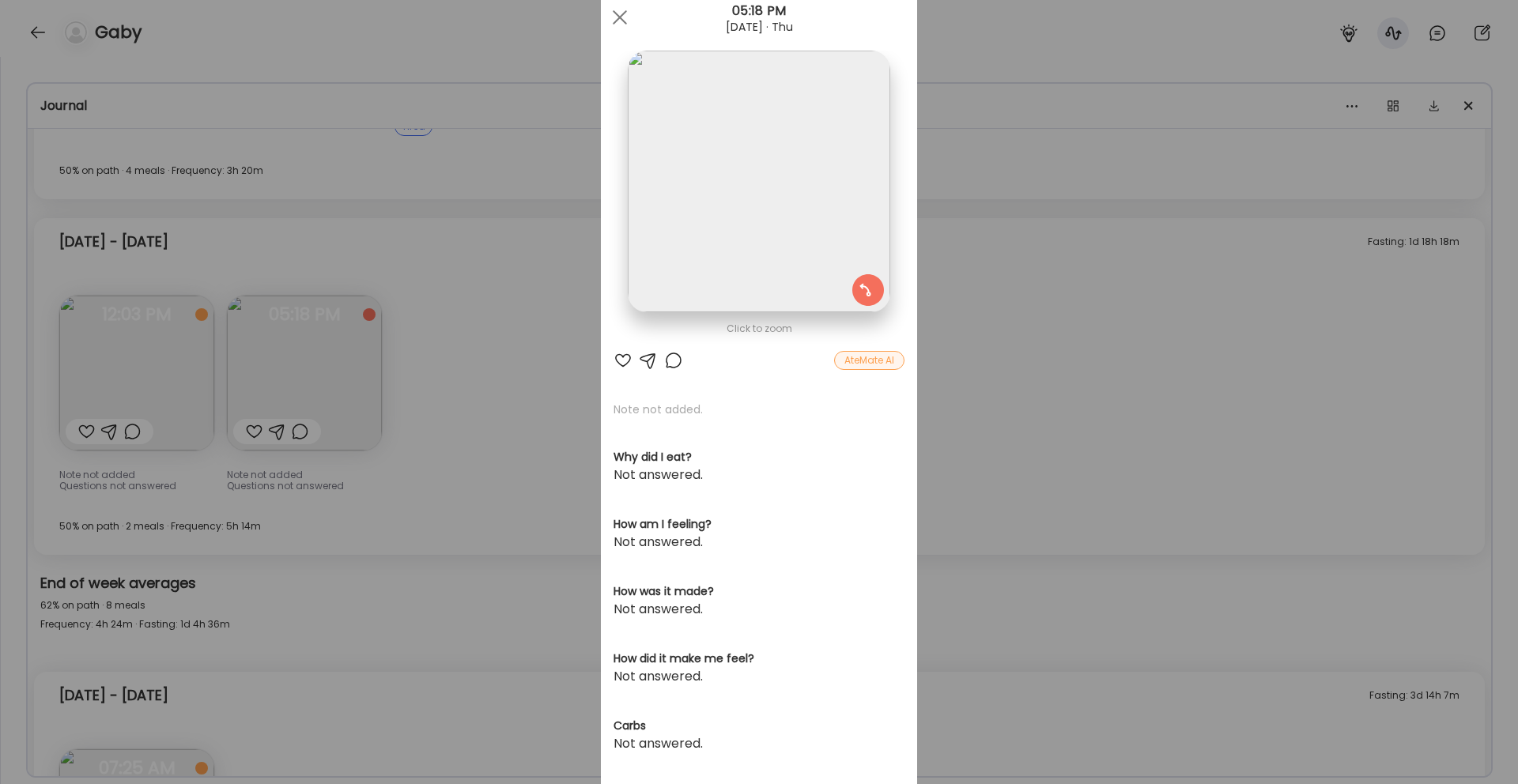
click at [226, 373] on div "Ate Coach Dashboard Wahoo! It’s official Take a moment to set up your Coach Pro…" at bounding box center [759, 392] width 1518 height 784
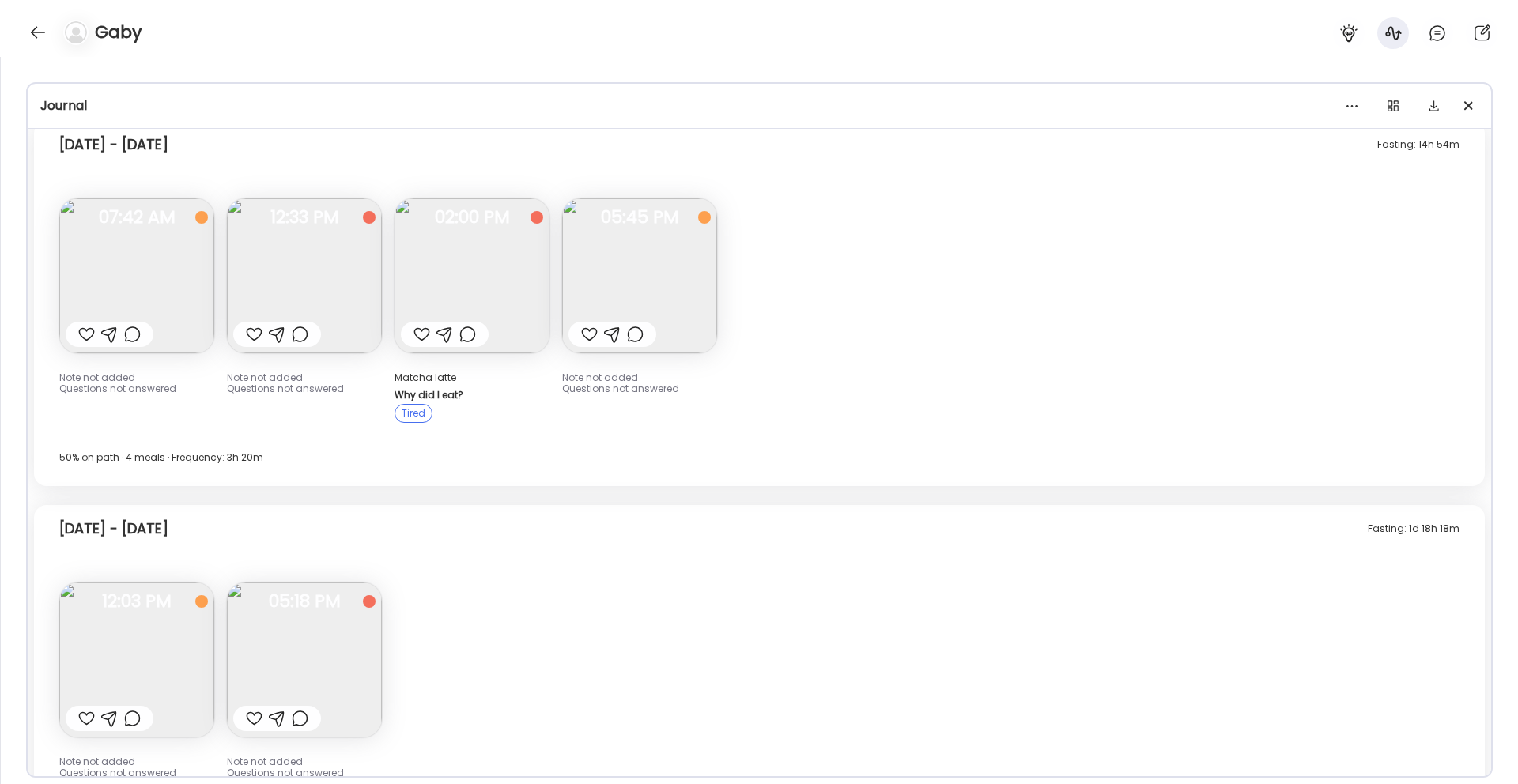
scroll to position [1684, 0]
click at [535, 218] on span "02:00 PM" at bounding box center [471, 217] width 155 height 14
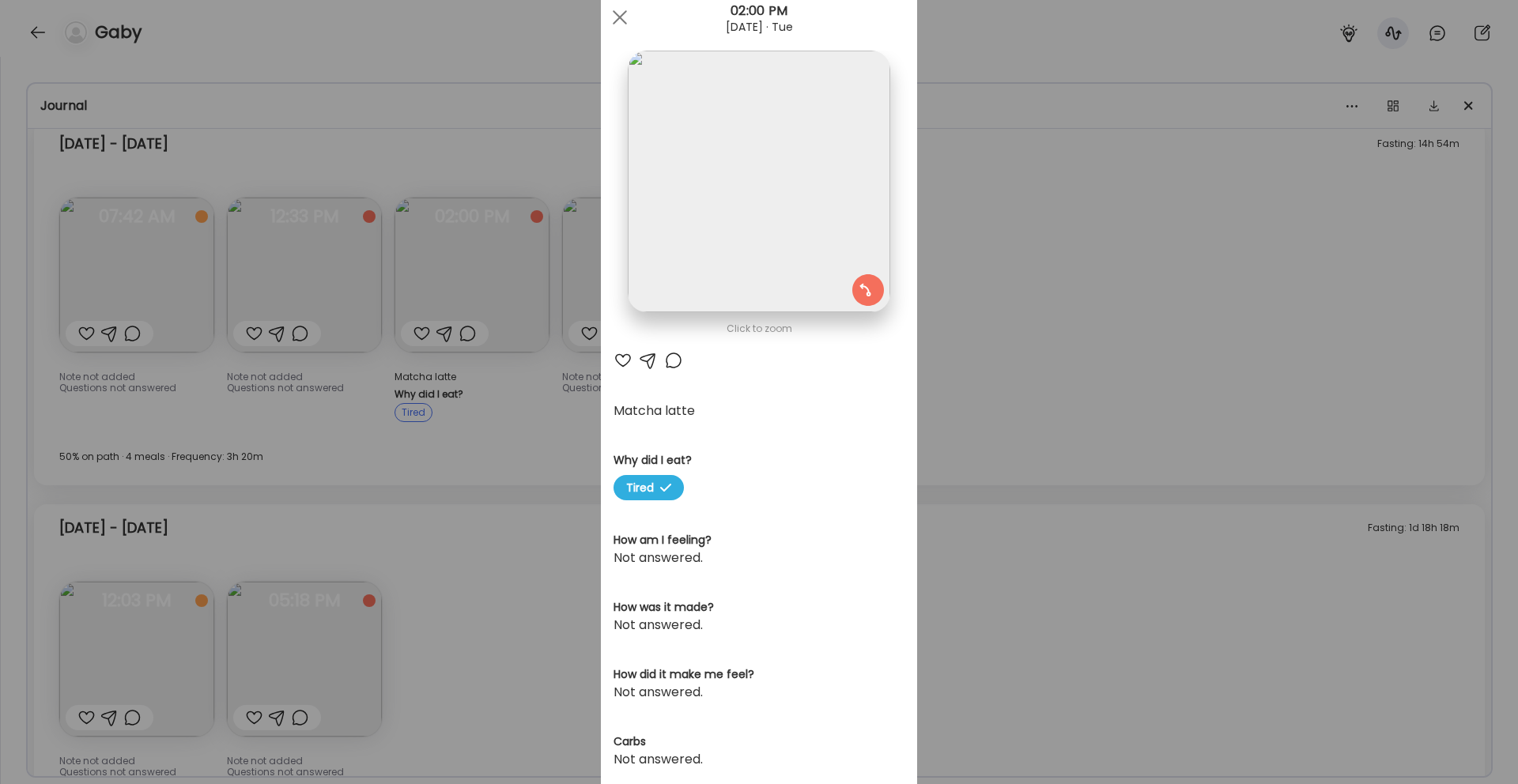
click at [529, 419] on div "Ate Coach Dashboard Wahoo! It’s official Take a moment to set up your Coach Pro…" at bounding box center [759, 392] width 1518 height 784
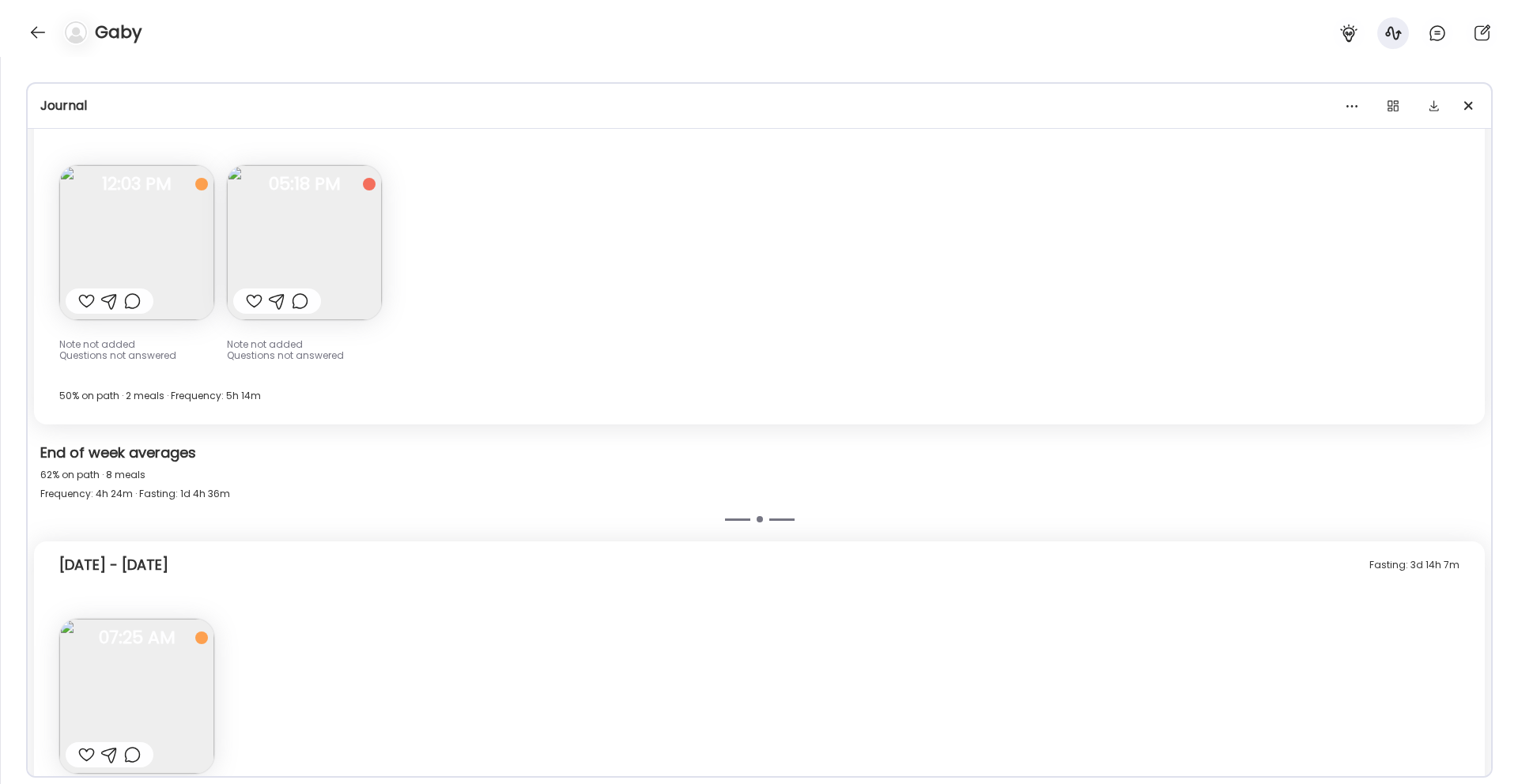
scroll to position [2288, 0]
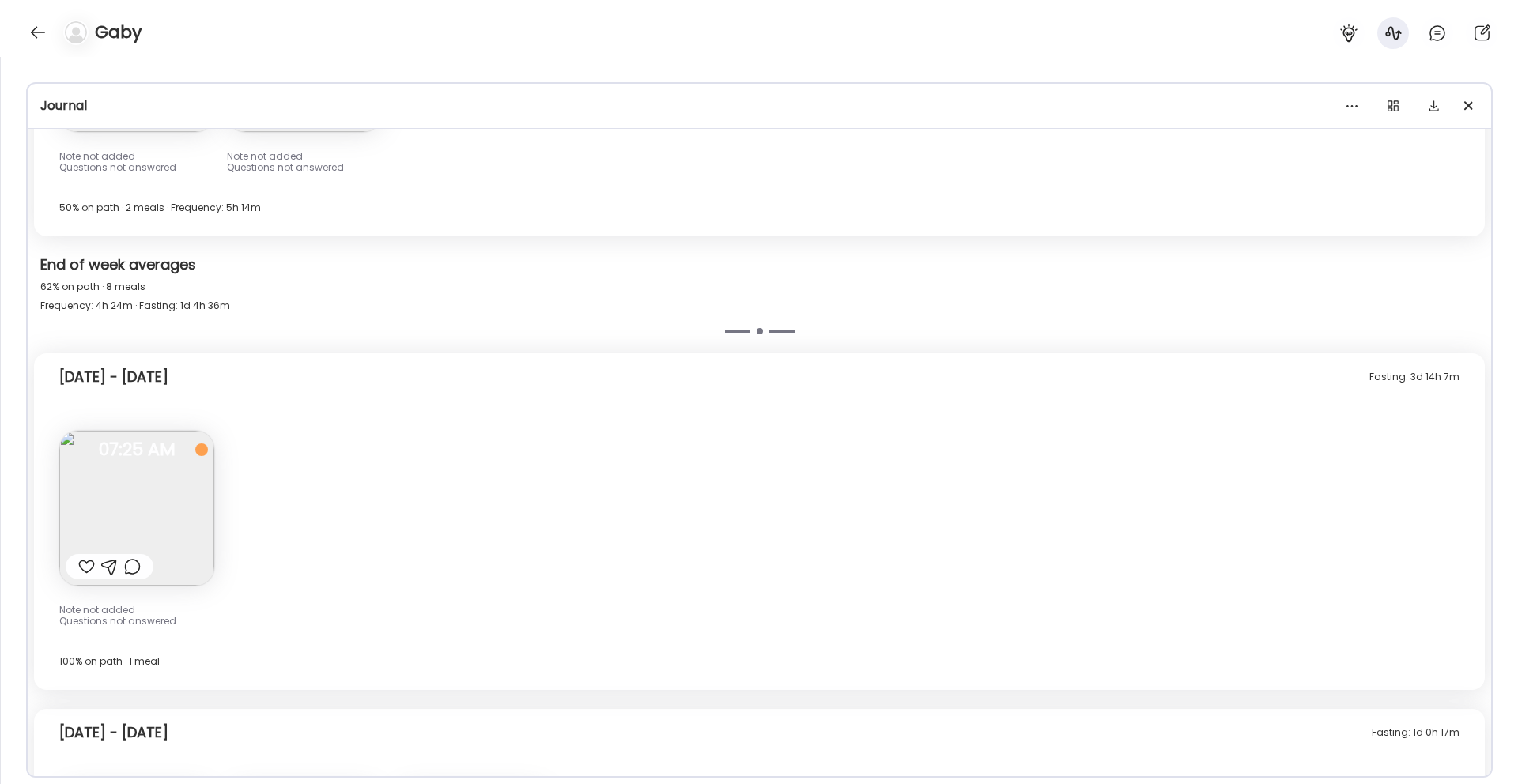
click at [503, 535] on div "Fasting: 3d 14h 7m [DATE] - [DATE] Note not added Questions not answered 07:25 …" at bounding box center [759, 521] width 1451 height 337
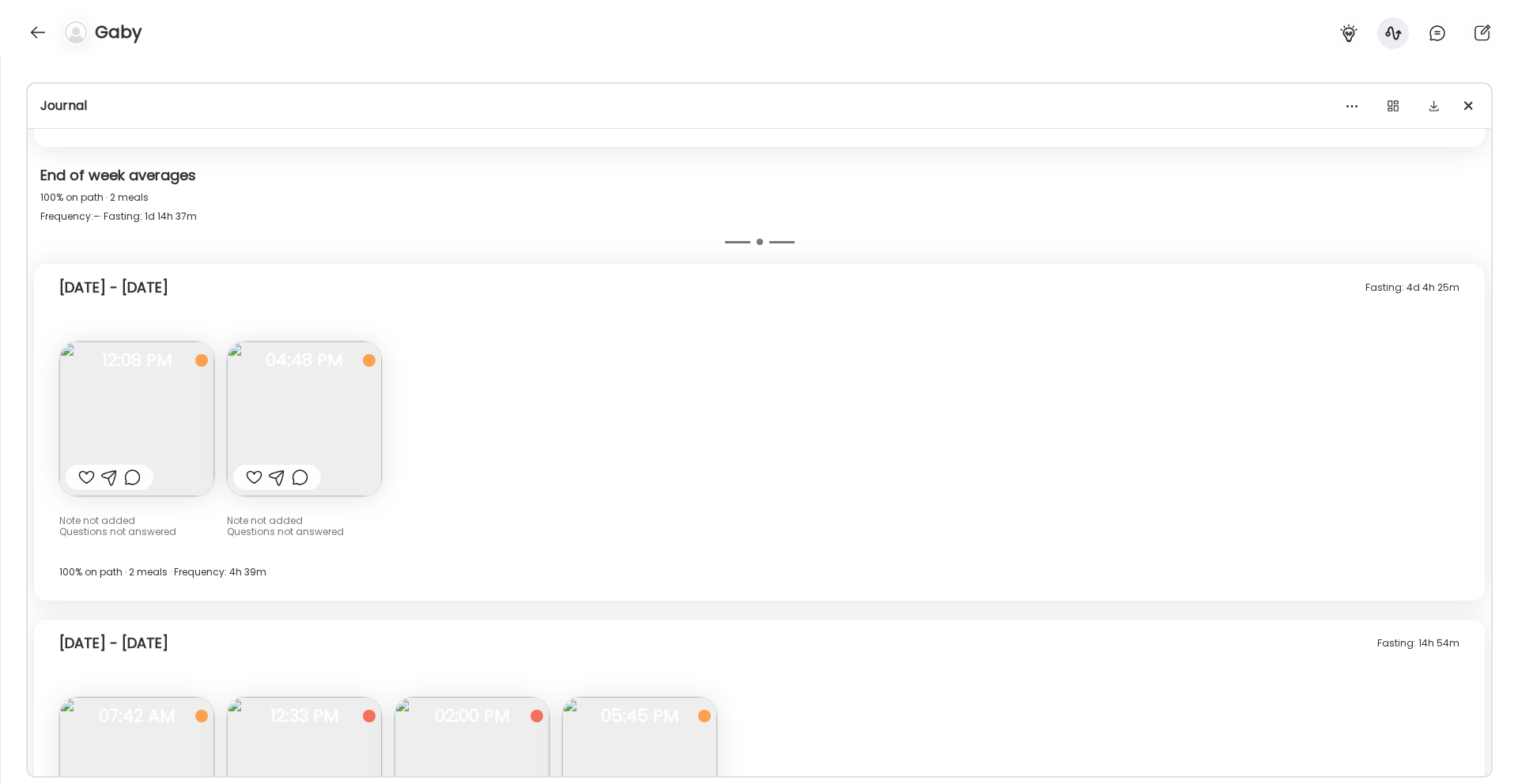
scroll to position [1068, 0]
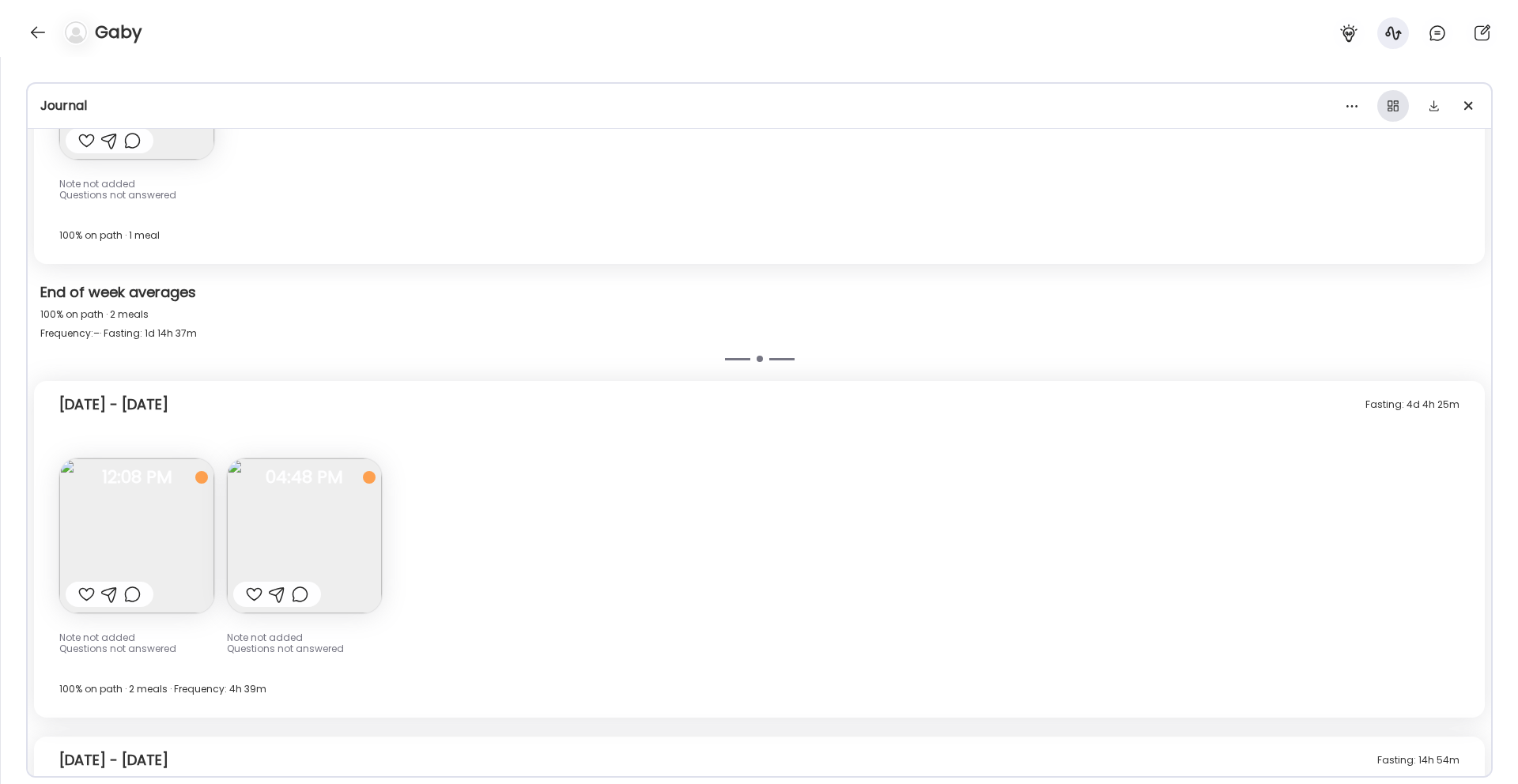
click at [1392, 110] on div at bounding box center [1392, 106] width 32 height 32
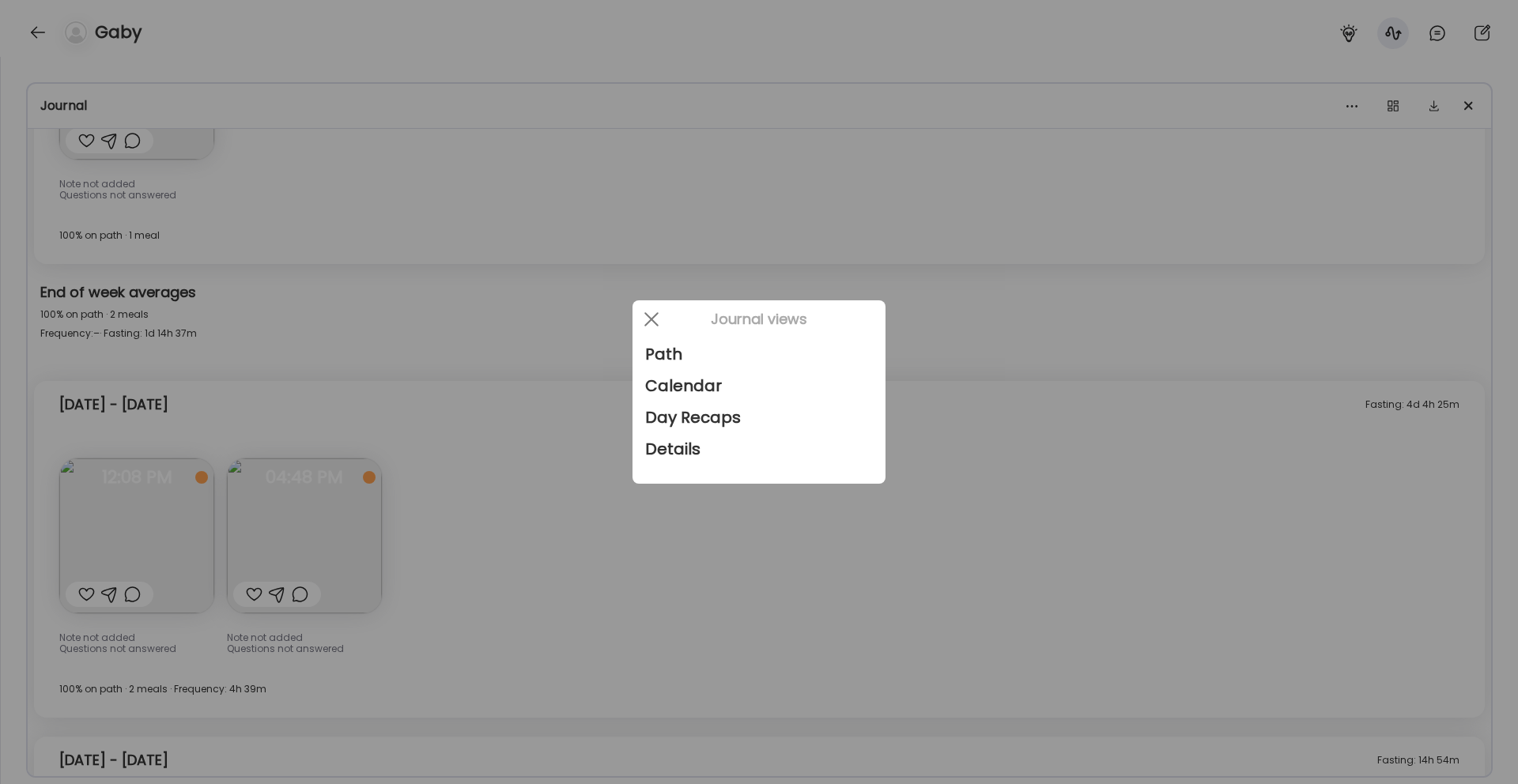
click at [1392, 108] on div at bounding box center [759, 392] width 1518 height 784
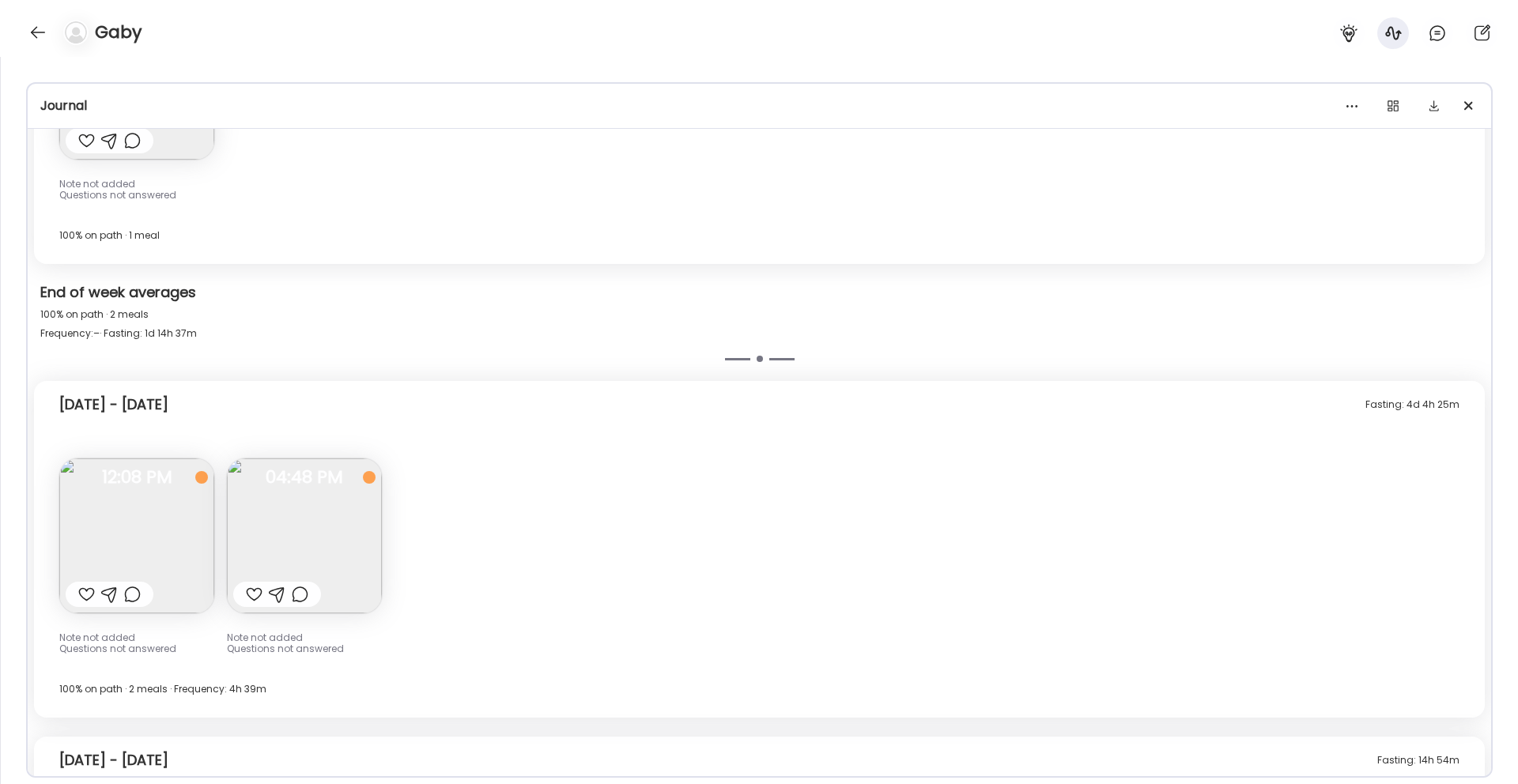
click at [1358, 19] on body "Customize your cookie preferences We respect your right to privacy. You can cho…" at bounding box center [759, 9] width 1518 height 19
click at [1354, 107] on div at bounding box center [1352, 106] width 32 height 32
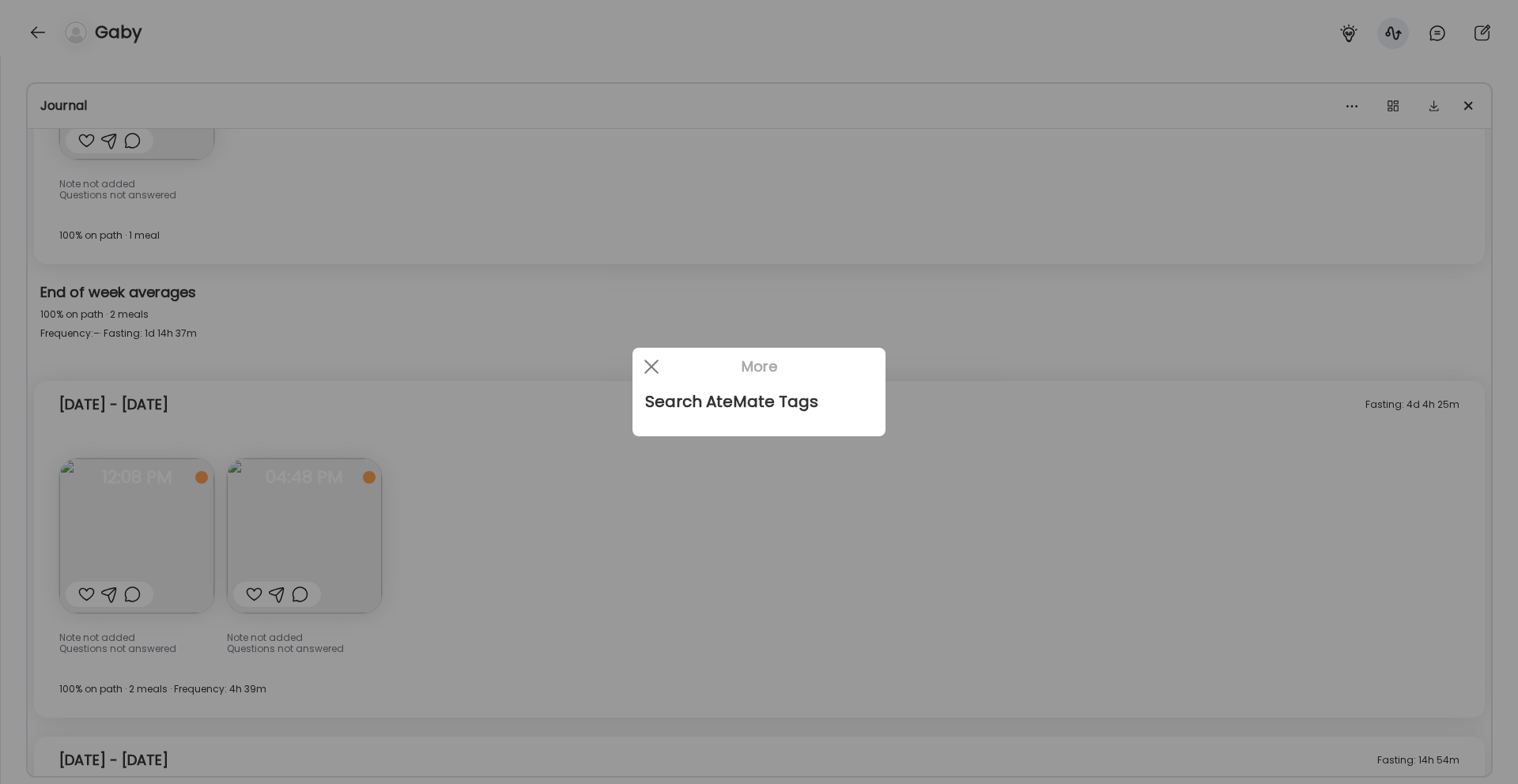
click at [1349, 108] on div at bounding box center [759, 392] width 1518 height 784
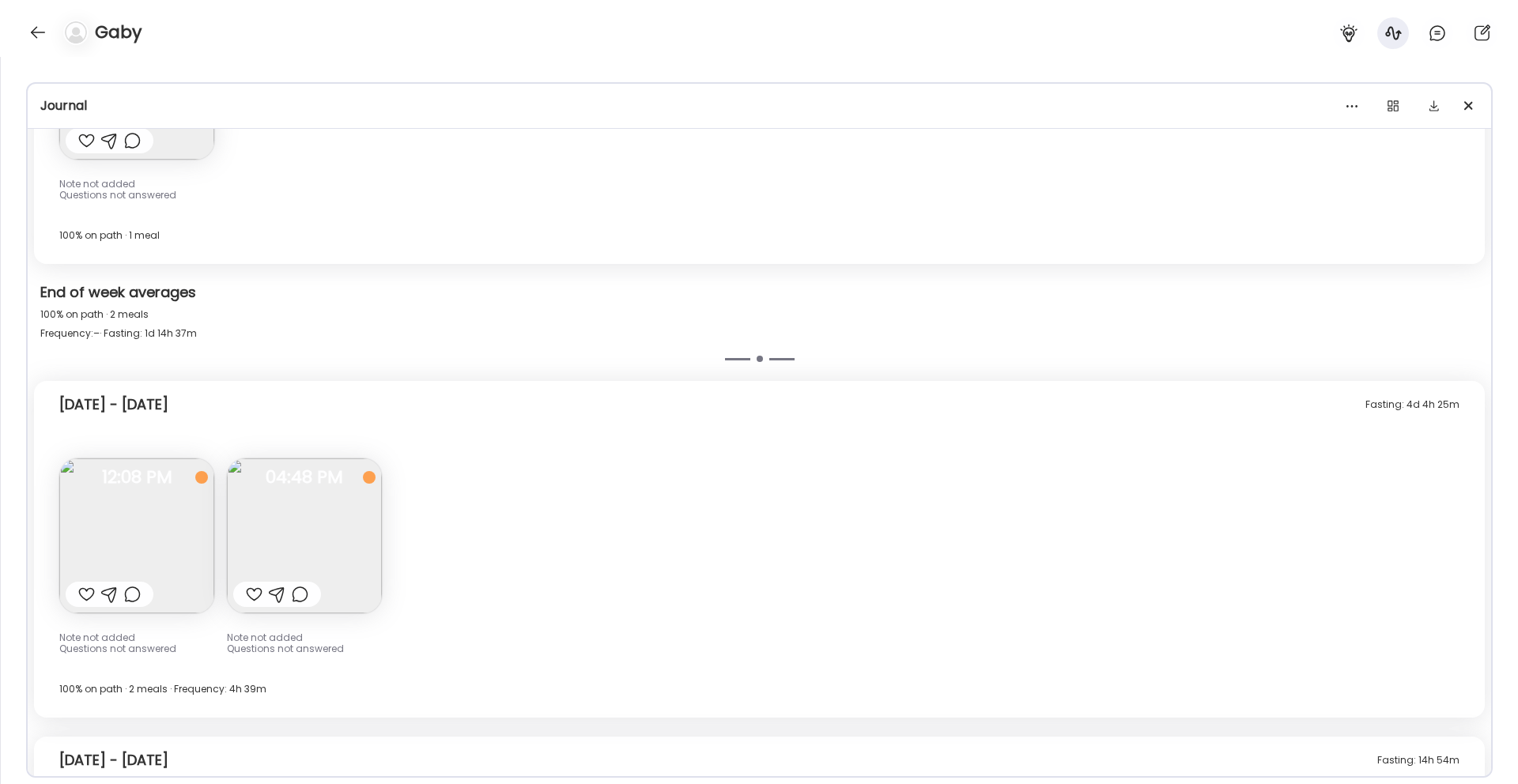
click at [1390, 109] on div at bounding box center [759, 392] width 1518 height 784
click at [1400, 107] on div at bounding box center [1392, 106] width 32 height 32
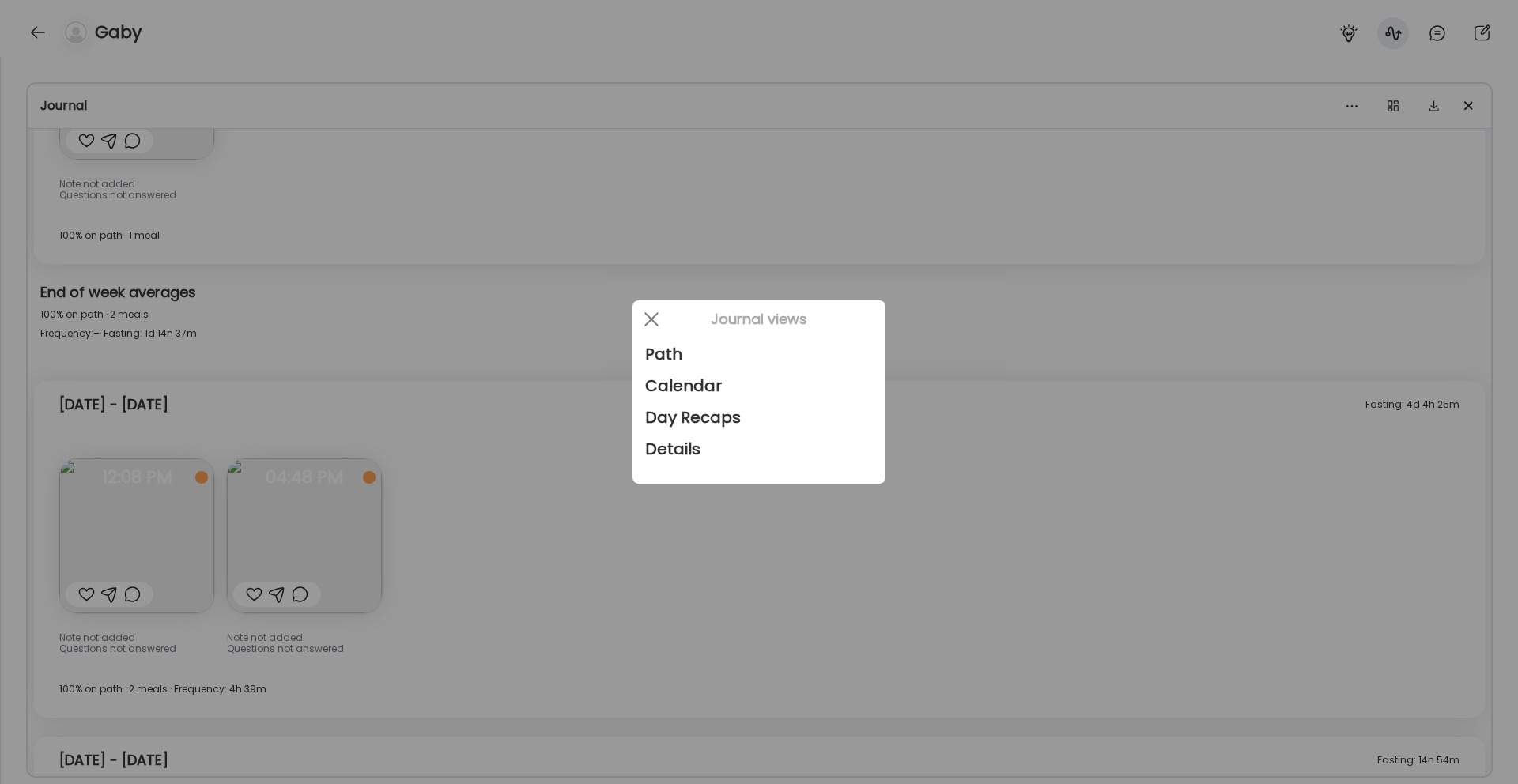
click at [950, 529] on div at bounding box center [759, 392] width 1518 height 784
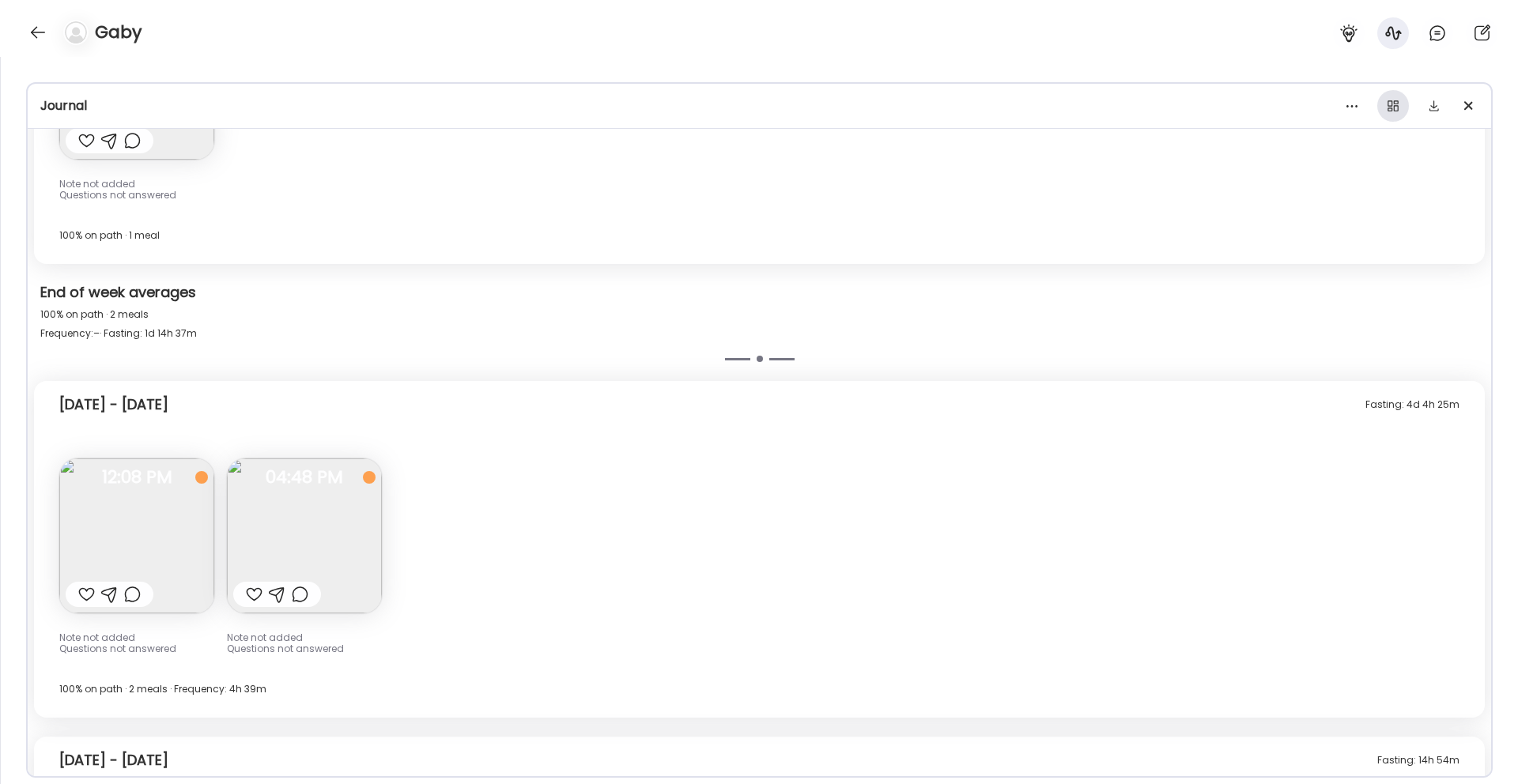
click at [1392, 116] on div at bounding box center [1392, 106] width 32 height 32
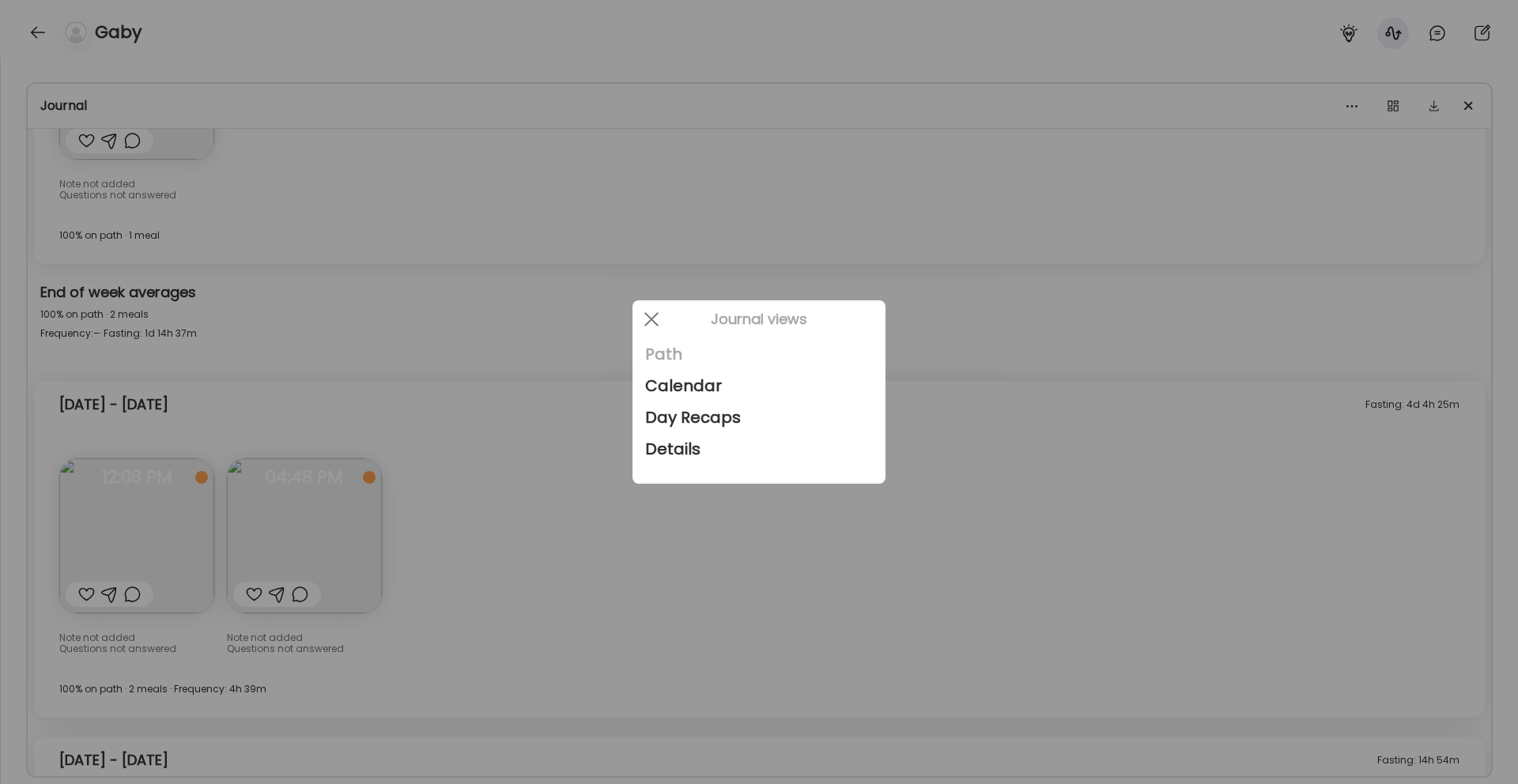
click at [670, 353] on div "Path" at bounding box center [759, 354] width 227 height 32
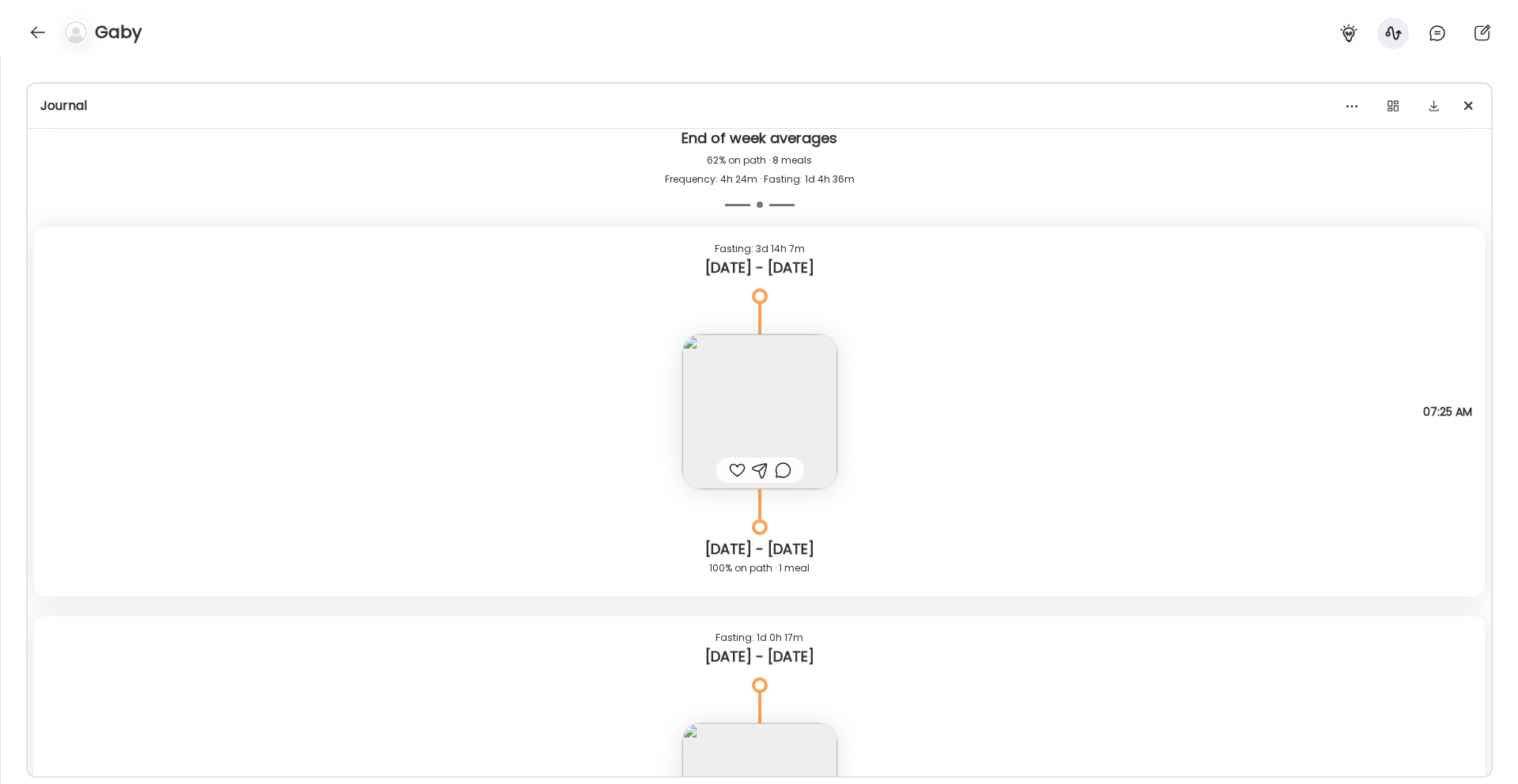
scroll to position [3490, 0]
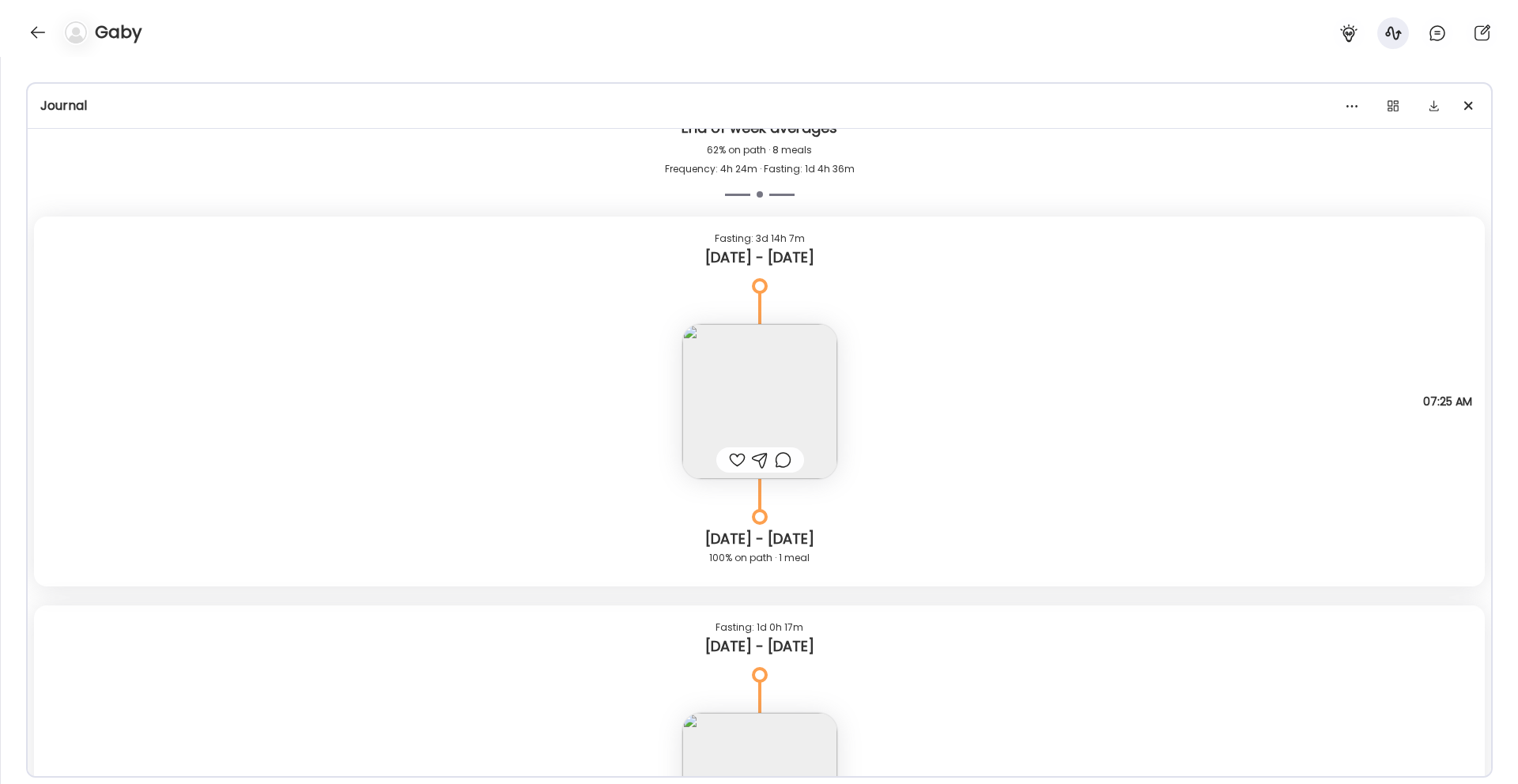
click at [800, 395] on img at bounding box center [759, 401] width 155 height 155
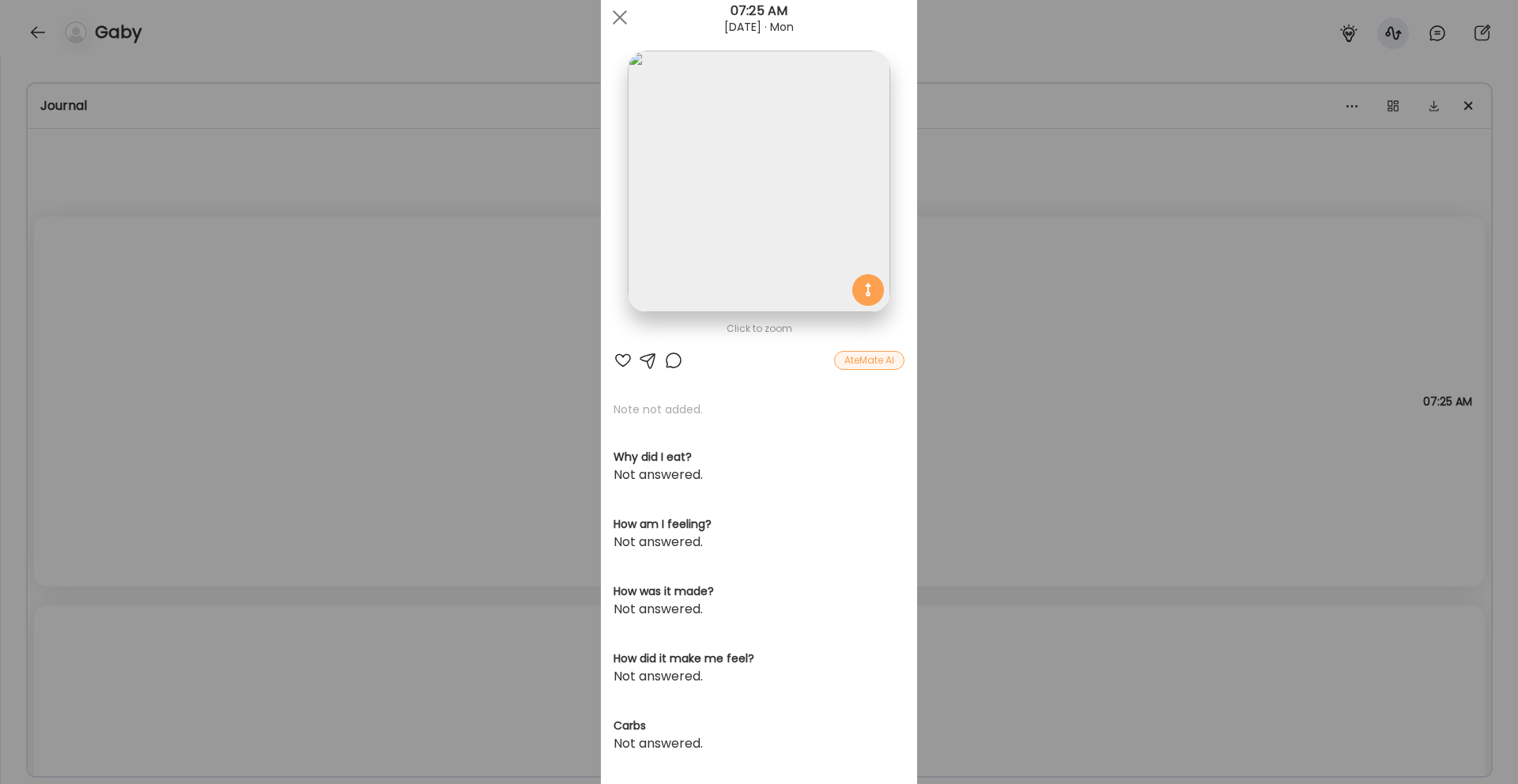
click at [774, 169] on img at bounding box center [759, 181] width 262 height 262
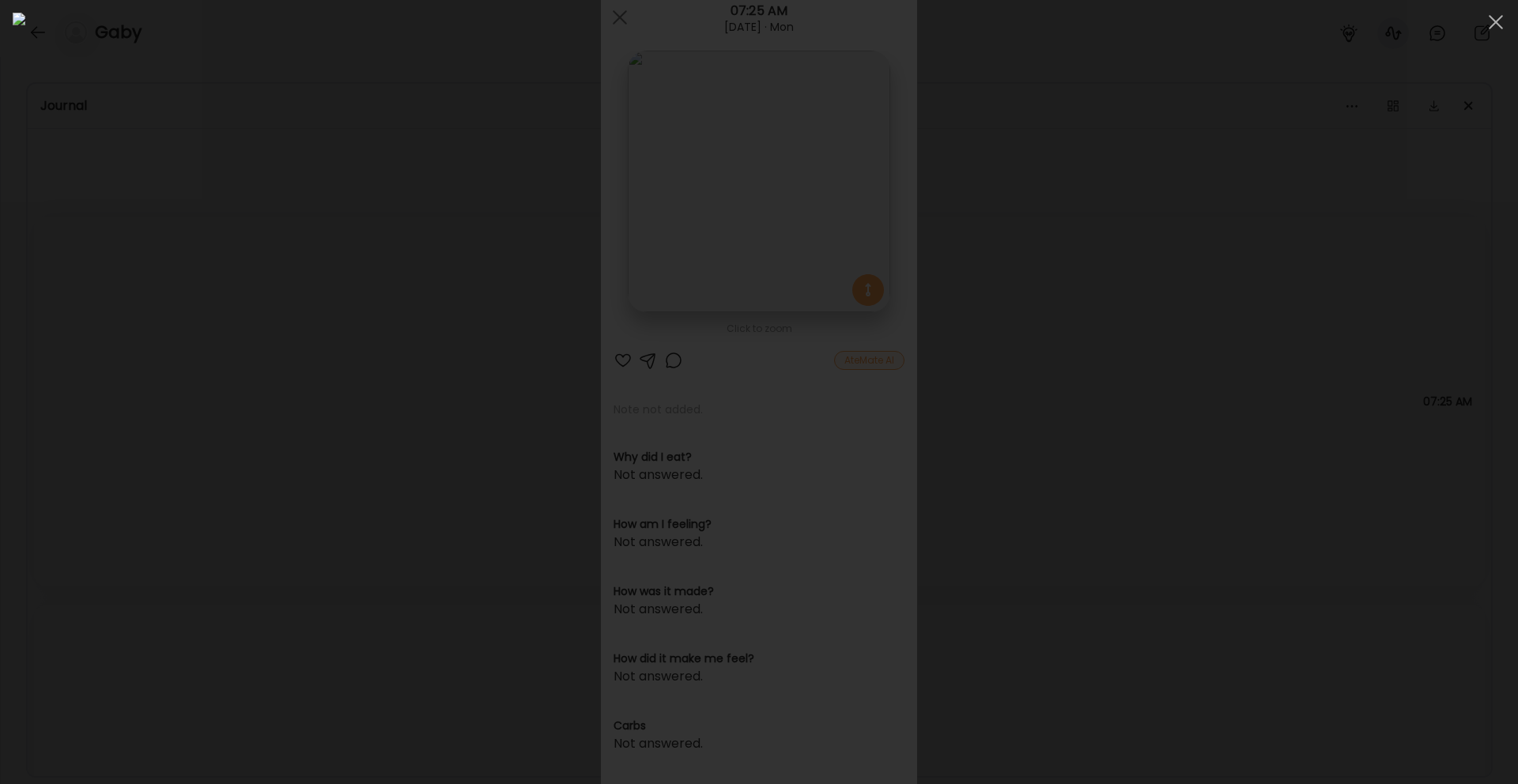
click at [1365, 362] on div at bounding box center [759, 392] width 1492 height 758
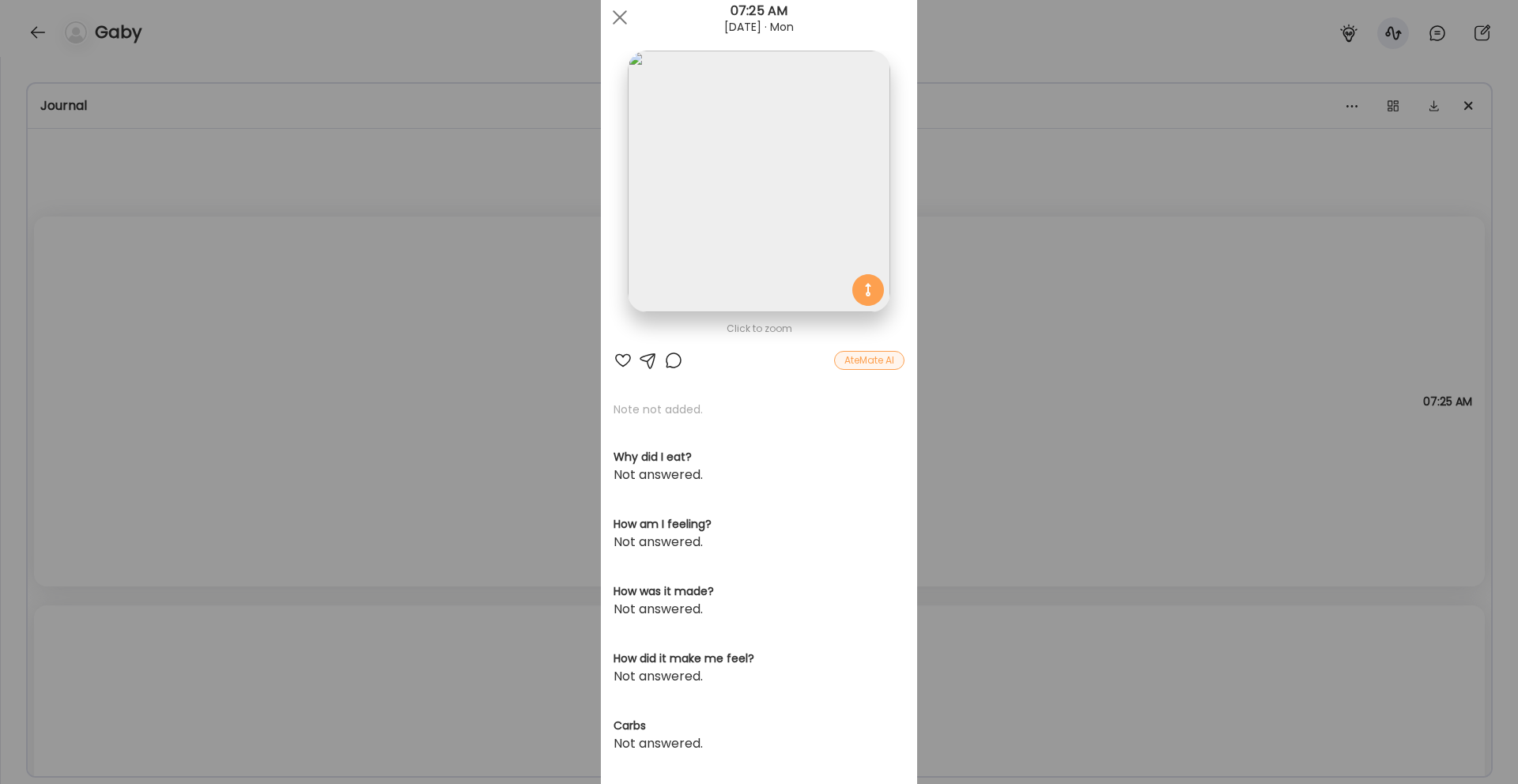
click at [822, 576] on section "Note not added. Why did I eat? Not answered. How am I feeling? Not answered. Ho…" at bounding box center [759, 644] width 291 height 486
click at [1065, 520] on div "Ate Coach Dashboard Wahoo! It’s official Take a moment to set up your Coach Pro…" at bounding box center [759, 392] width 1518 height 784
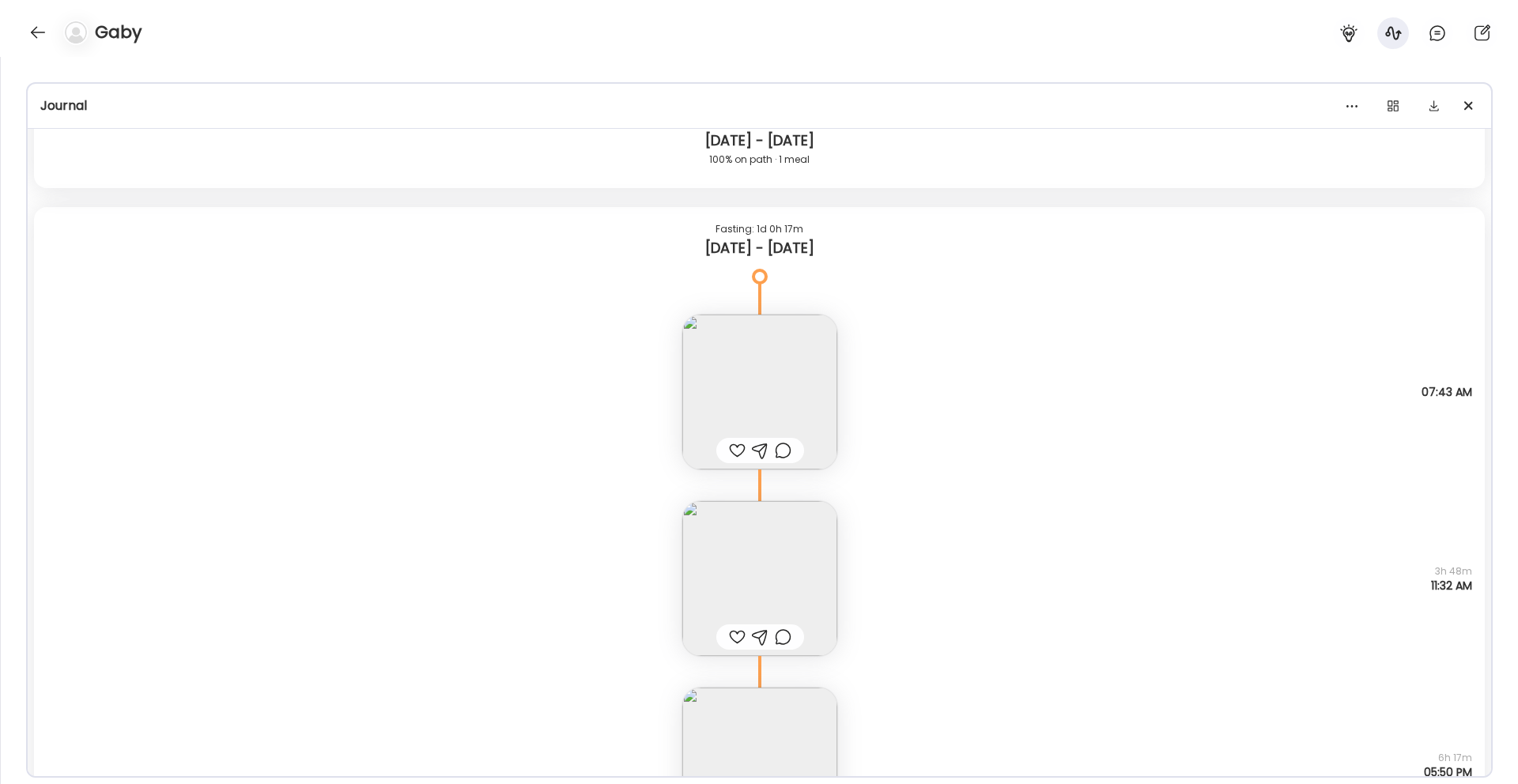
scroll to position [4015, 0]
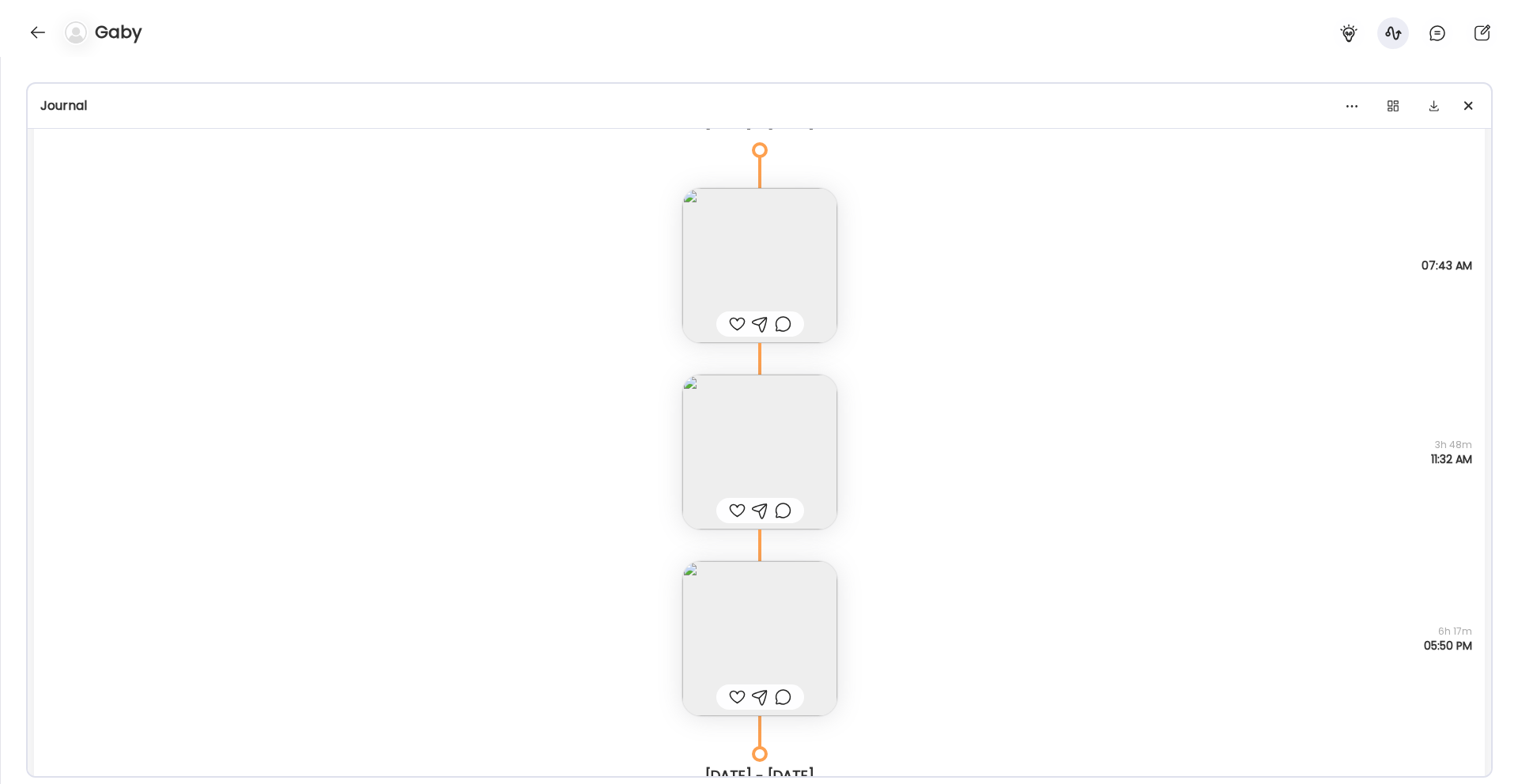
click at [764, 226] on img at bounding box center [759, 265] width 155 height 155
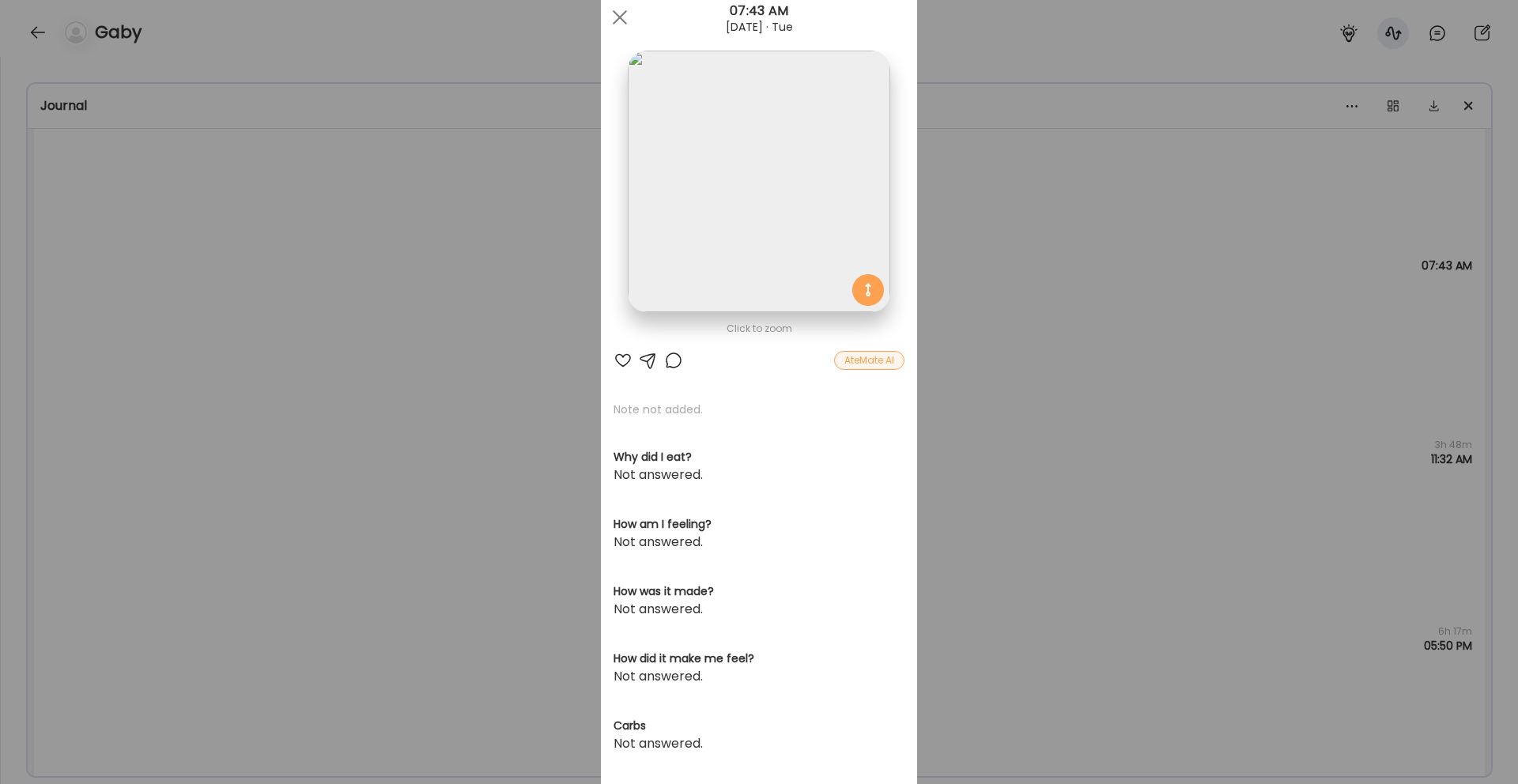
click at [780, 166] on img at bounding box center [759, 181] width 262 height 262
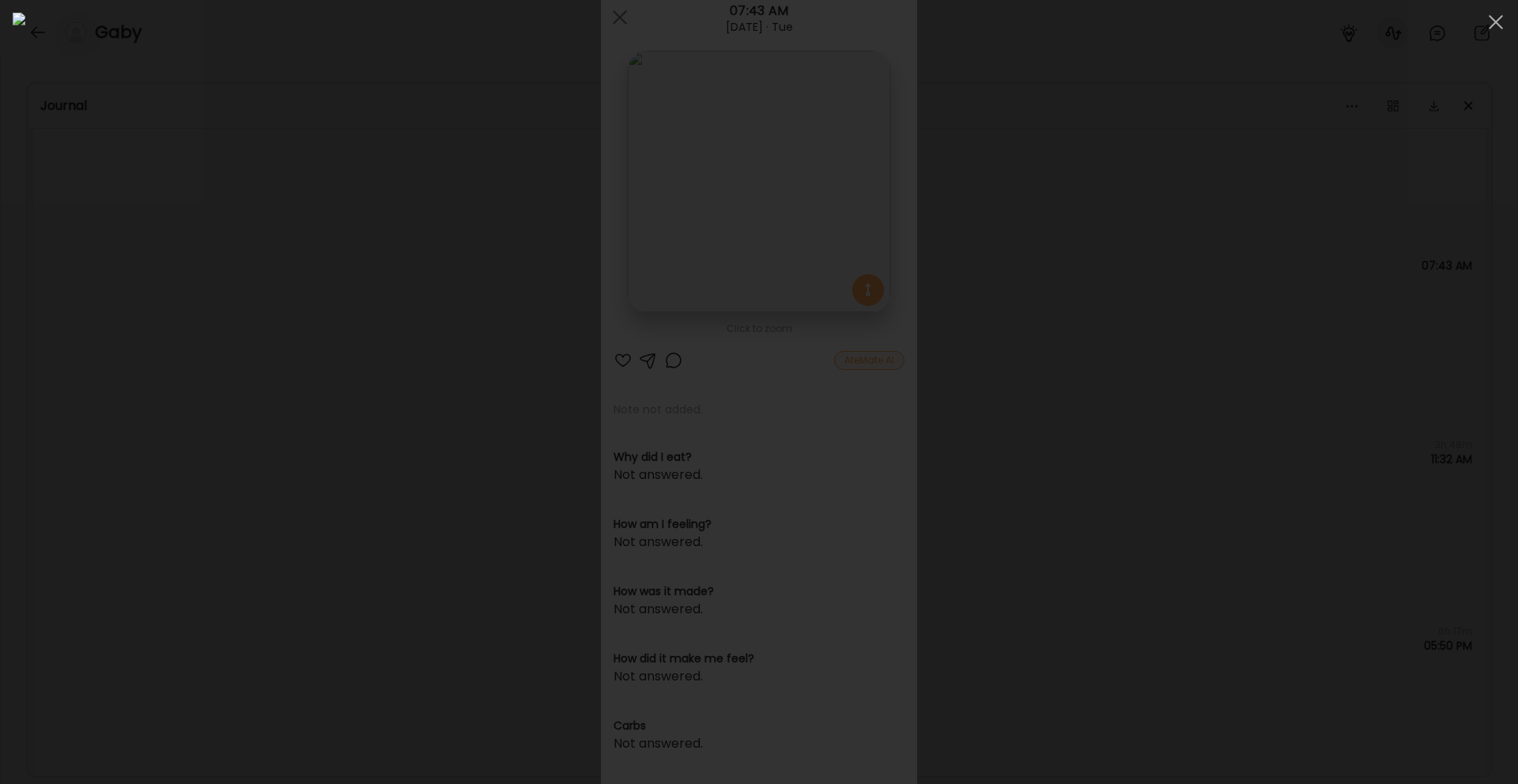
click at [1270, 611] on div at bounding box center [759, 392] width 1492 height 758
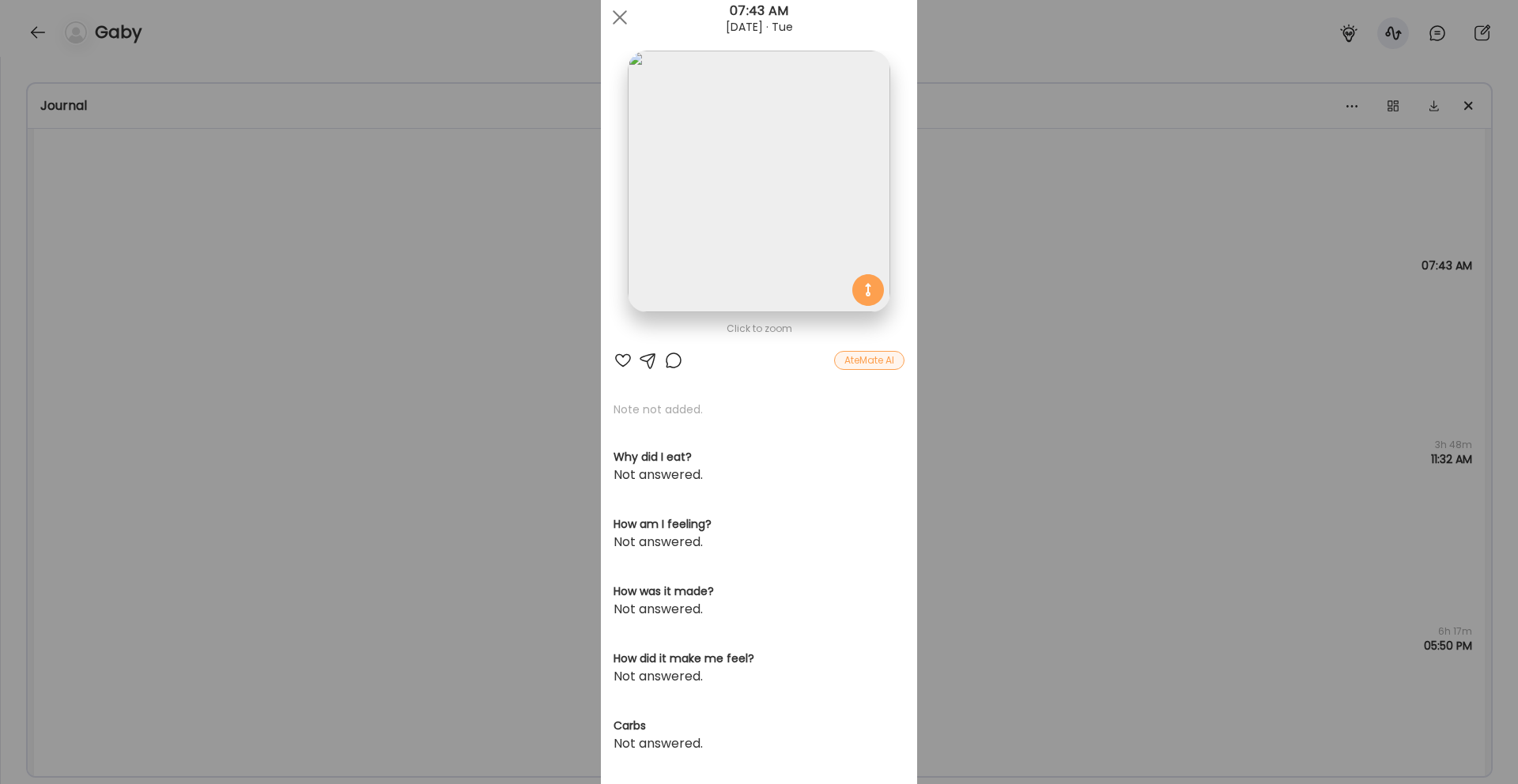
click at [963, 545] on div "Ate Coach Dashboard Wahoo! It’s official Take a moment to set up your Coach Pro…" at bounding box center [759, 392] width 1518 height 784
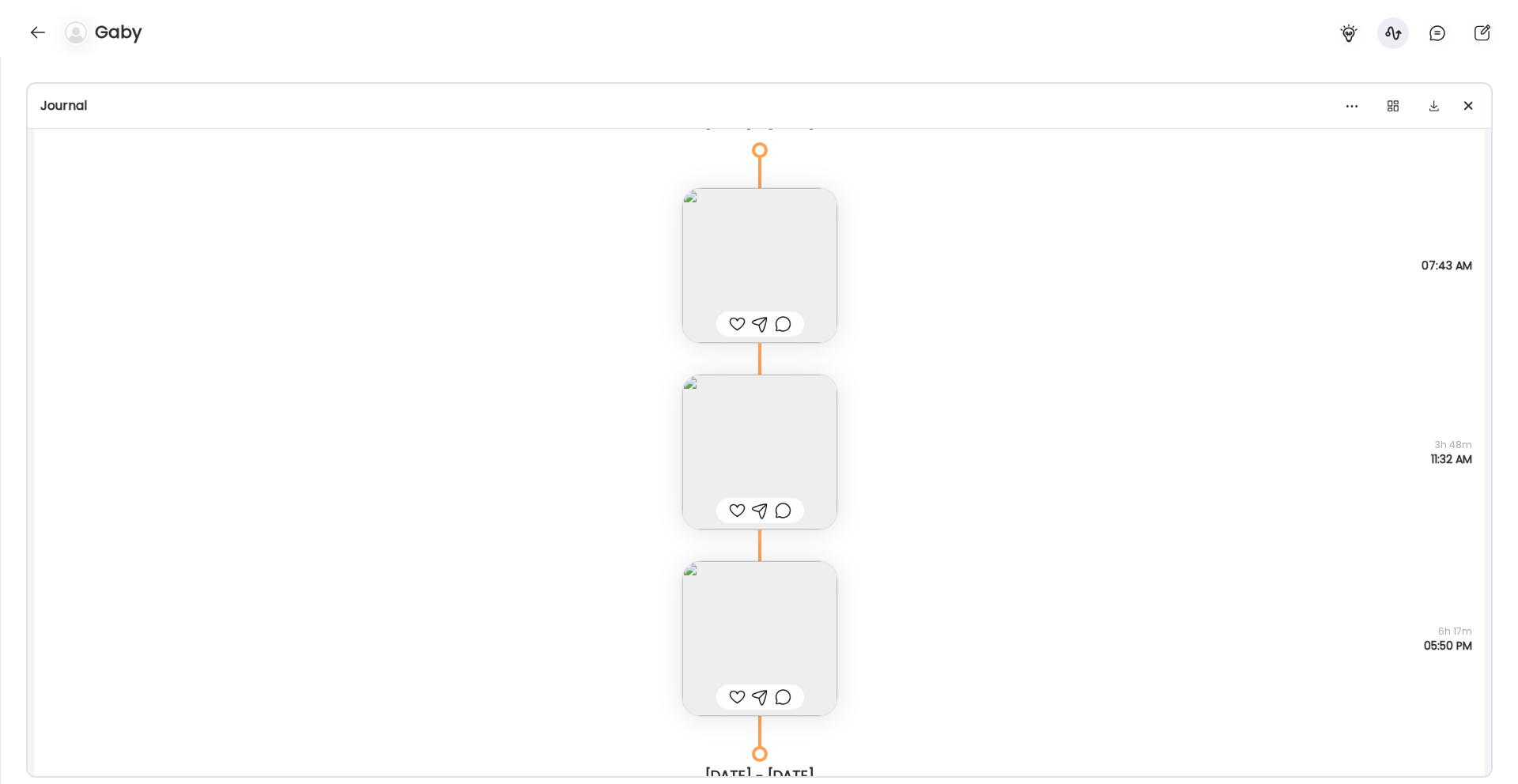
scroll to position [4018, 0]
click at [788, 461] on img at bounding box center [759, 448] width 155 height 155
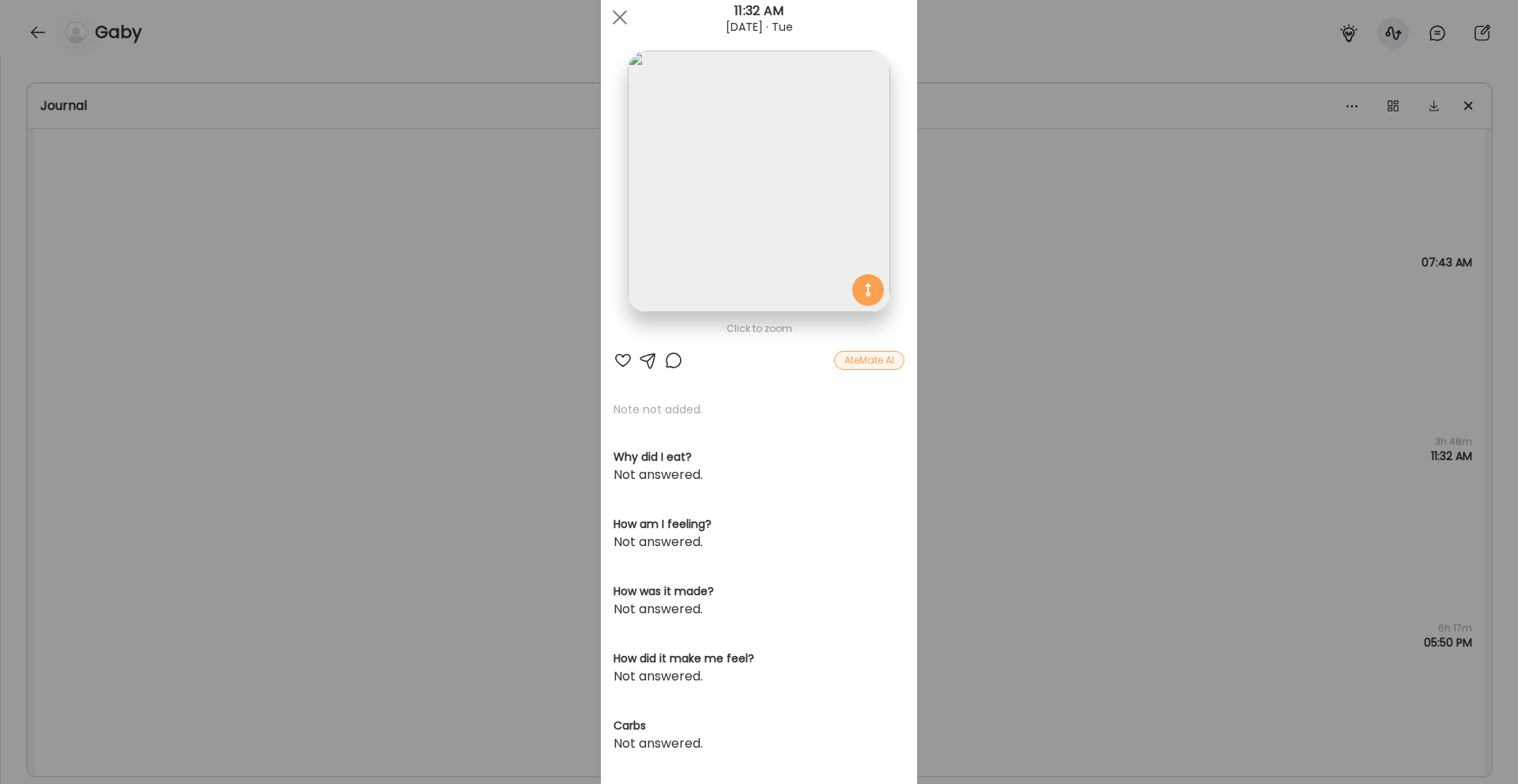
click at [780, 198] on img at bounding box center [759, 181] width 262 height 262
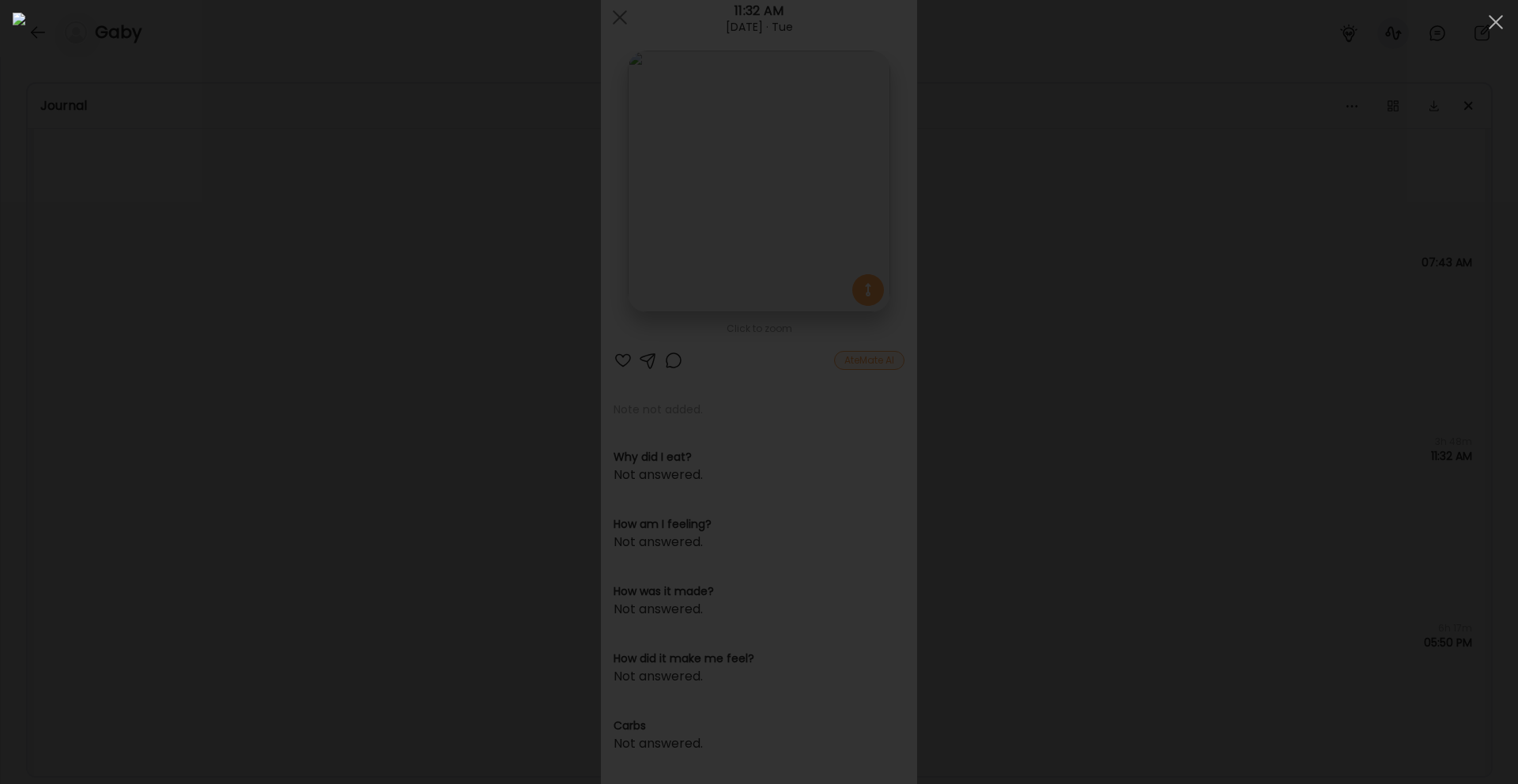
click at [1183, 600] on div at bounding box center [759, 392] width 1492 height 758
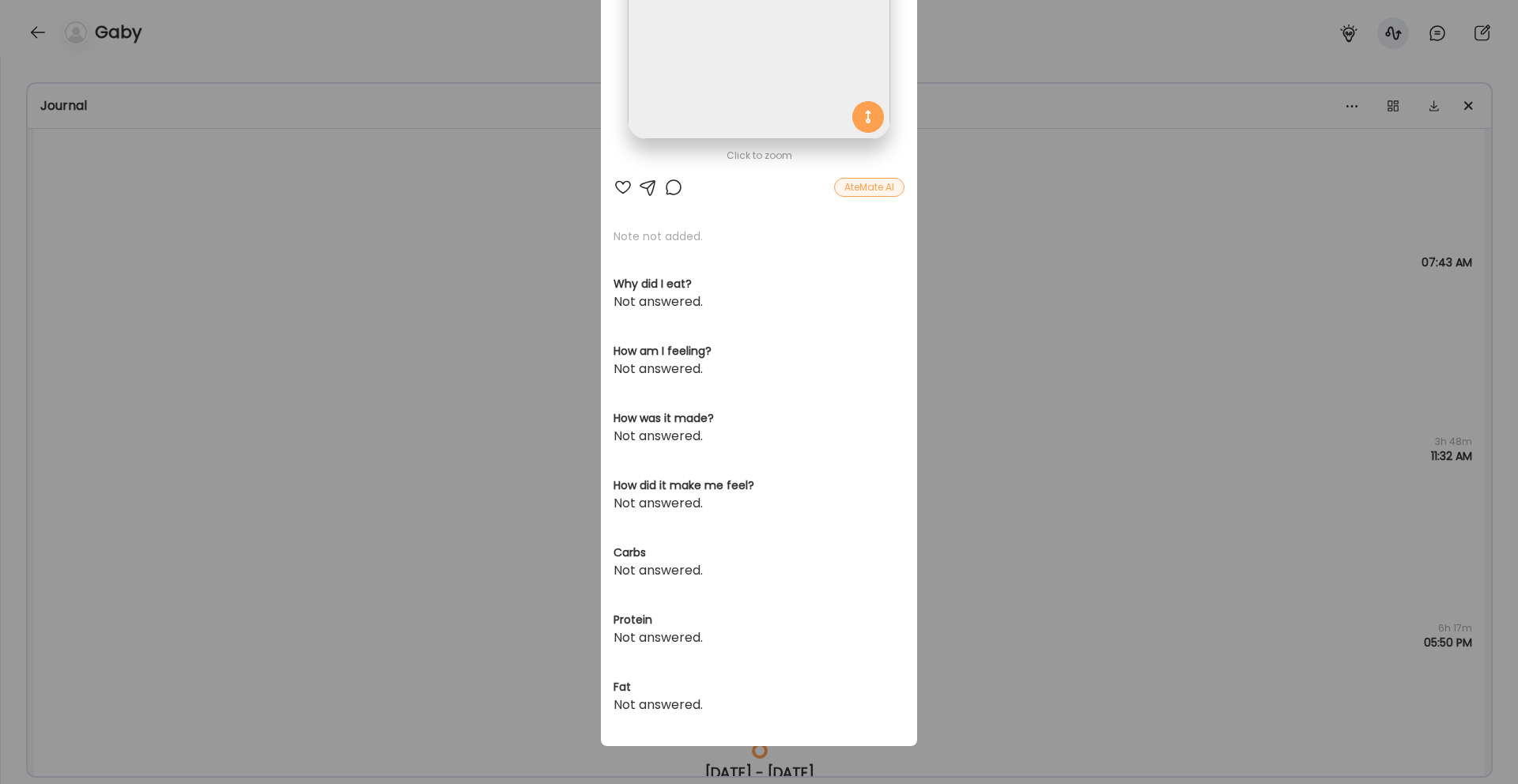
scroll to position [0, 0]
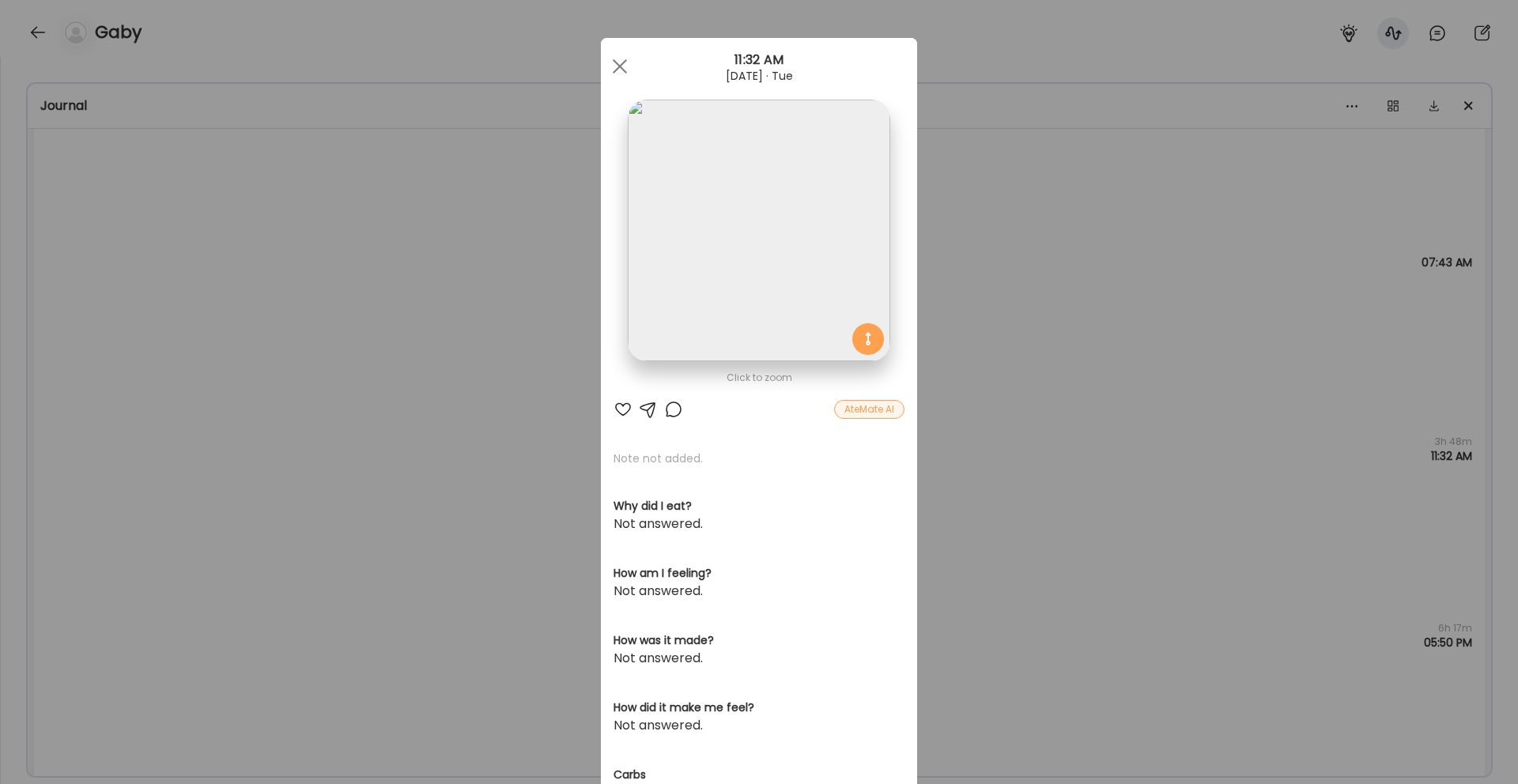
click at [762, 289] on img at bounding box center [759, 231] width 262 height 262
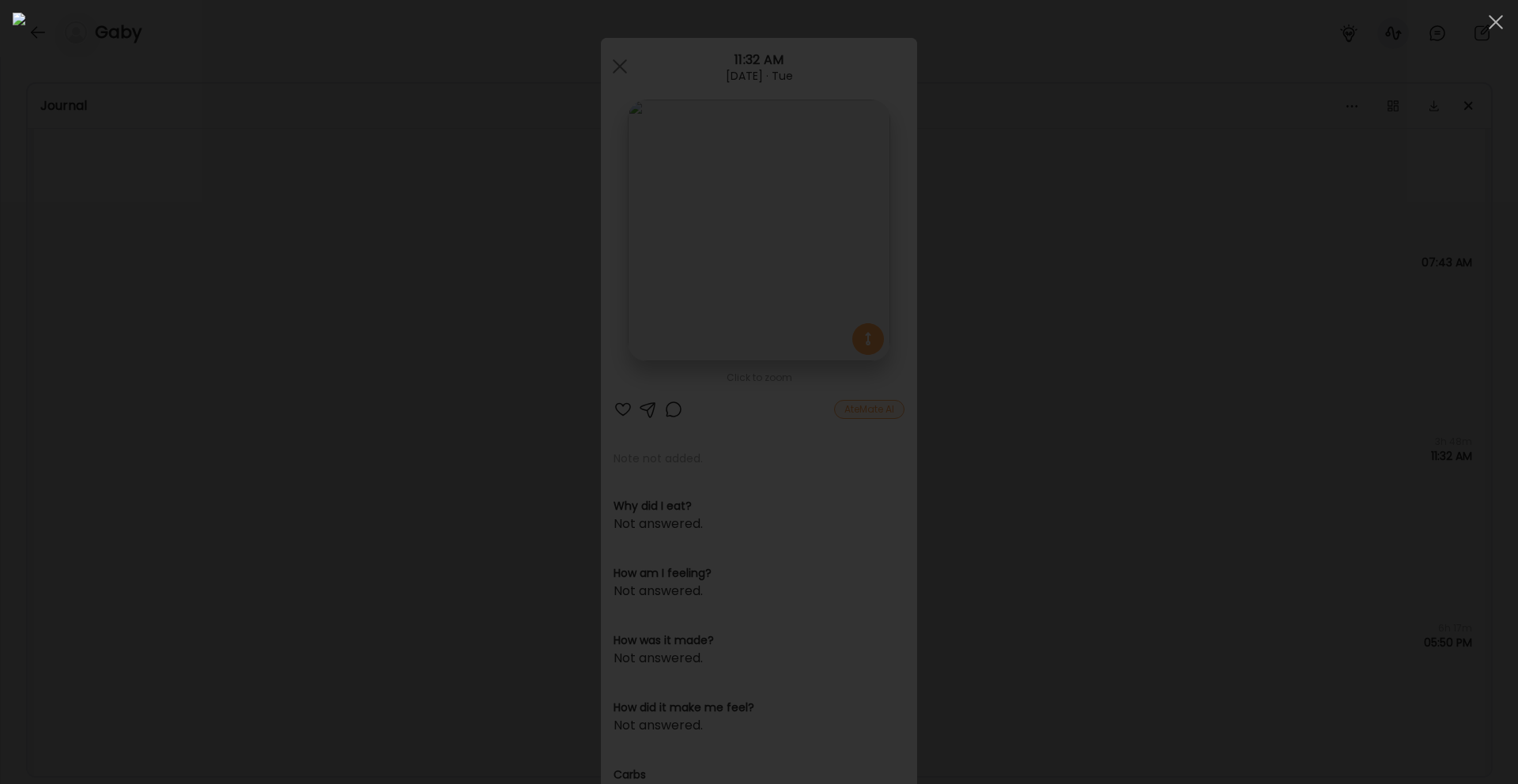
click at [1244, 472] on div at bounding box center [759, 392] width 1492 height 758
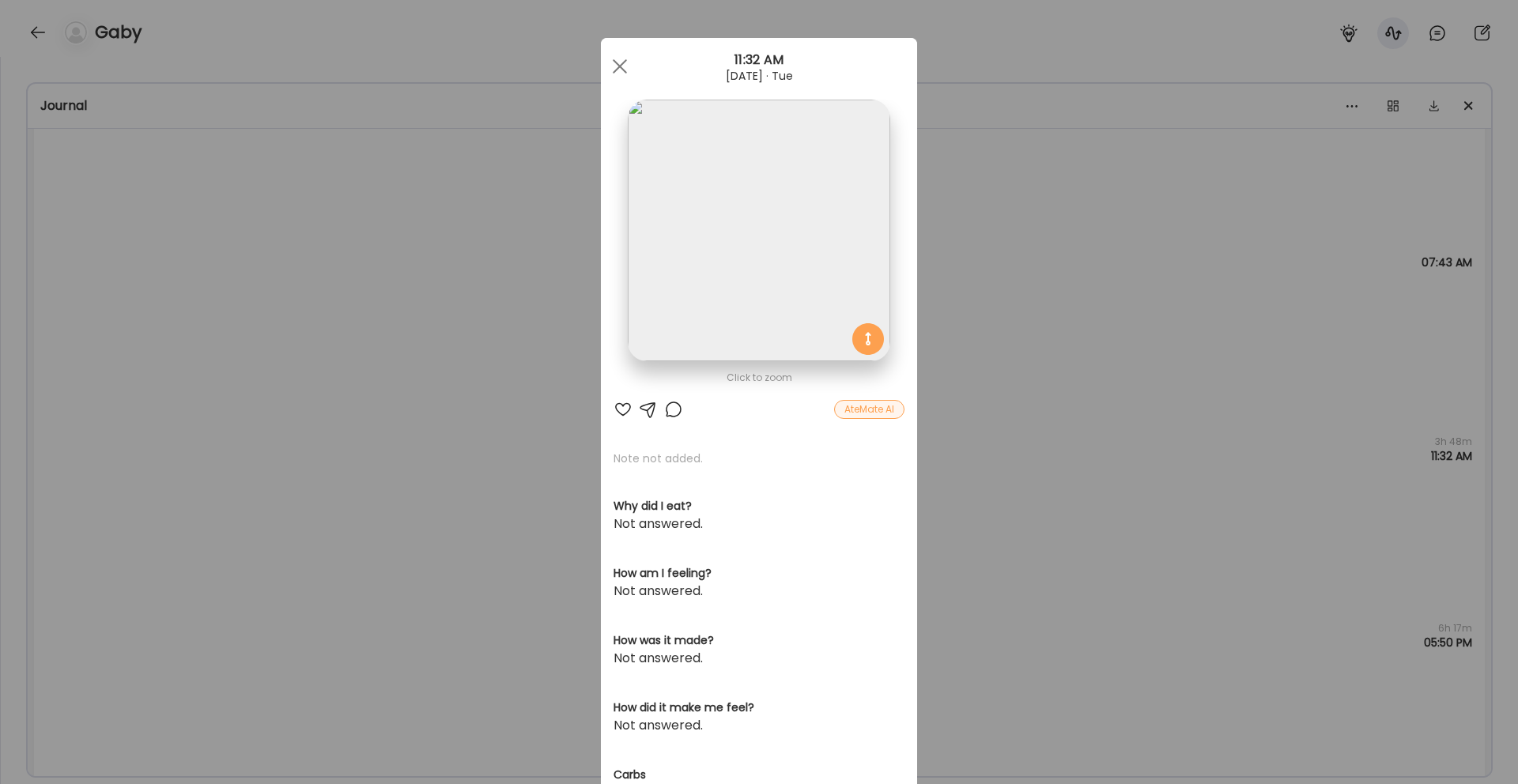
click at [1008, 550] on div "Ate Coach Dashboard Wahoo! It’s official Take a moment to set up your Coach Pro…" at bounding box center [759, 392] width 1518 height 784
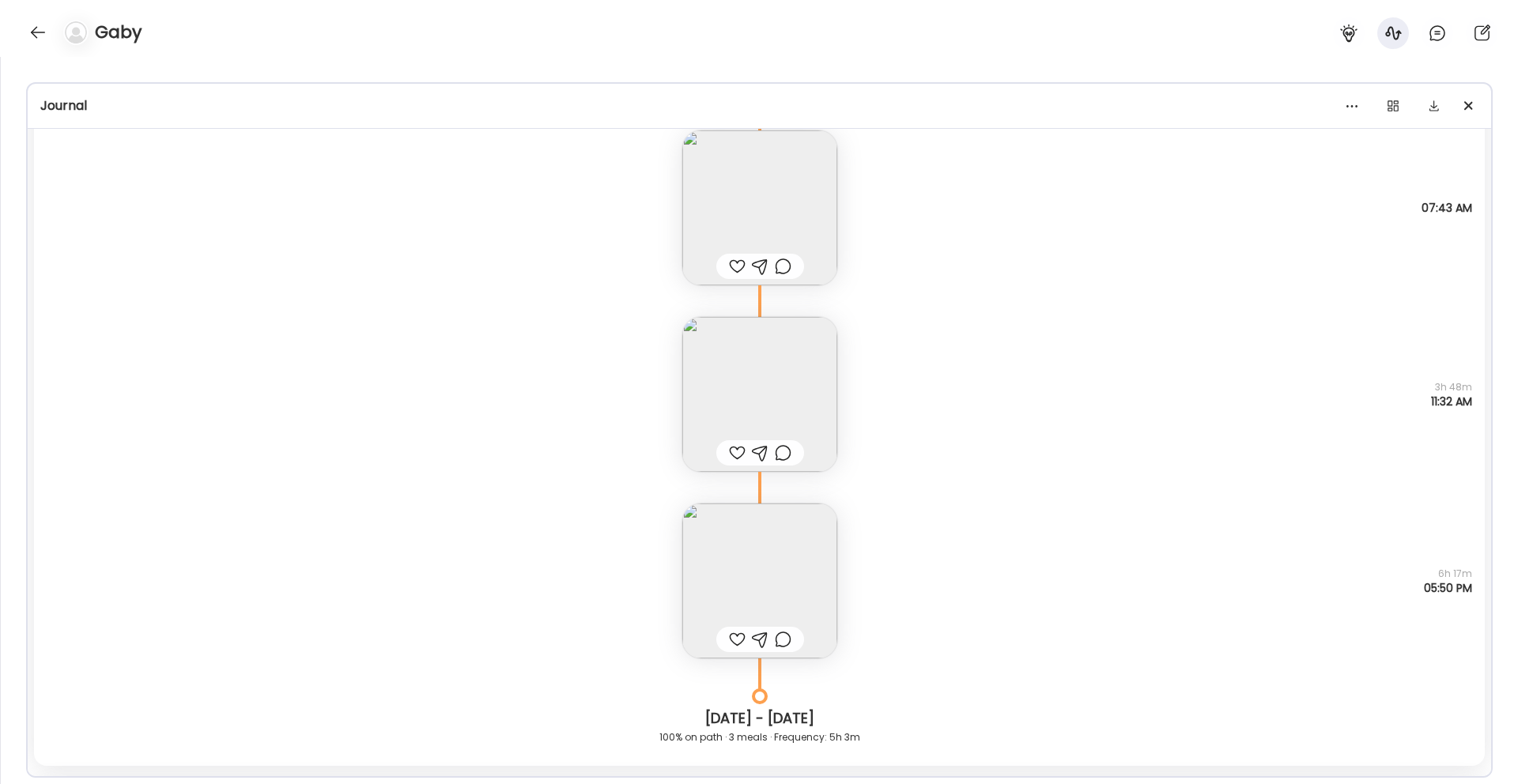
scroll to position [4071, 0]
click at [795, 381] on img at bounding box center [759, 395] width 155 height 155
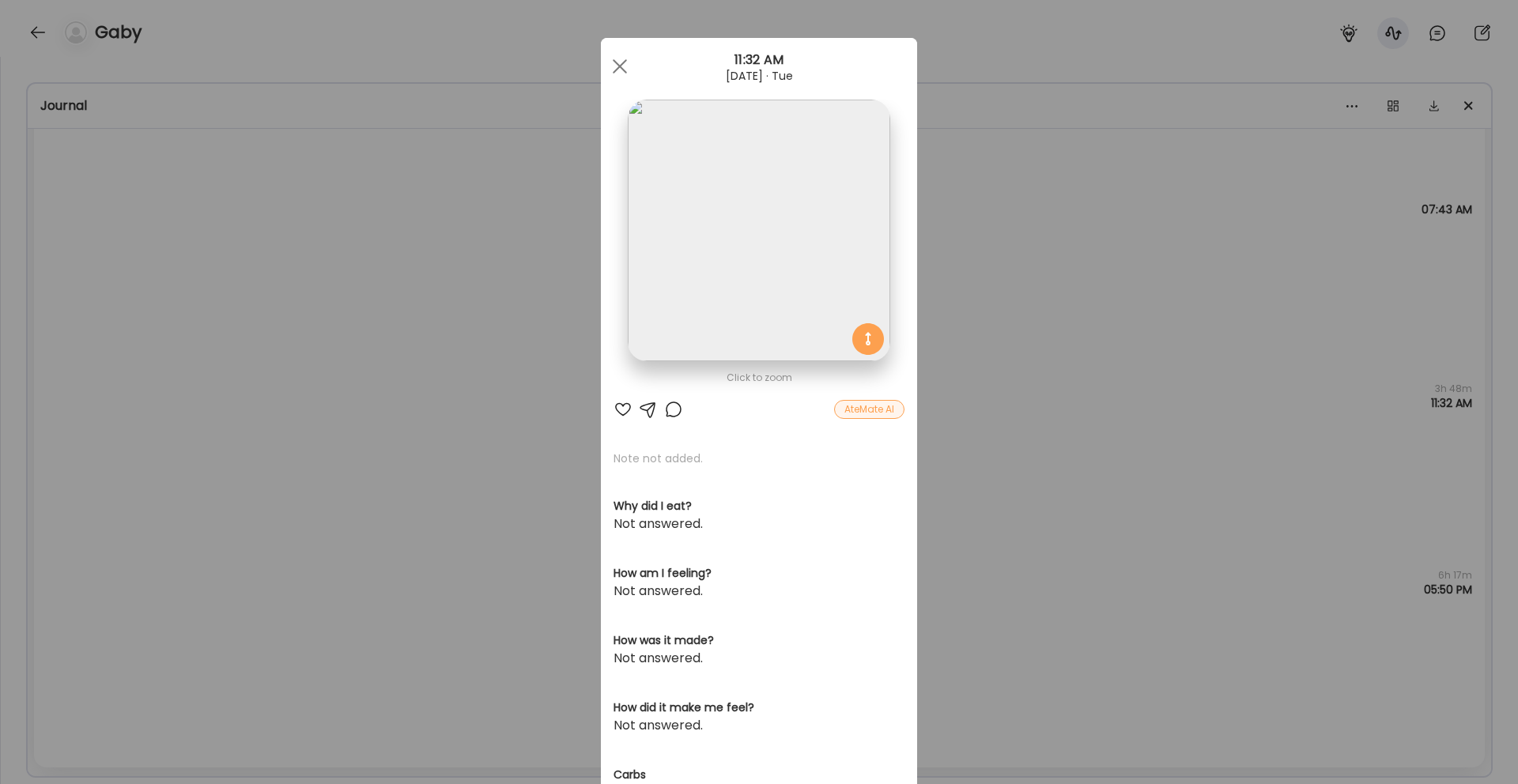
click at [1073, 420] on div "Ate Coach Dashboard Wahoo! It’s official Take a moment to set up your Coach Pro…" at bounding box center [759, 392] width 1518 height 784
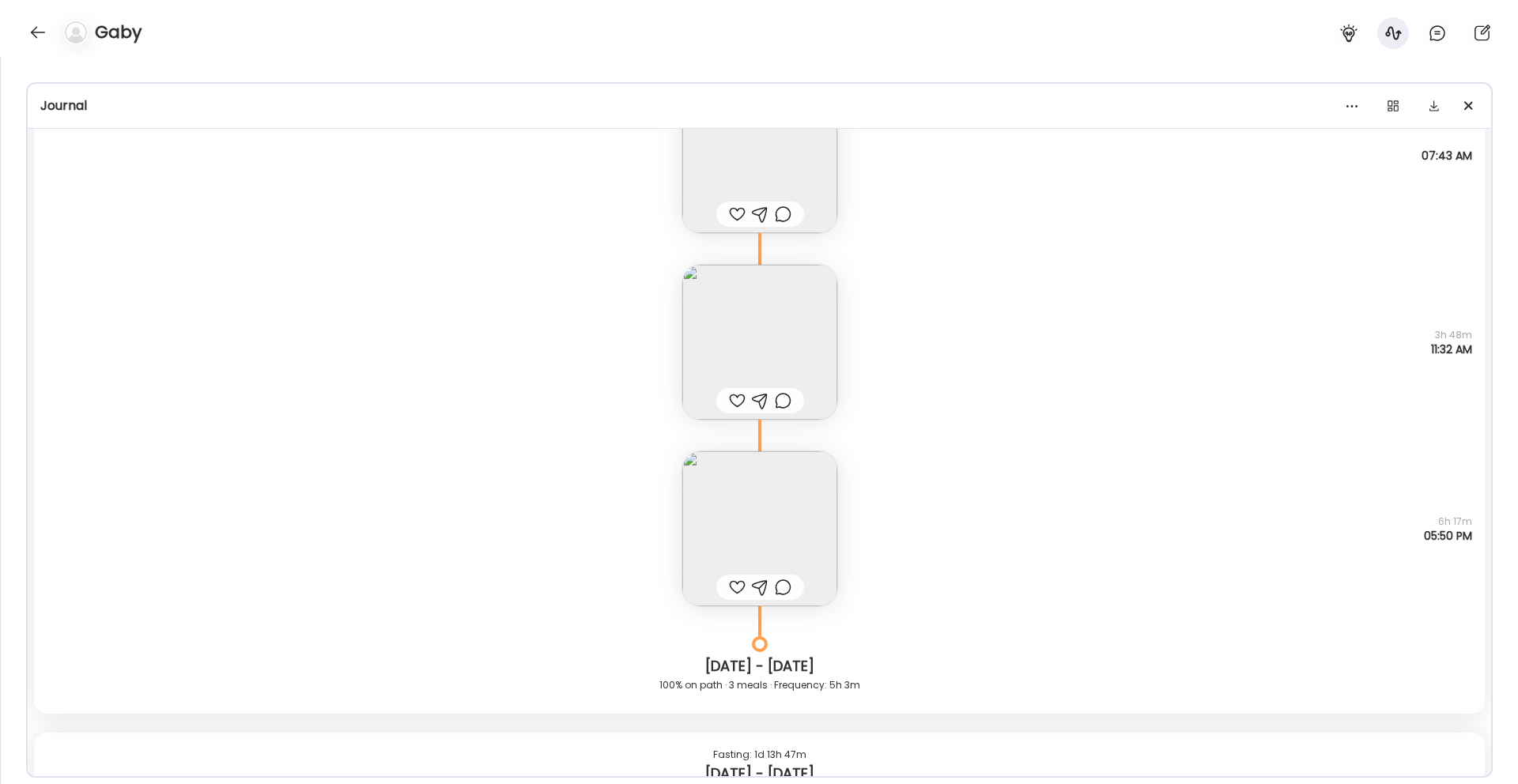
scroll to position [4145, 0]
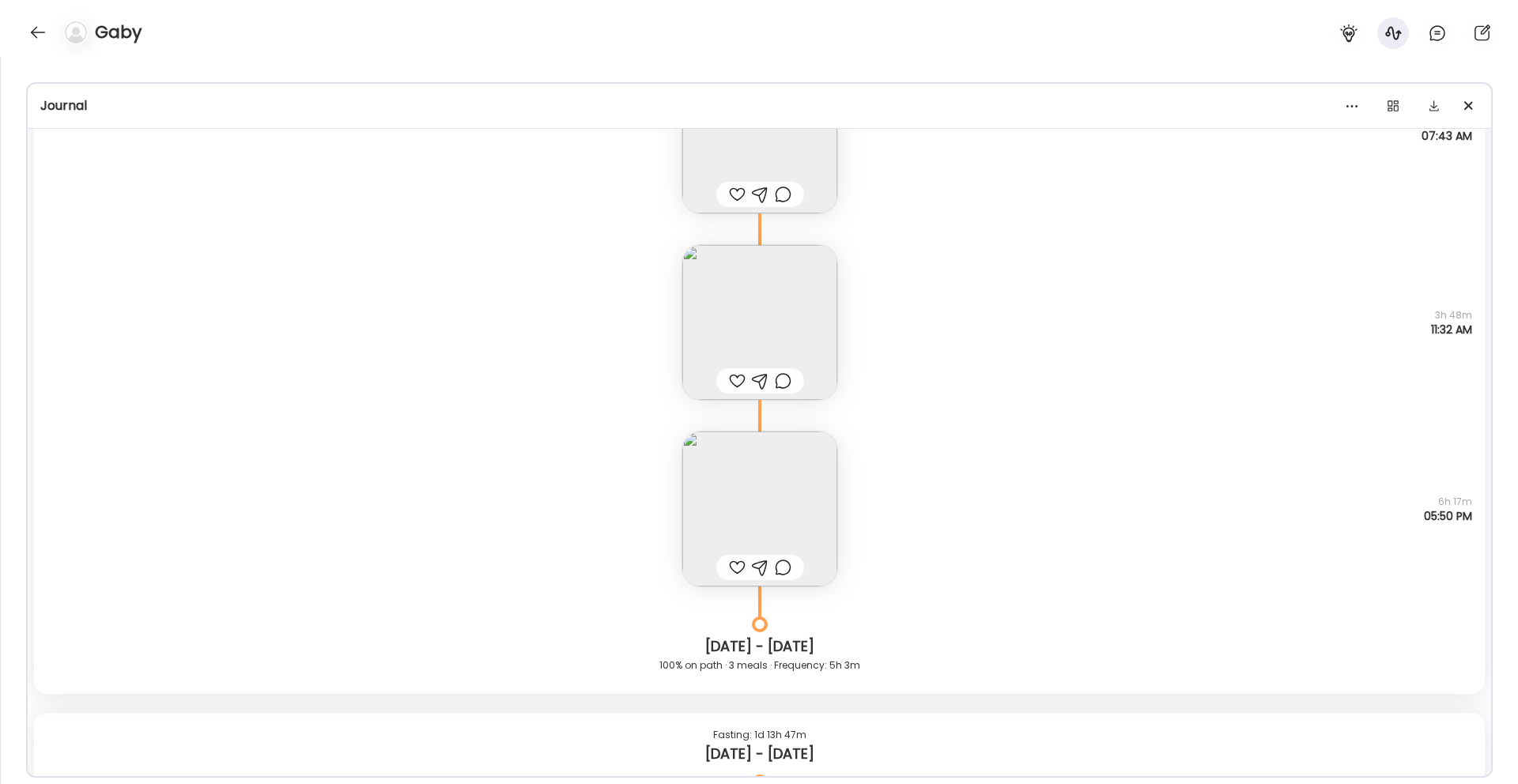
click at [760, 497] on img at bounding box center [759, 508] width 155 height 155
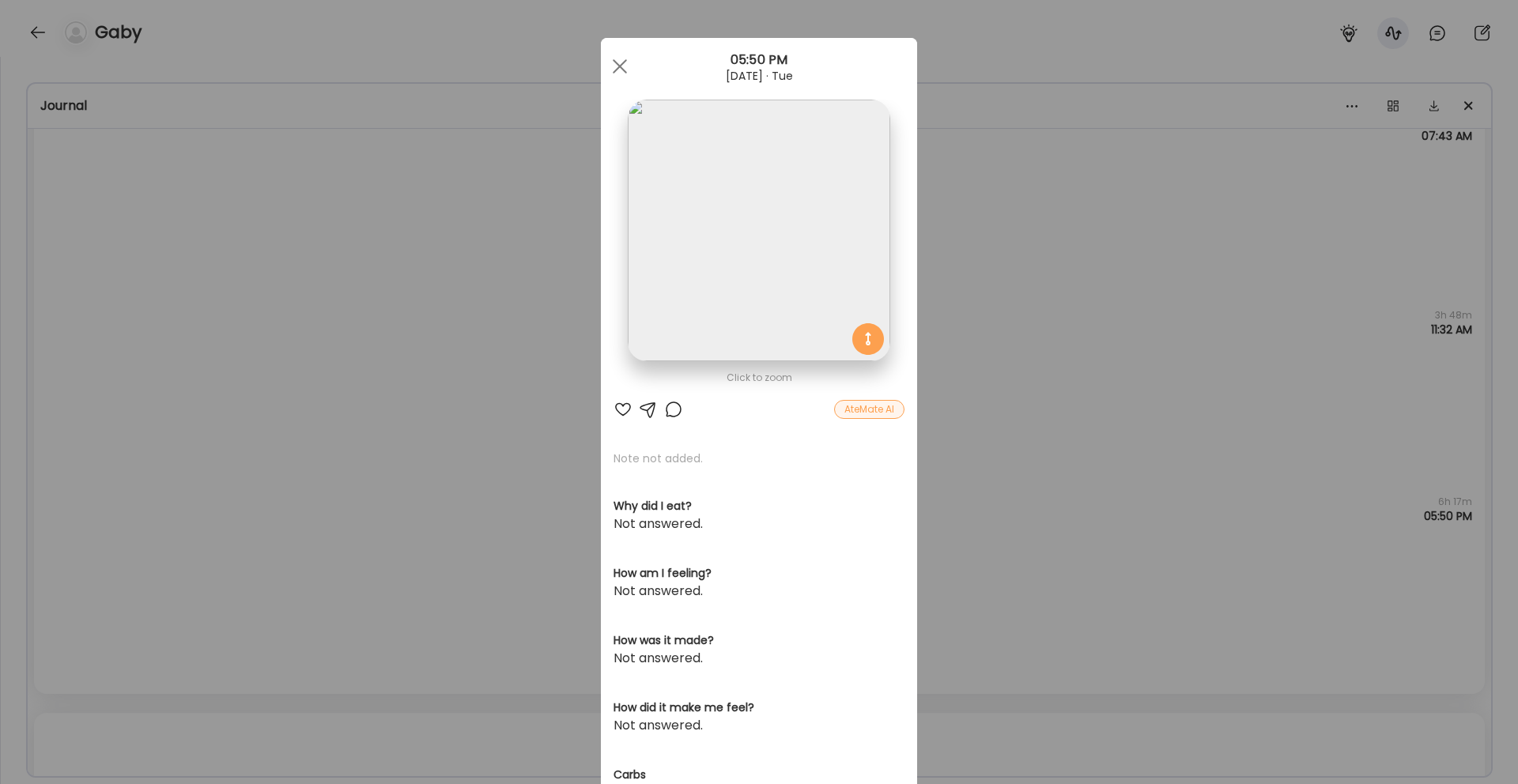
click at [805, 289] on img at bounding box center [759, 231] width 262 height 262
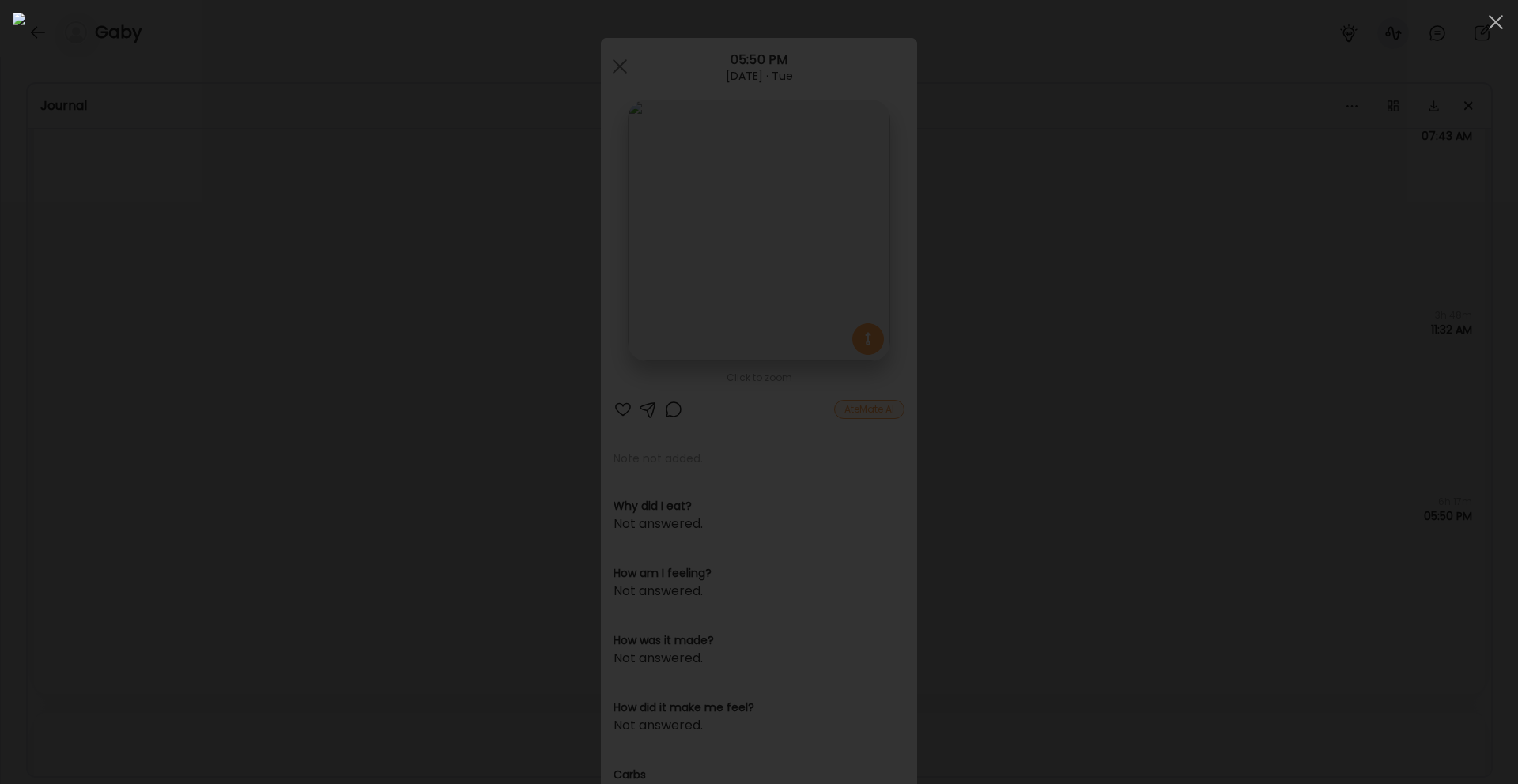
click at [1217, 289] on div at bounding box center [759, 392] width 1492 height 758
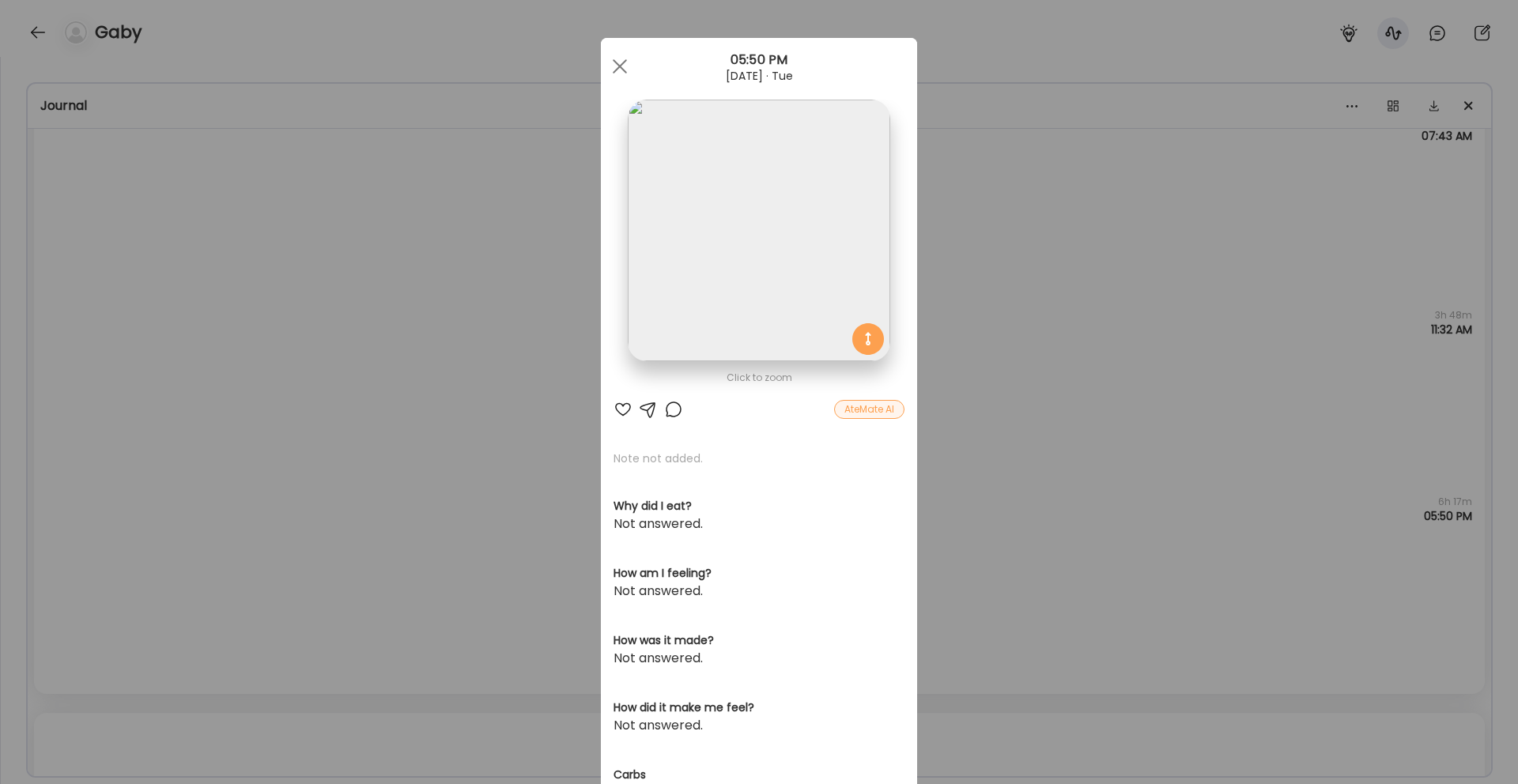
click at [959, 545] on div "Ate Coach Dashboard Wahoo! It’s official Take a moment to set up your Coach Pro…" at bounding box center [759, 392] width 1518 height 784
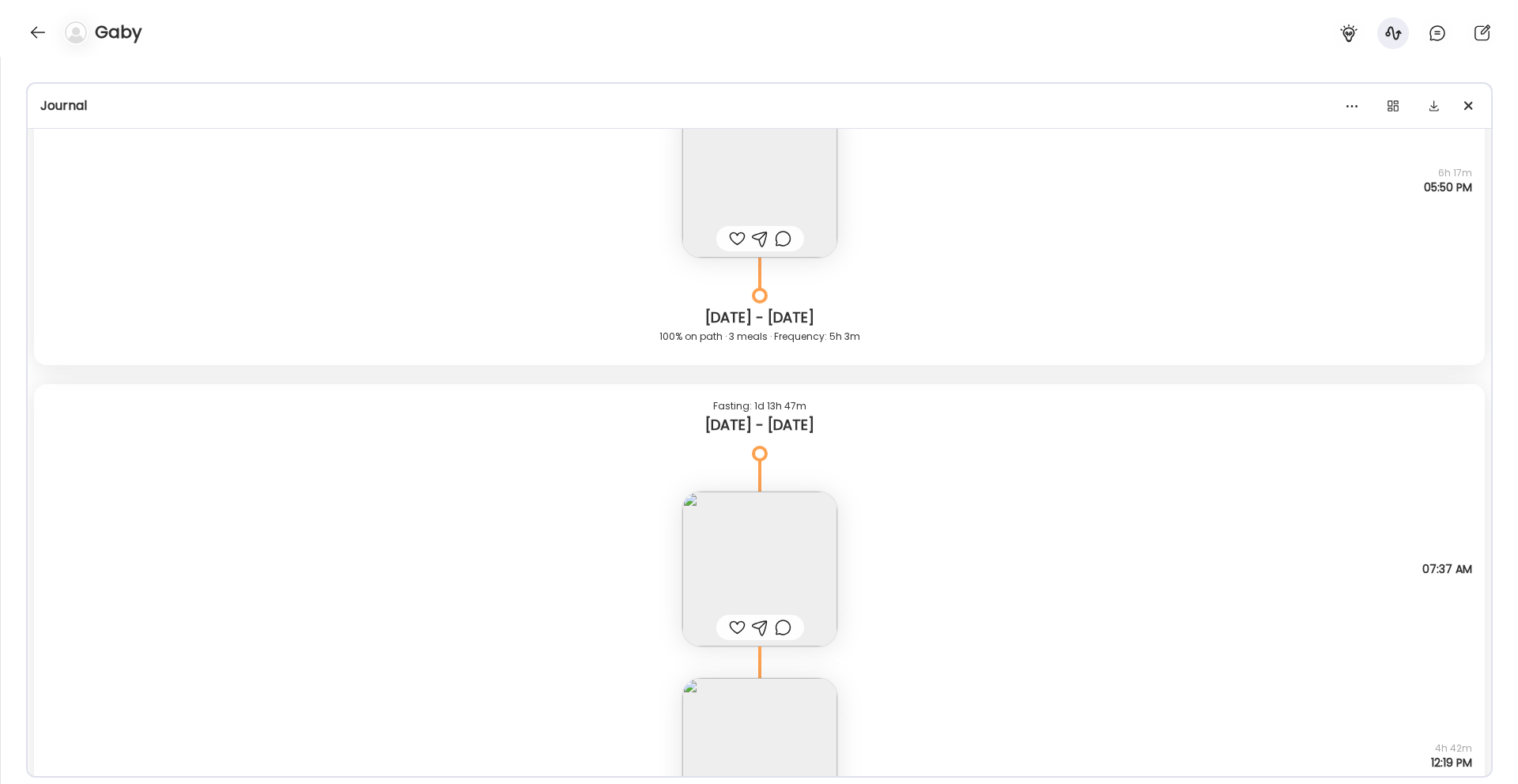
scroll to position [4399, 0]
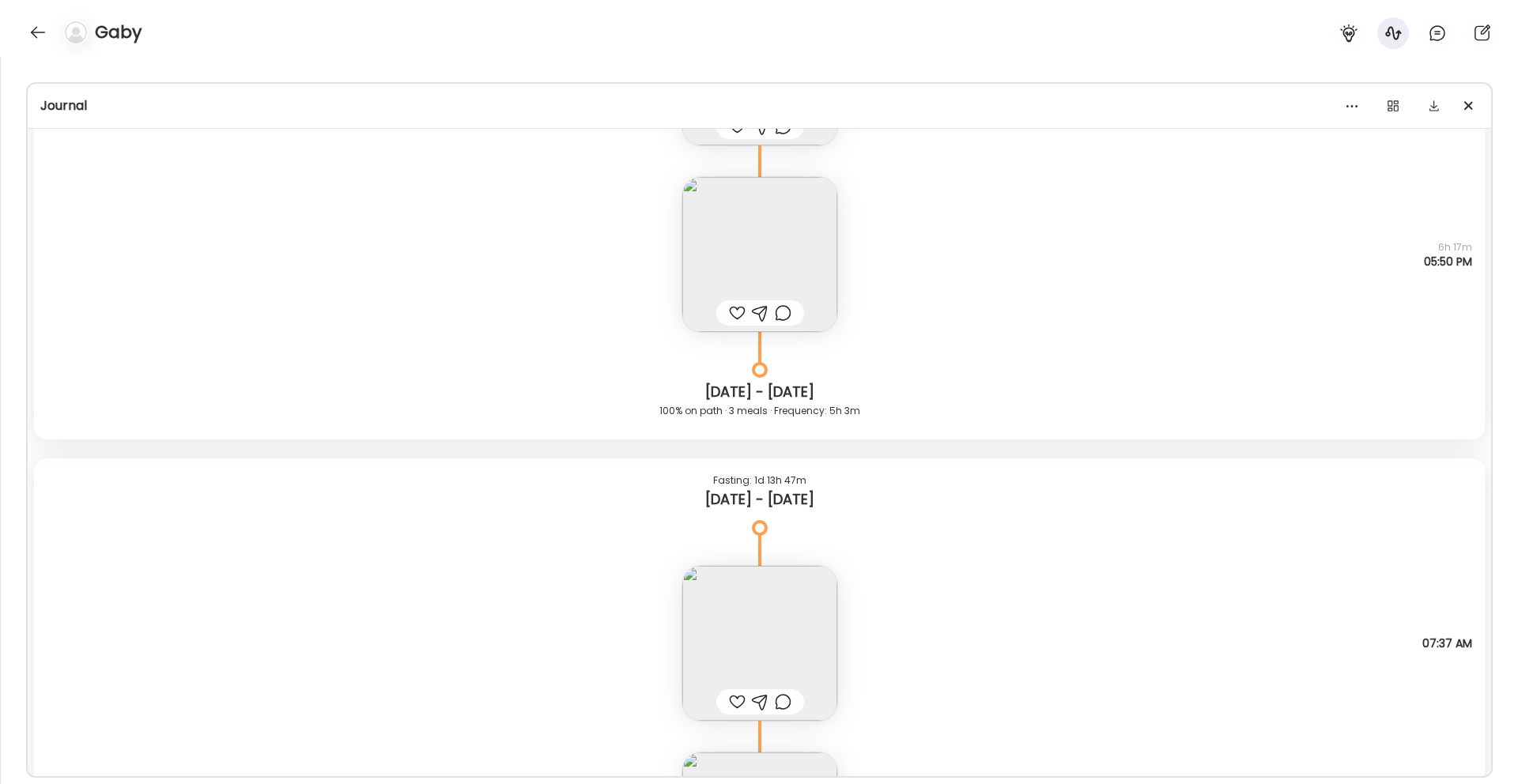
click at [813, 267] on img at bounding box center [759, 254] width 155 height 155
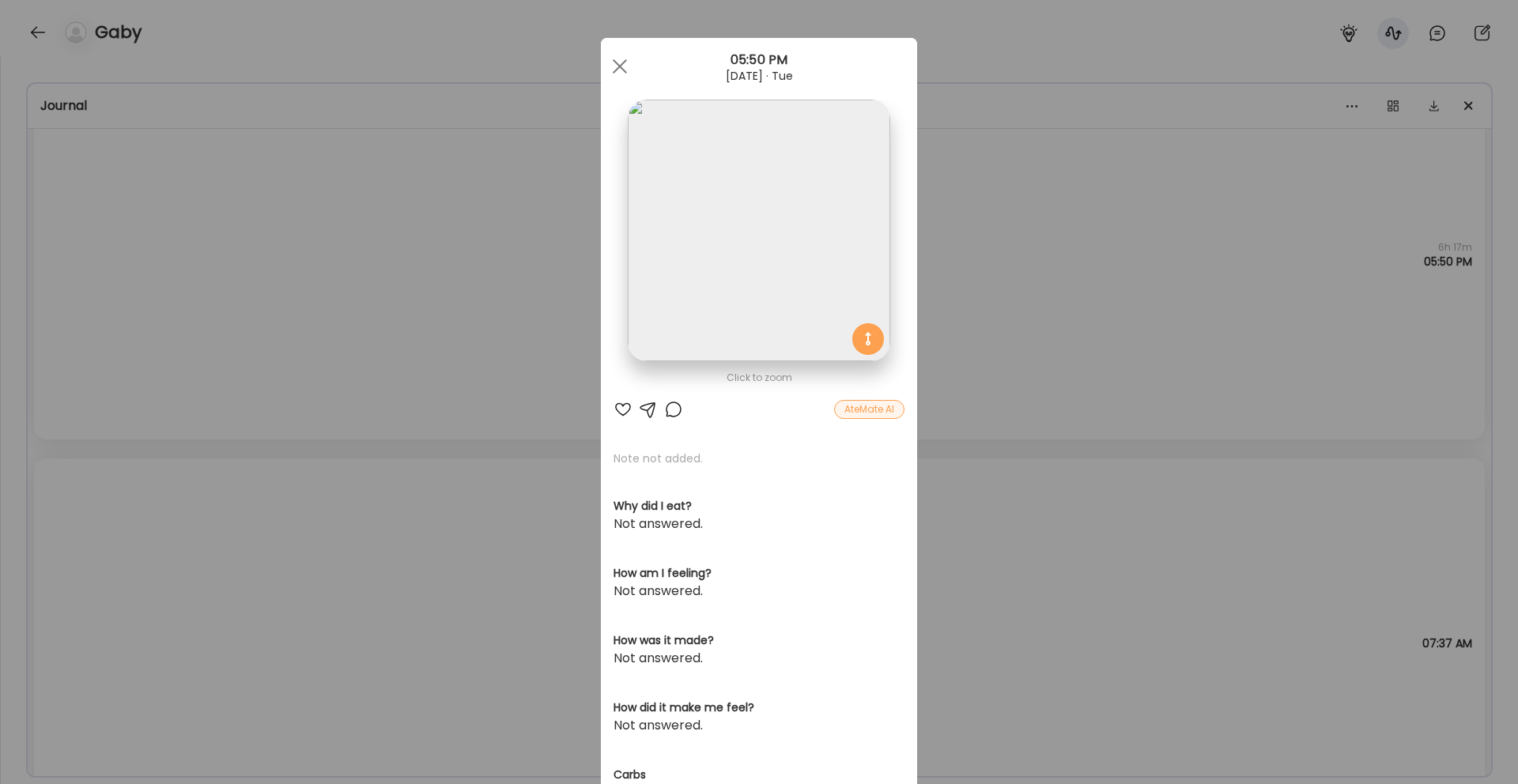
click at [759, 283] on img at bounding box center [759, 231] width 262 height 262
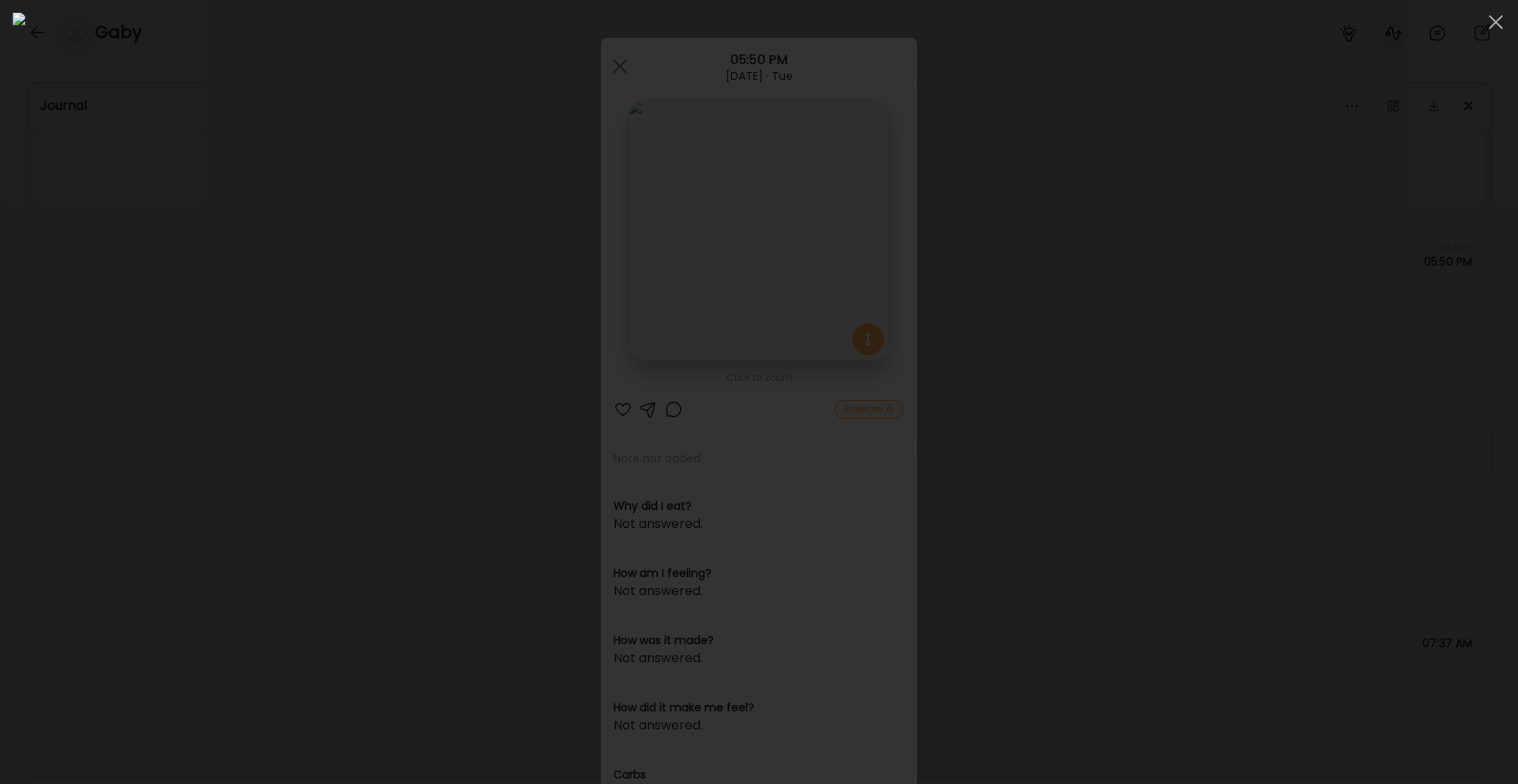
click at [1308, 376] on div at bounding box center [759, 392] width 1492 height 758
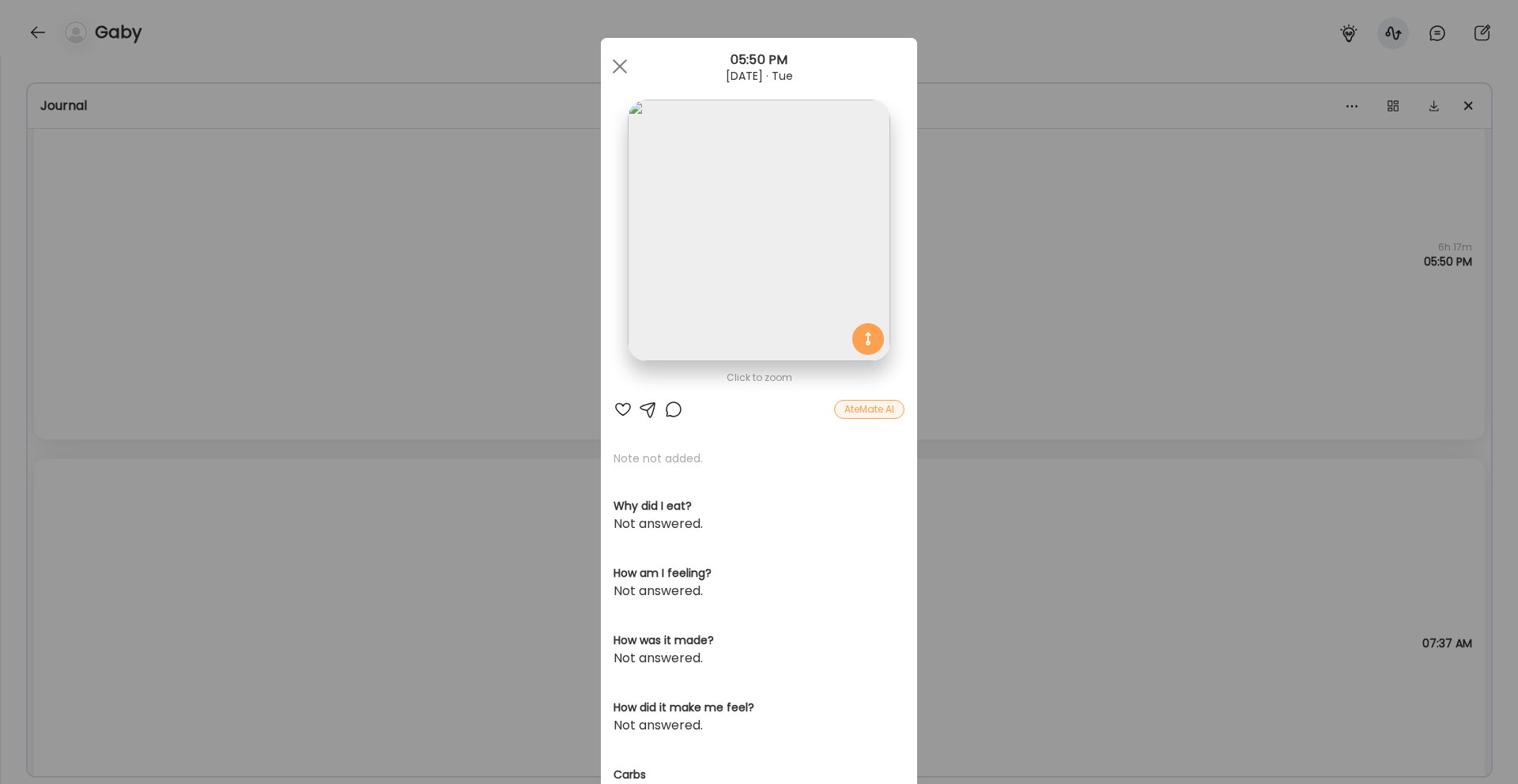
click at [1060, 469] on div "Ate Coach Dashboard Wahoo! It’s official Take a moment to set up your Coach Pro…" at bounding box center [759, 392] width 1518 height 784
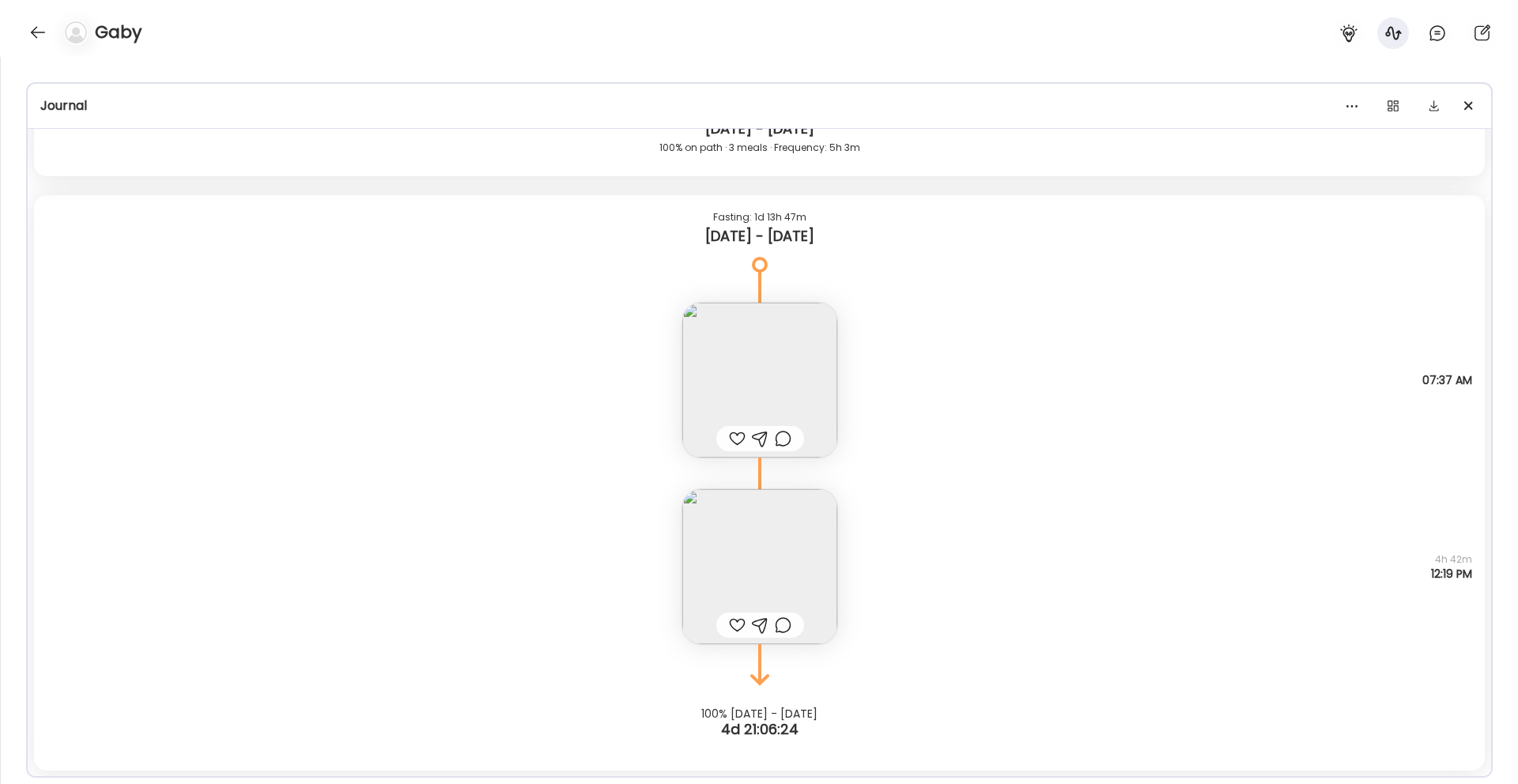
scroll to position [4663, 0]
click at [806, 354] on img at bounding box center [759, 379] width 155 height 155
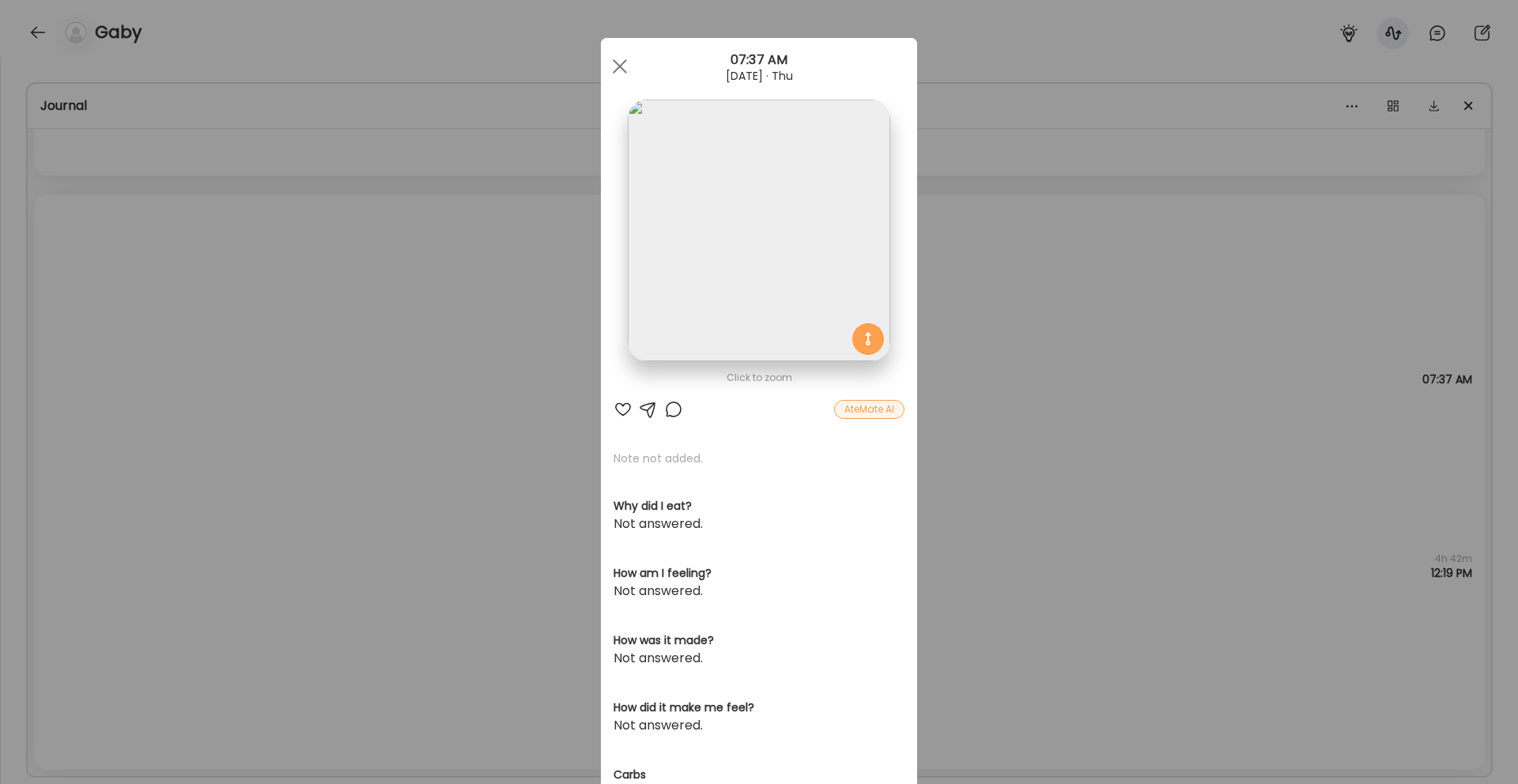
click at [779, 240] on img at bounding box center [759, 231] width 262 height 262
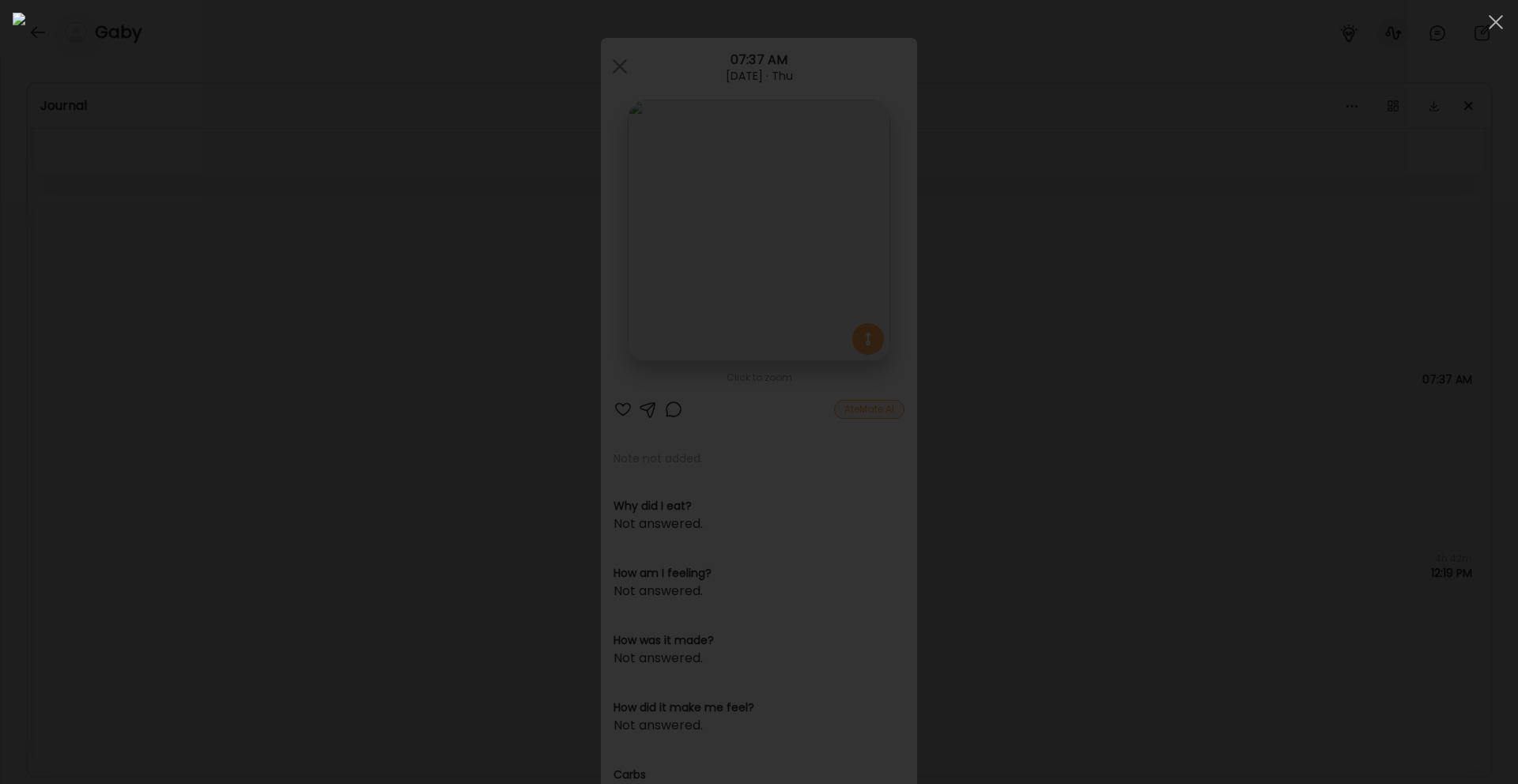
click at [1209, 323] on div at bounding box center [759, 392] width 1492 height 758
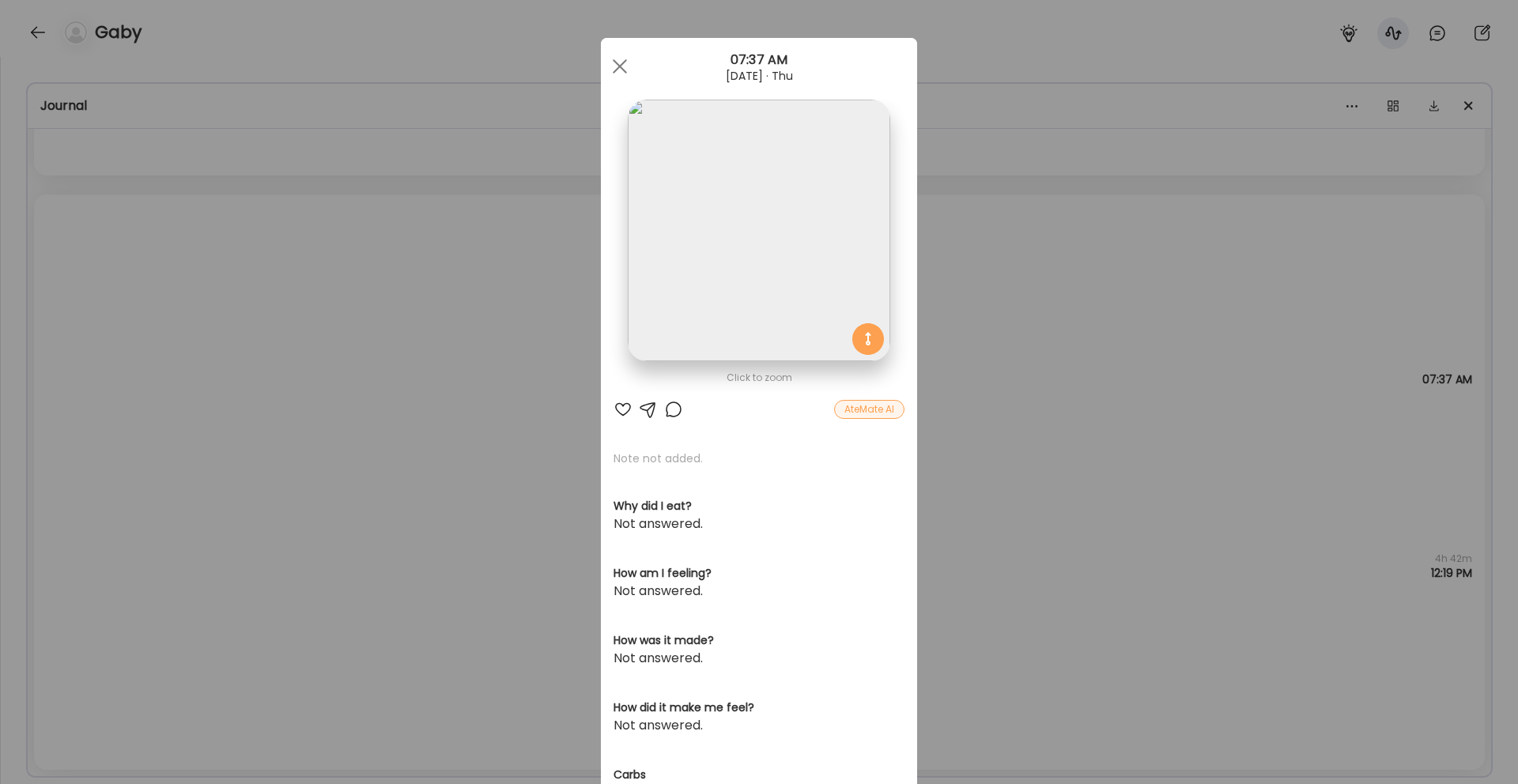
click at [995, 387] on div "Ate Coach Dashboard Wahoo! It’s official Take a moment to set up your Coach Pro…" at bounding box center [759, 392] width 1518 height 784
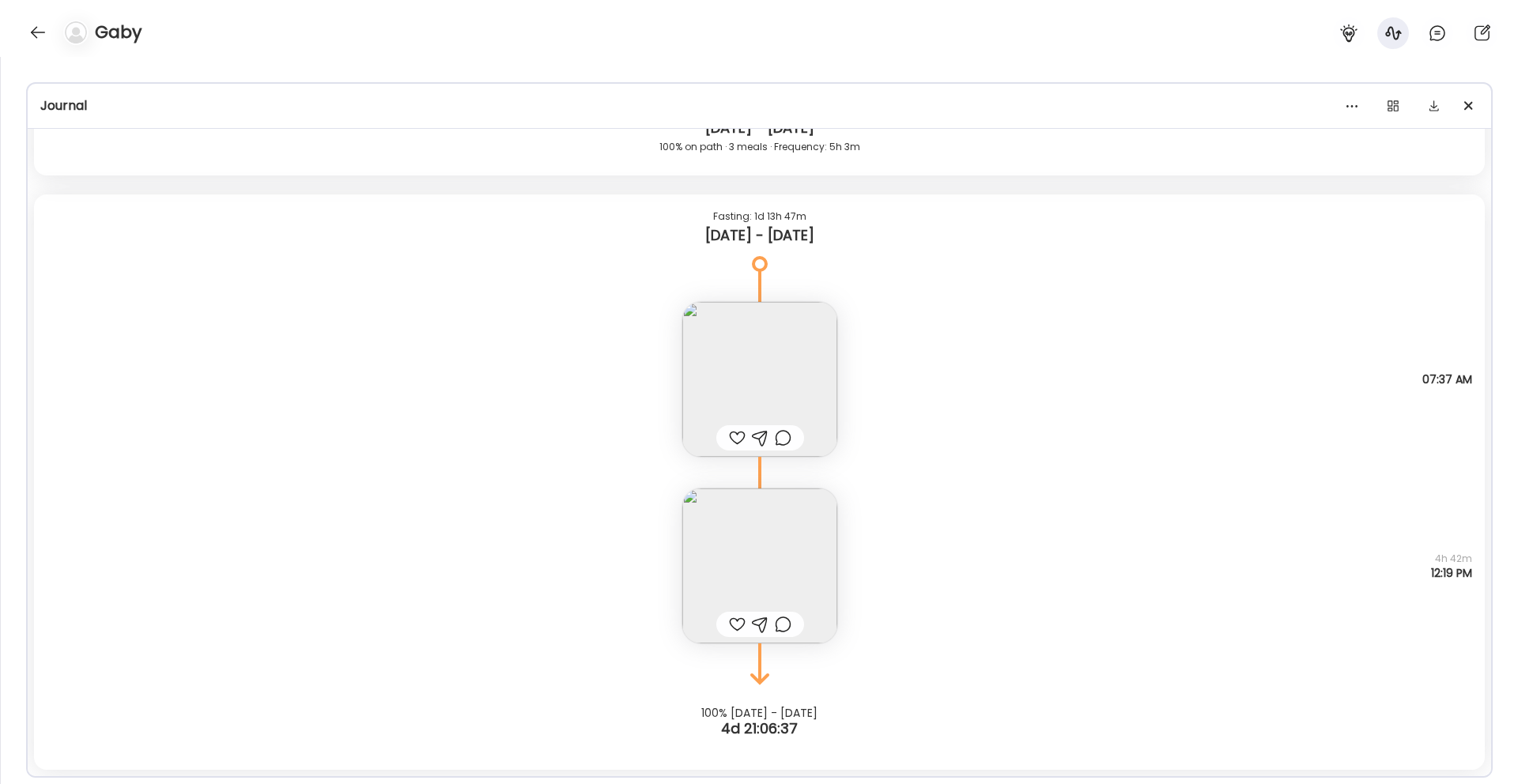
click at [790, 540] on img at bounding box center [759, 566] width 155 height 155
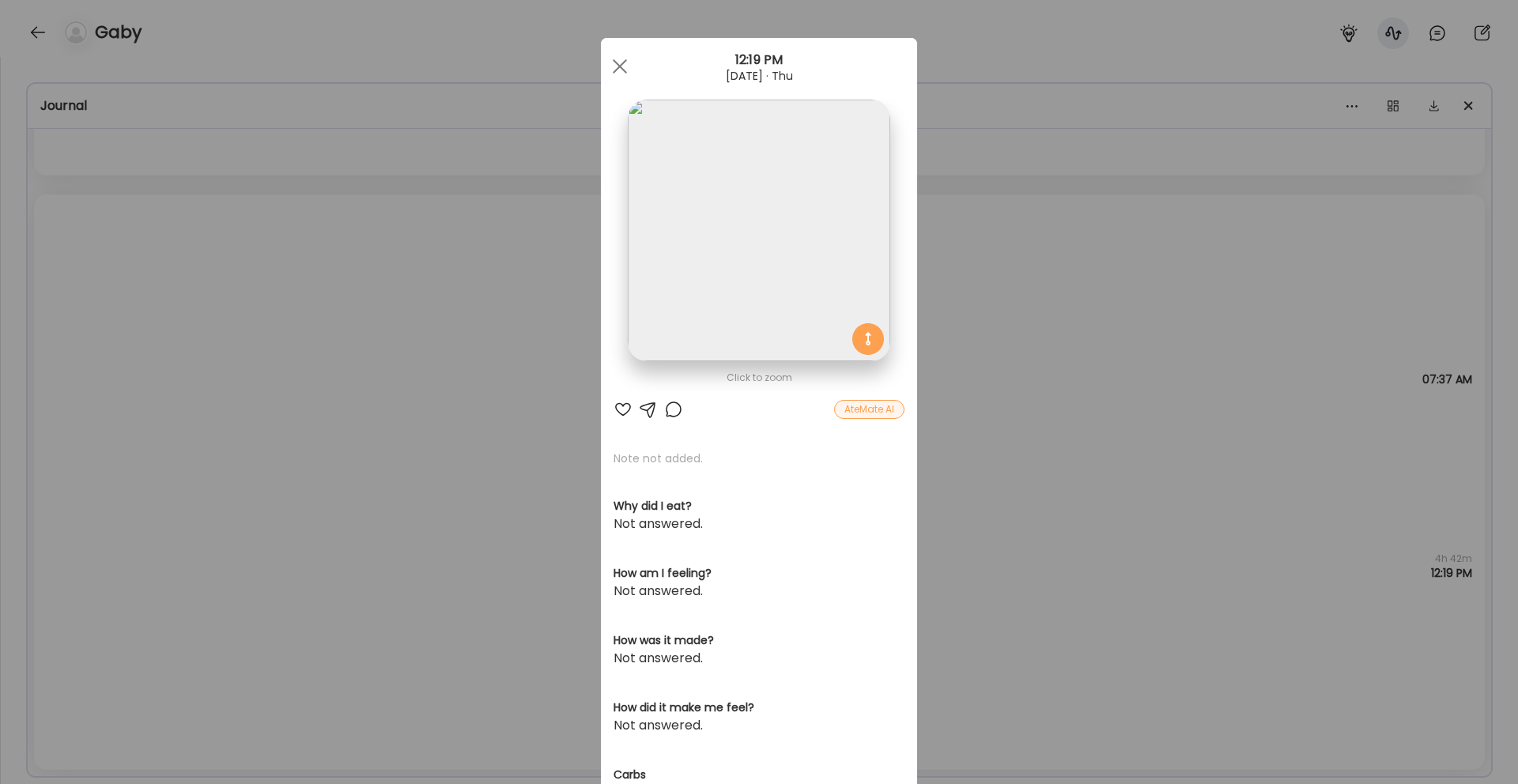
click at [843, 298] on img at bounding box center [759, 231] width 262 height 262
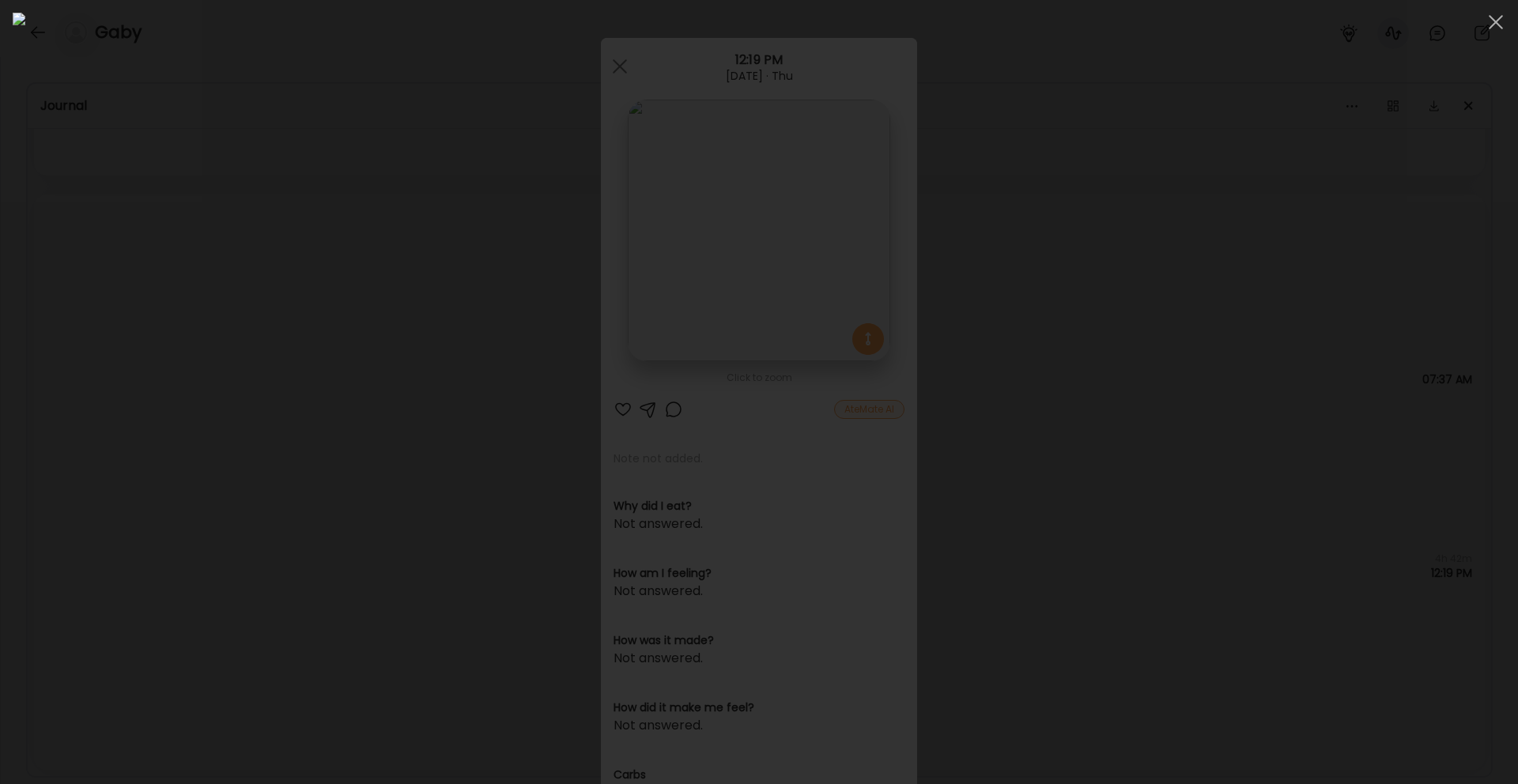
click at [1243, 416] on div at bounding box center [759, 392] width 1492 height 758
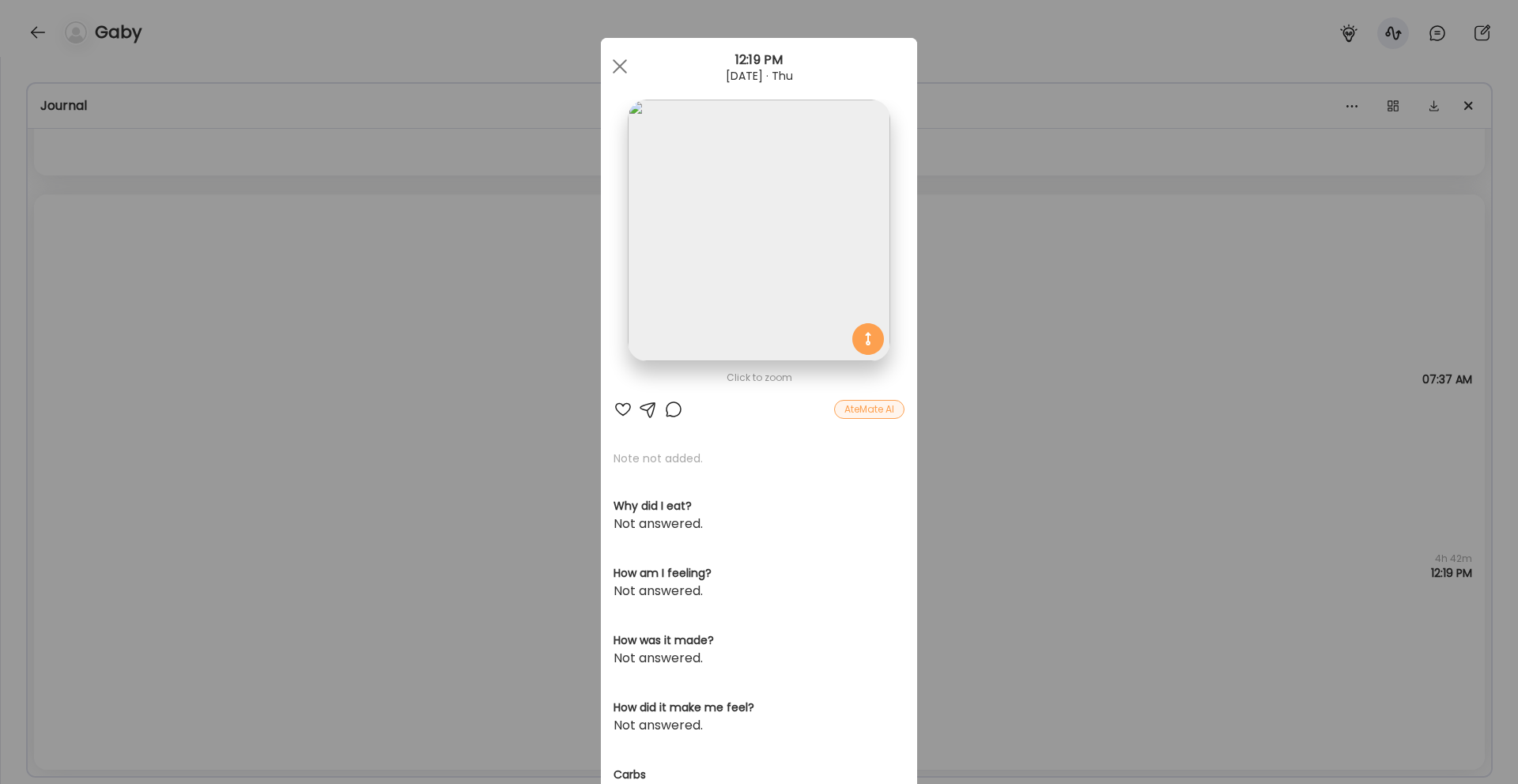
click at [1062, 447] on div "Ate Coach Dashboard Wahoo! It’s official Take a moment to set up your Coach Pro…" at bounding box center [759, 392] width 1518 height 784
